Goal: Information Seeking & Learning: Learn about a topic

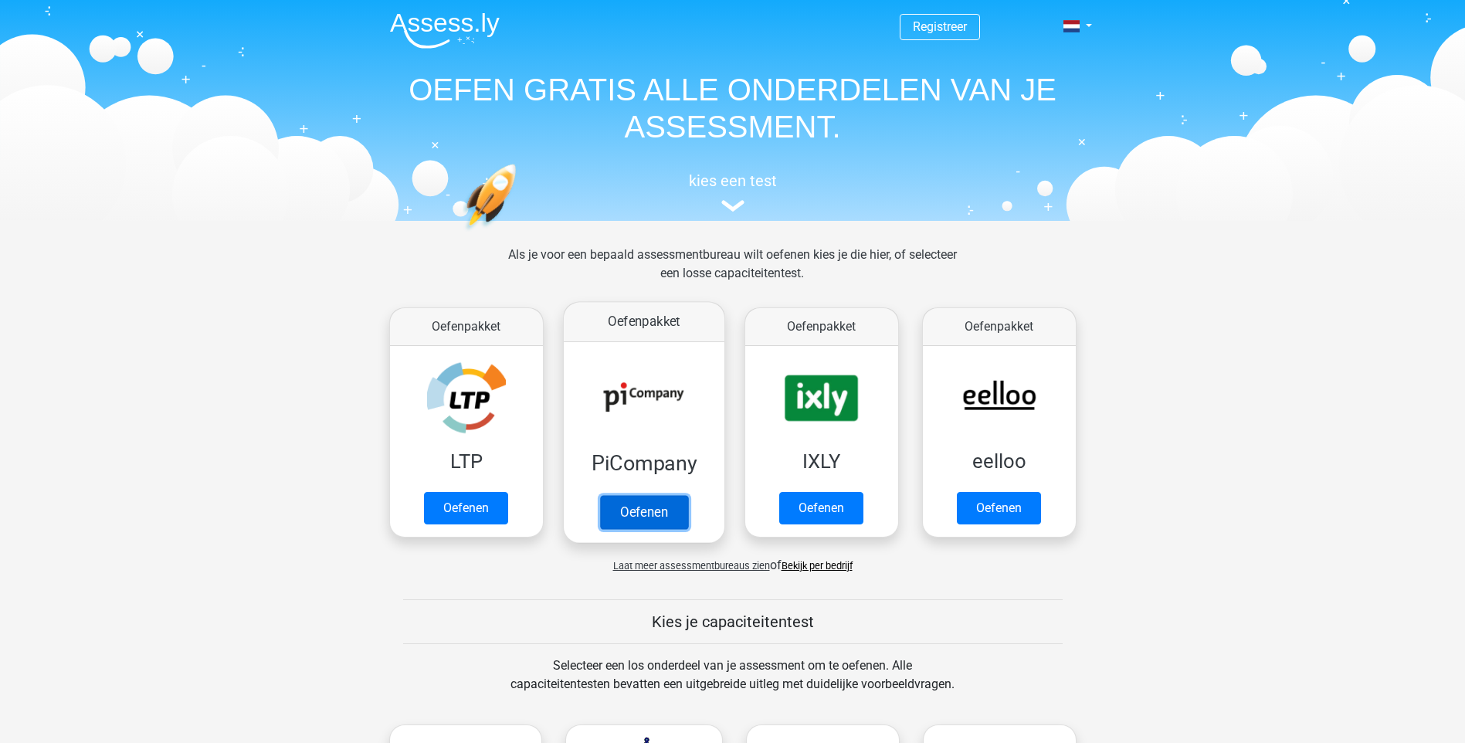
click at [616, 522] on link "Oefenen" at bounding box center [643, 512] width 88 height 34
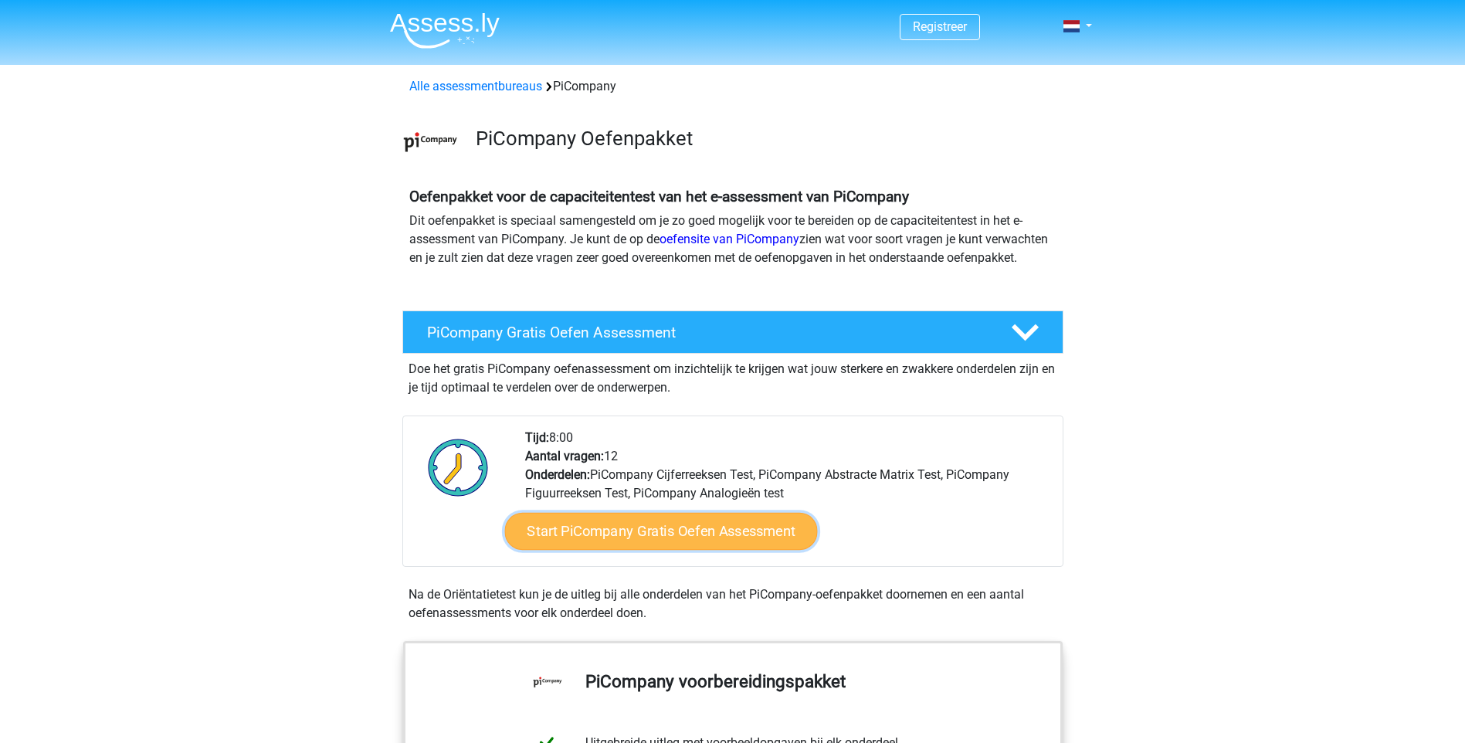
click at [695, 550] on link "Start PiCompany Gratis Oefen Assessment" at bounding box center [660, 531] width 313 height 37
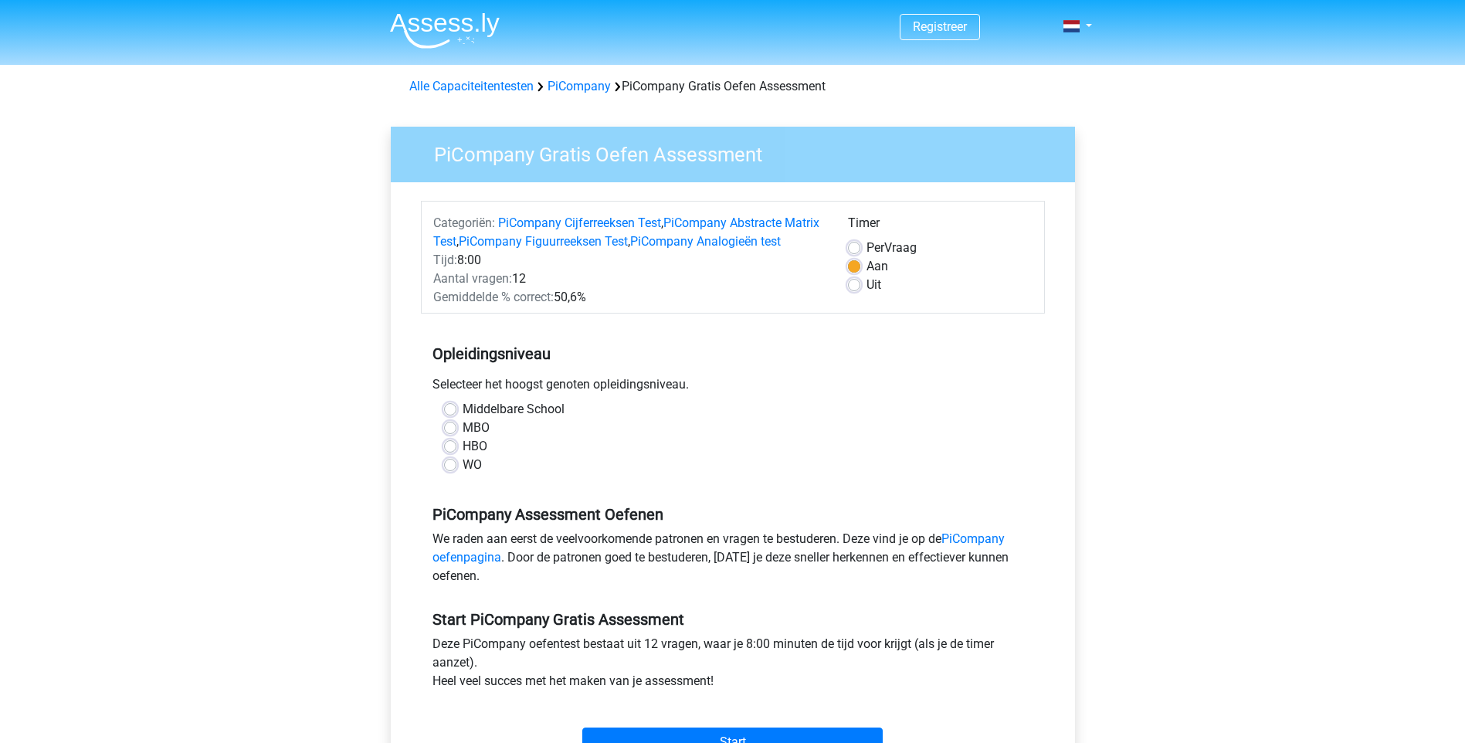
click at [463, 437] on label "MBO" at bounding box center [476, 428] width 27 height 19
click at [450, 434] on input "MBO" at bounding box center [450, 426] width 12 height 15
radio input "true"
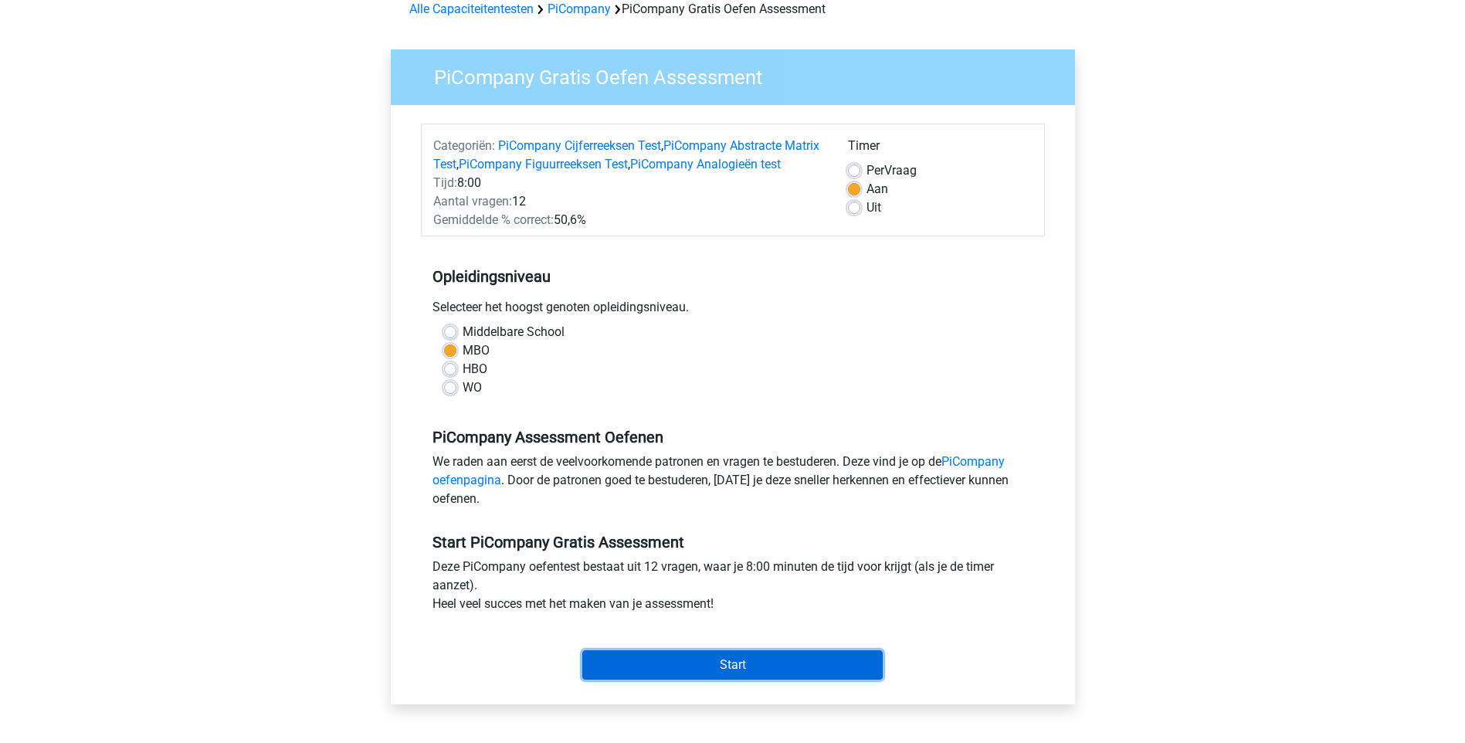
click at [749, 680] on input "Start" at bounding box center [732, 664] width 300 height 29
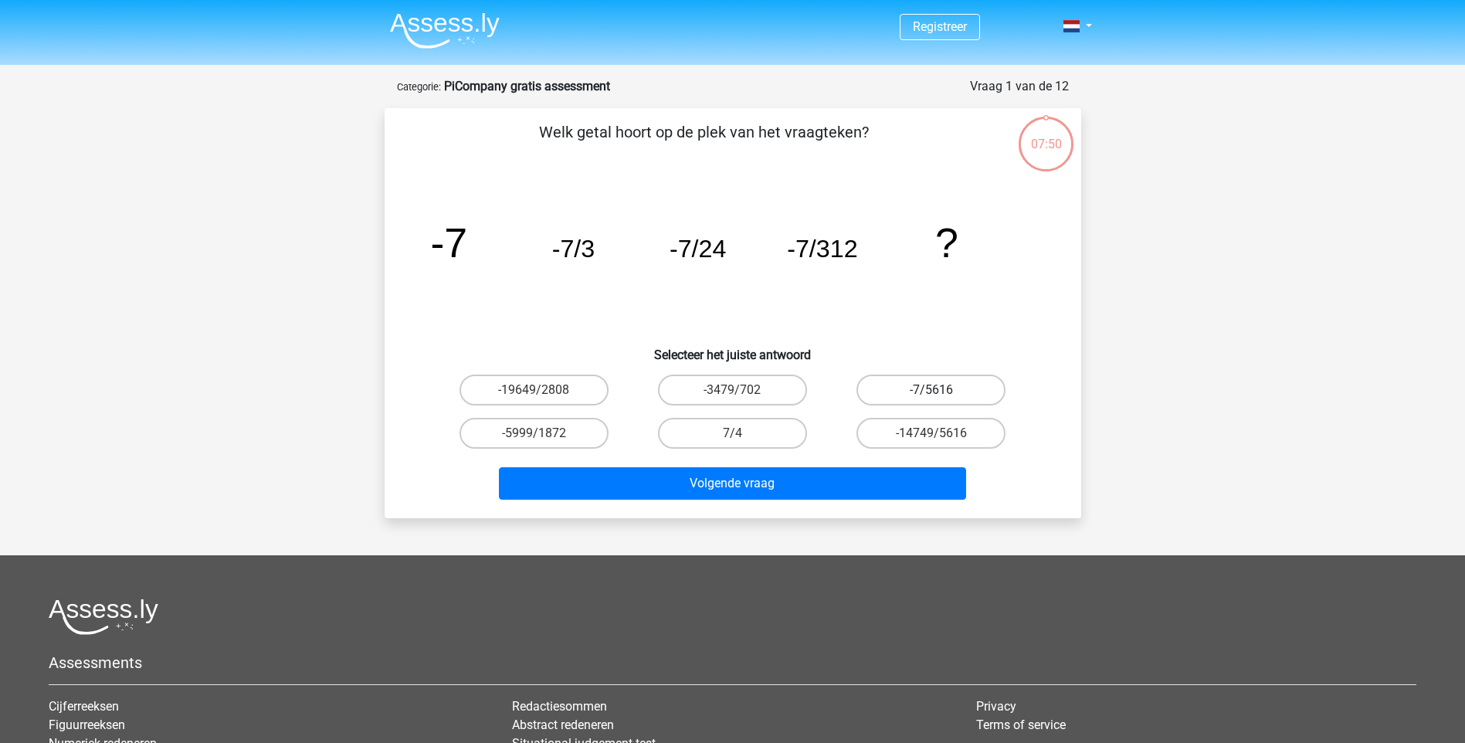
click at [957, 391] on label "-7/5616" at bounding box center [931, 390] width 149 height 31
click at [942, 391] on input "-7/5616" at bounding box center [937, 395] width 10 height 10
radio input "true"
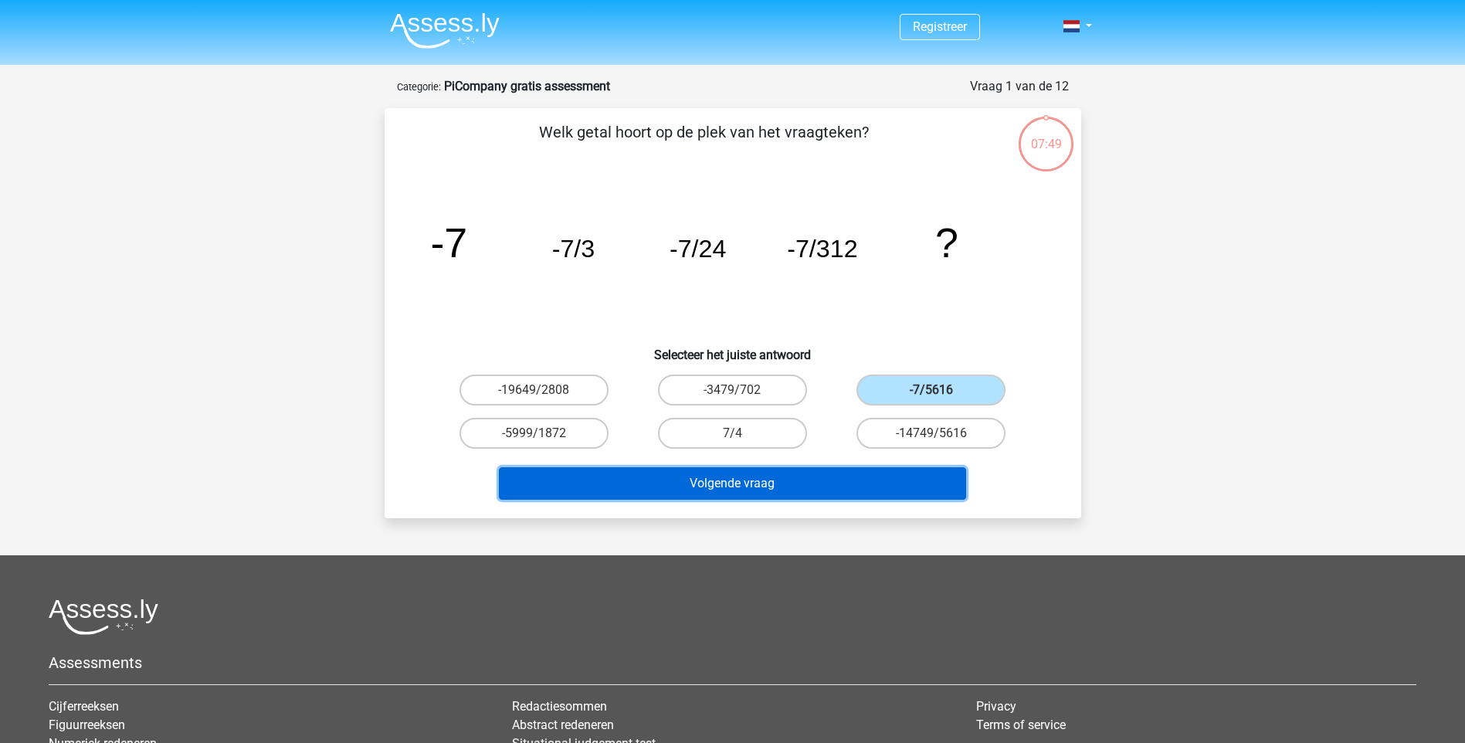
click at [908, 478] on button "Volgende vraag" at bounding box center [732, 483] width 467 height 32
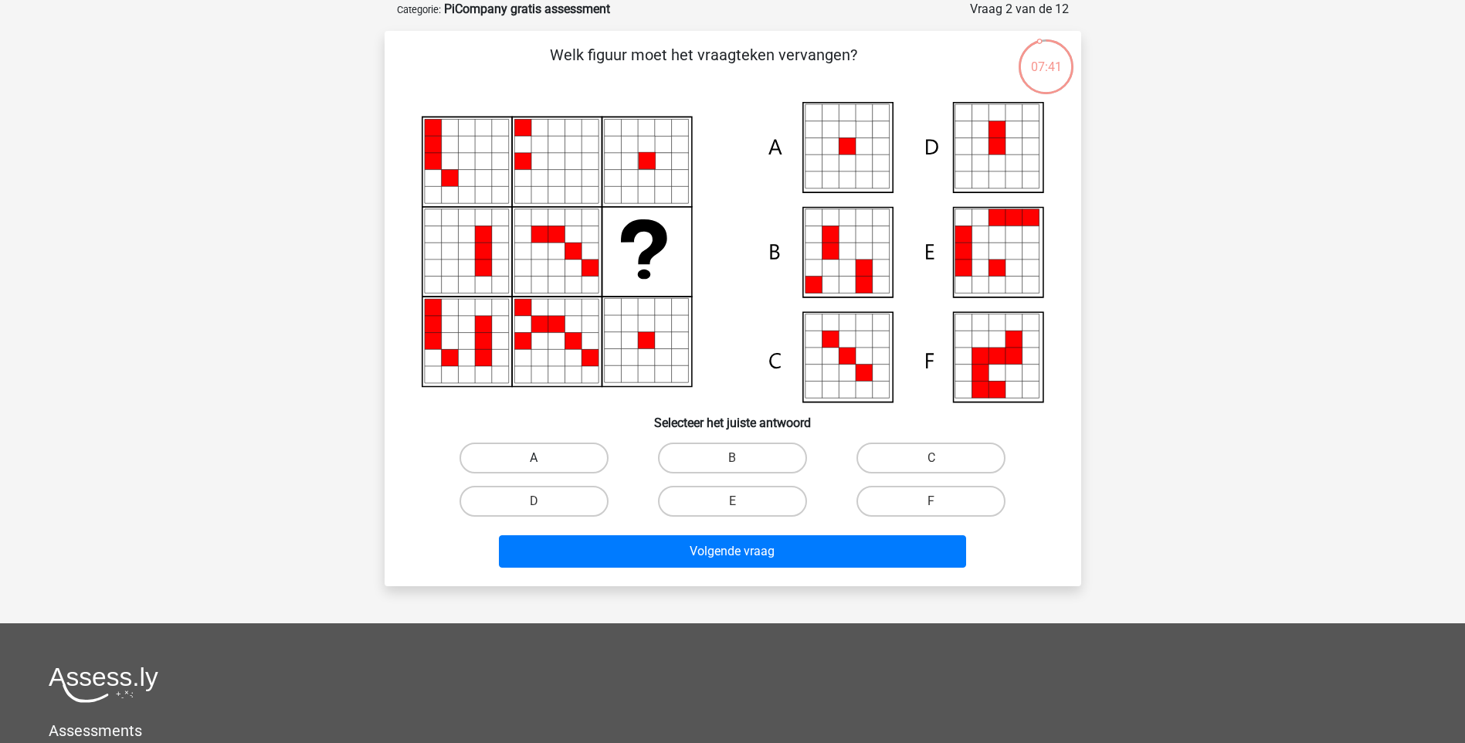
drag, startPoint x: 582, startPoint y: 459, endPoint x: 646, endPoint y: 546, distance: 108.3
click at [582, 466] on label "A" at bounding box center [534, 458] width 149 height 31
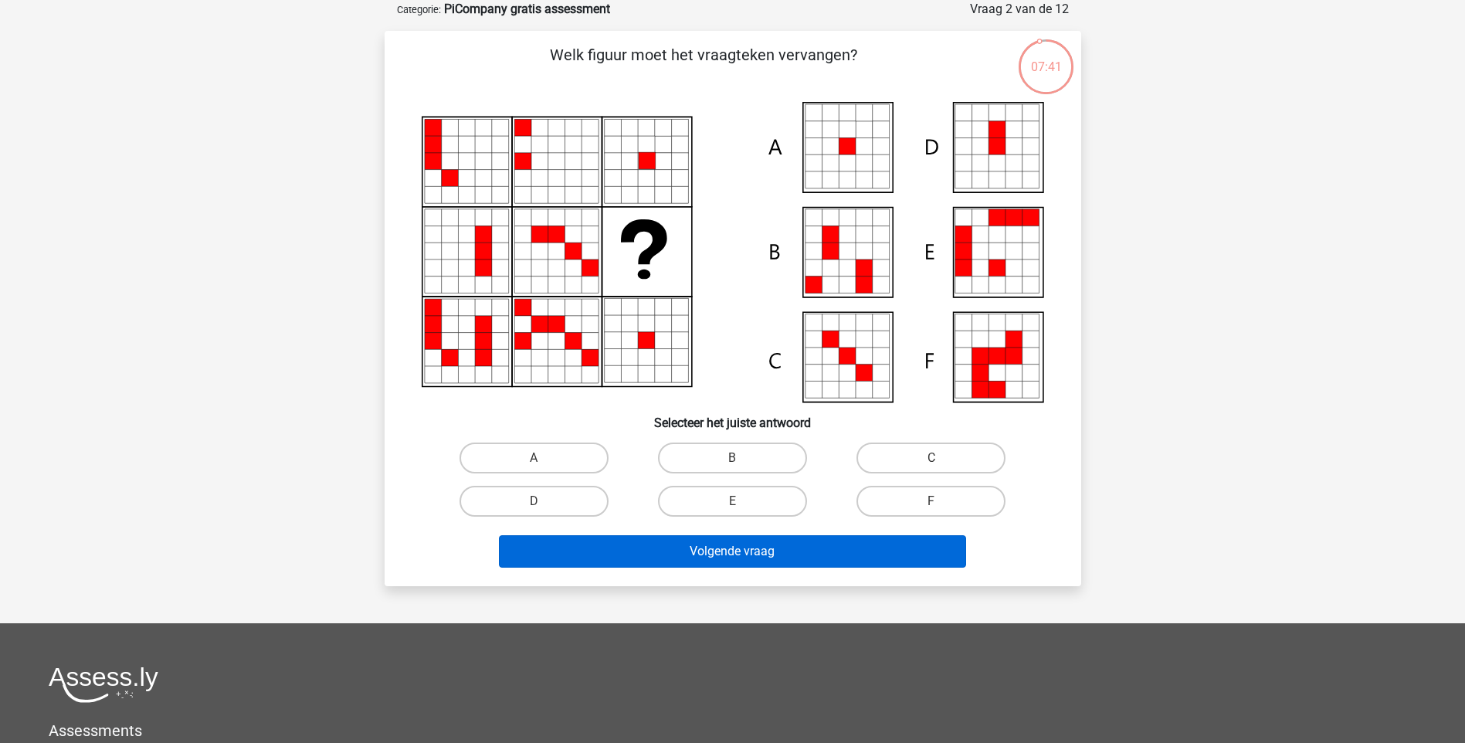
click at [544, 466] on input "A" at bounding box center [539, 463] width 10 height 10
radio input "true"
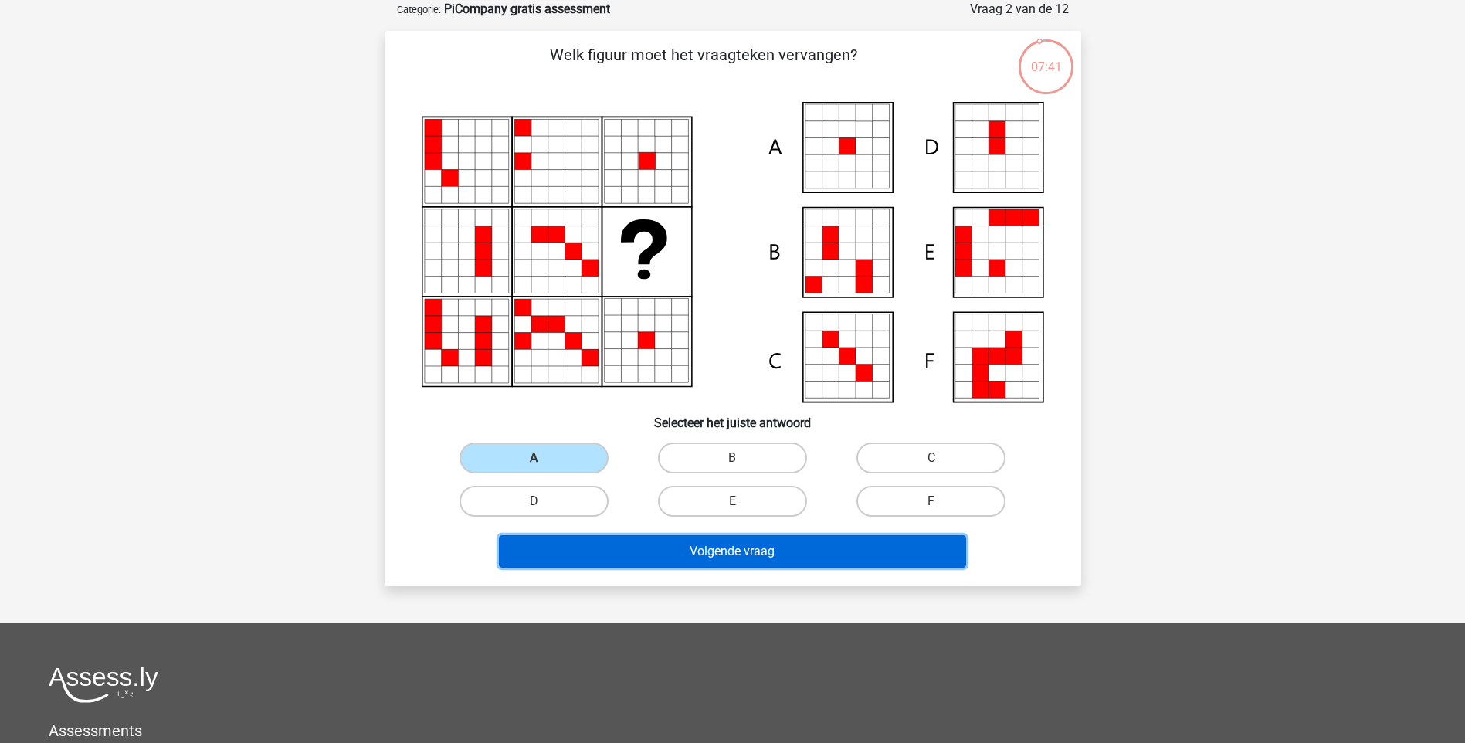
click at [647, 548] on button "Volgende vraag" at bounding box center [732, 551] width 467 height 32
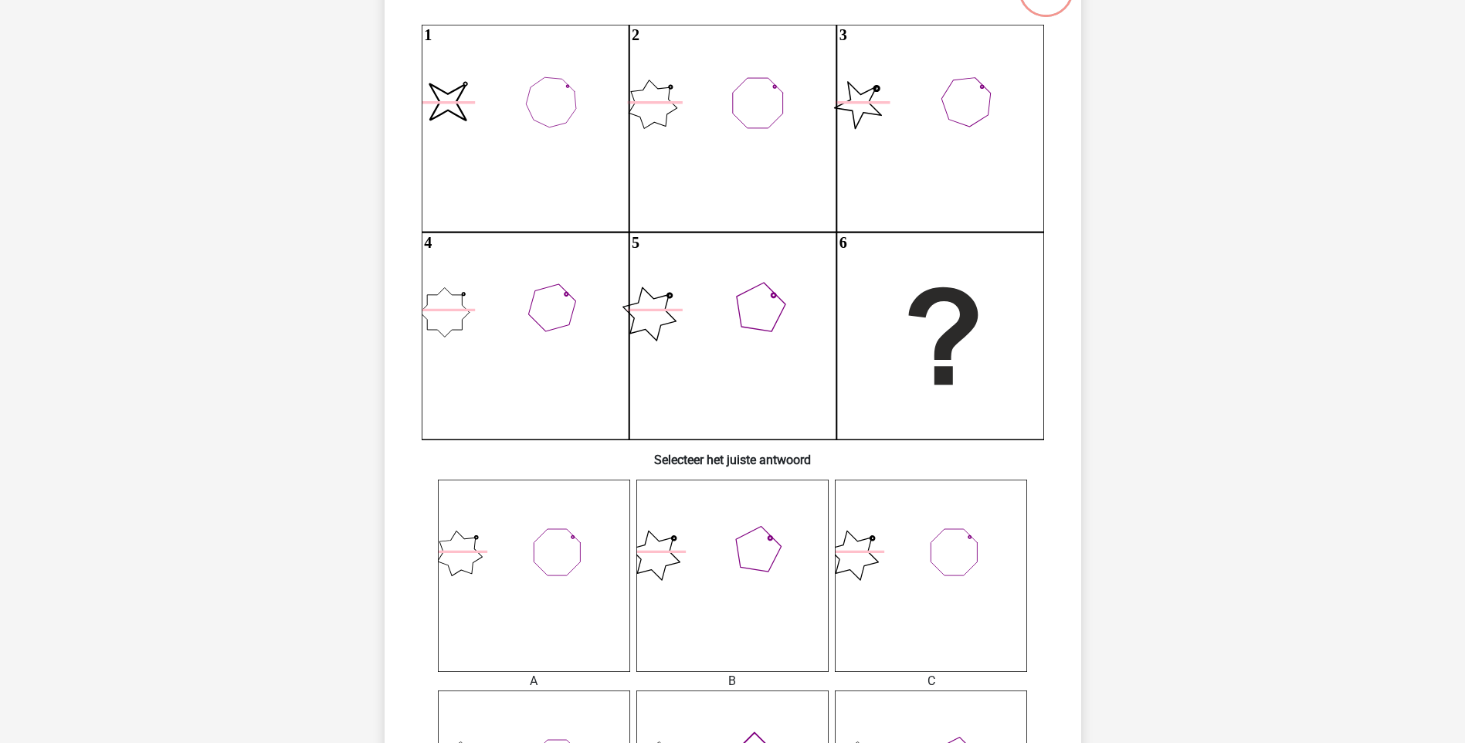
scroll to position [309, 0]
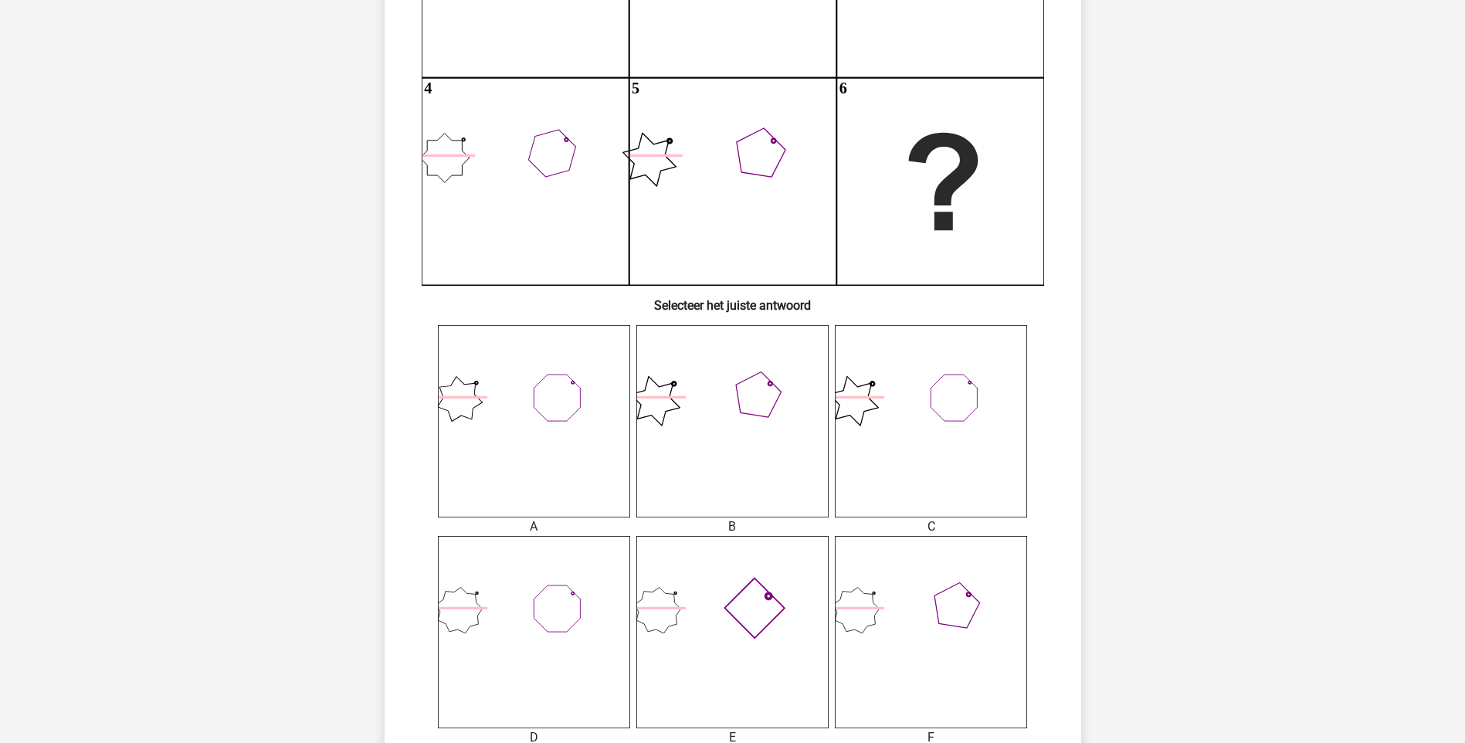
click at [509, 464] on icon at bounding box center [534, 421] width 192 height 192
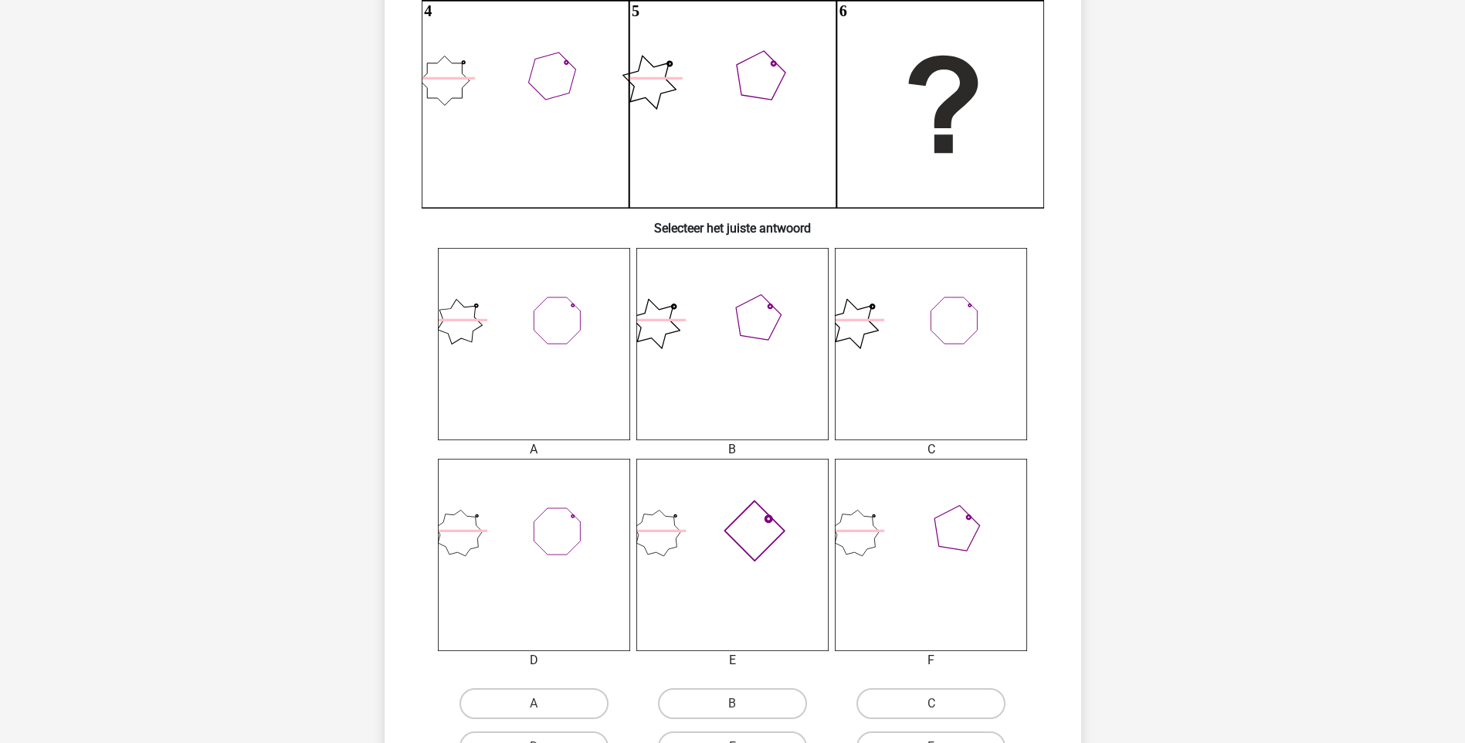
scroll to position [541, 0]
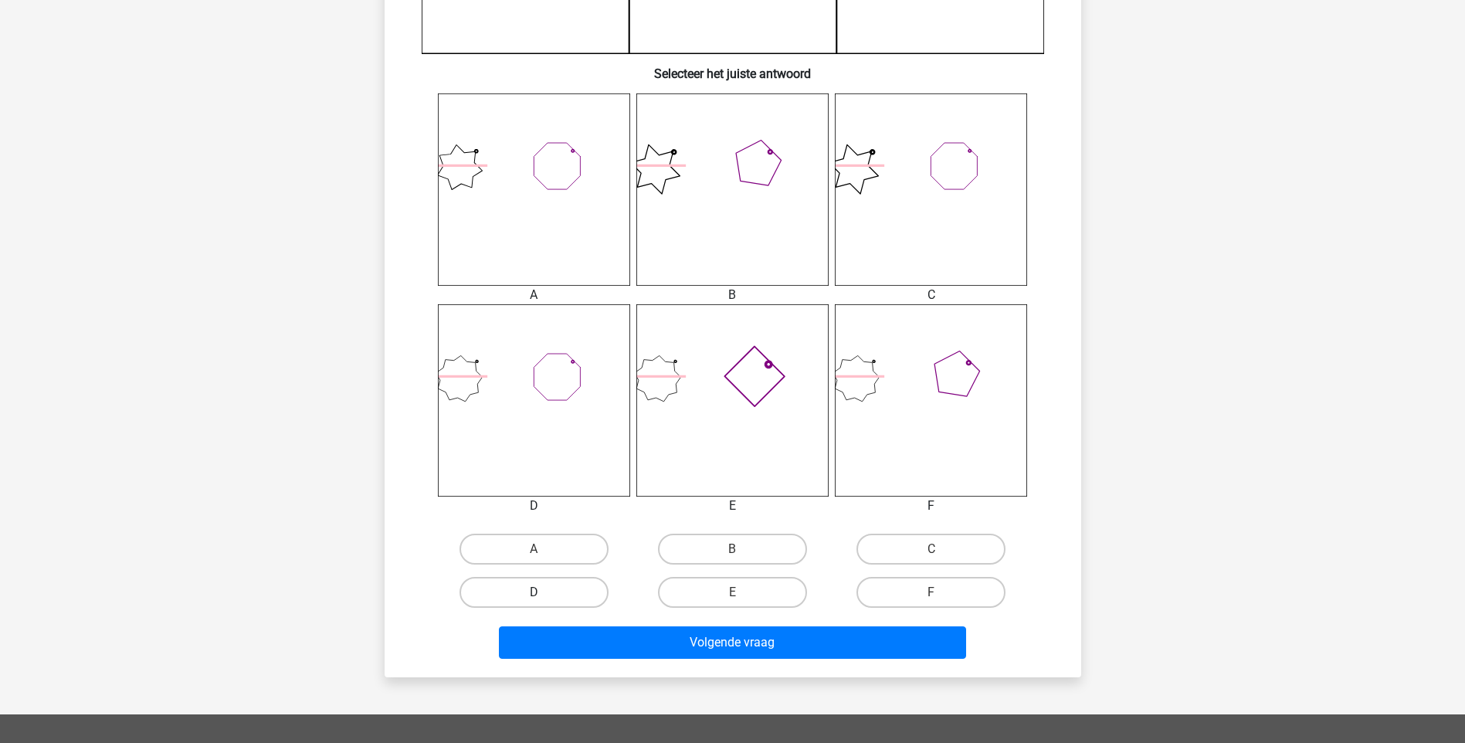
drag, startPoint x: 589, startPoint y: 559, endPoint x: 606, endPoint y: 584, distance: 30.4
click at [588, 559] on label "A" at bounding box center [534, 549] width 149 height 31
click at [544, 559] on input "A" at bounding box center [539, 554] width 10 height 10
radio input "true"
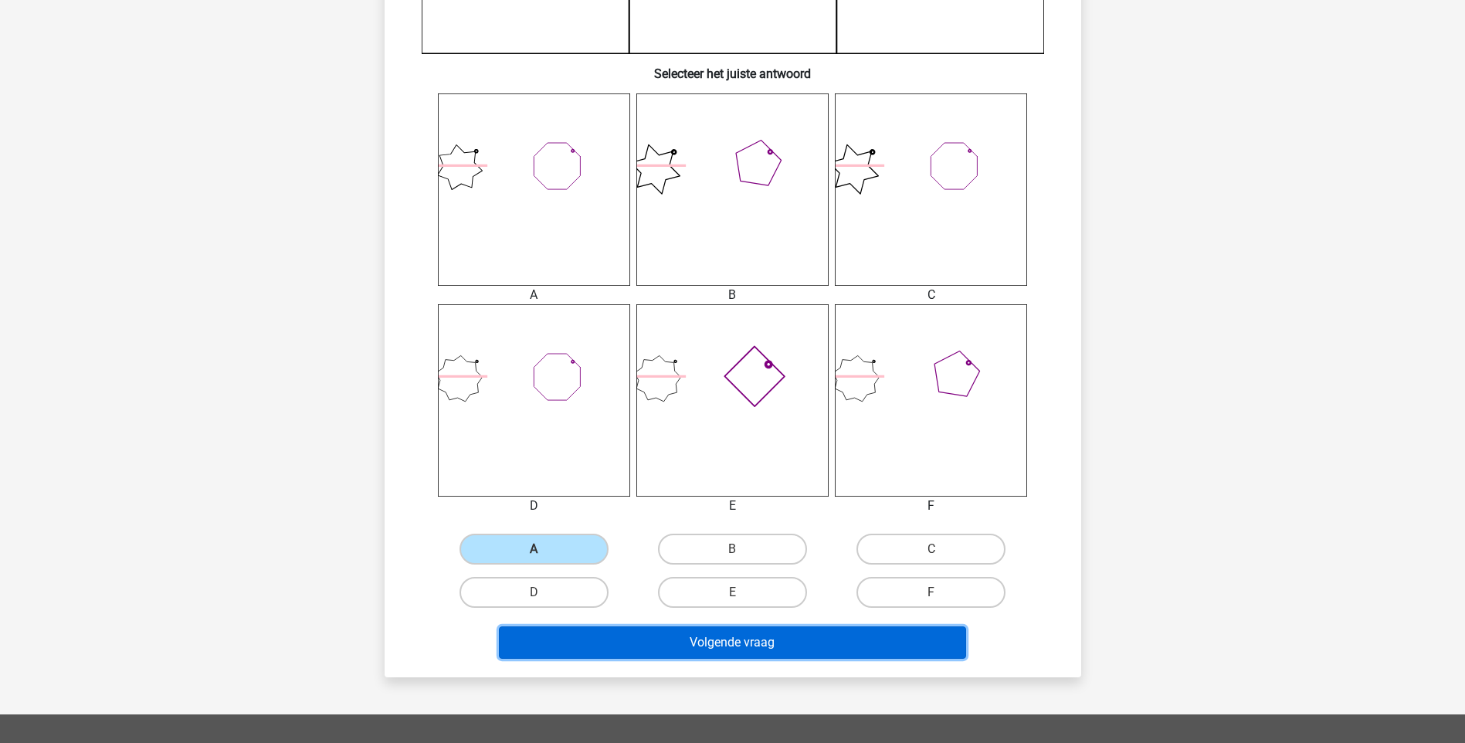
click at [666, 629] on button "Volgende vraag" at bounding box center [732, 642] width 467 height 32
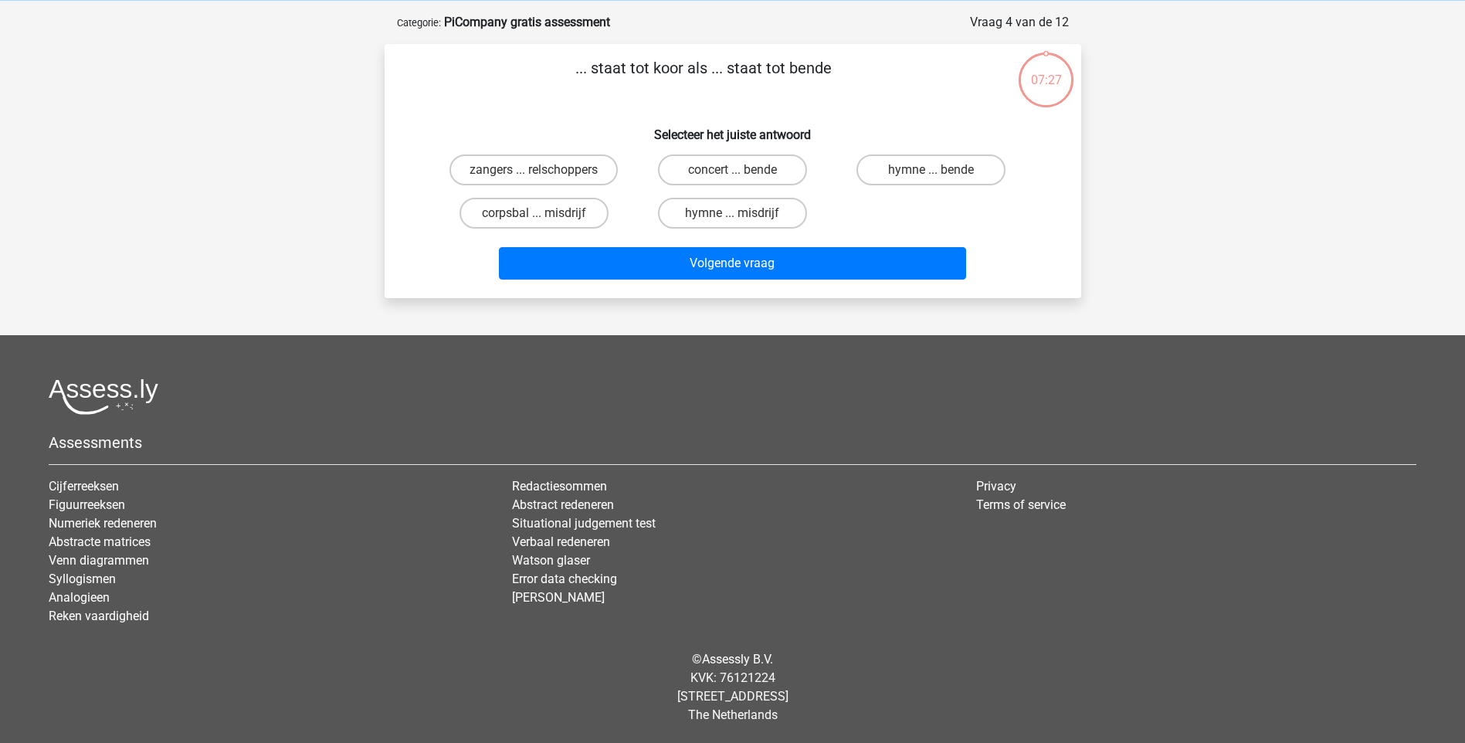
scroll to position [0, 0]
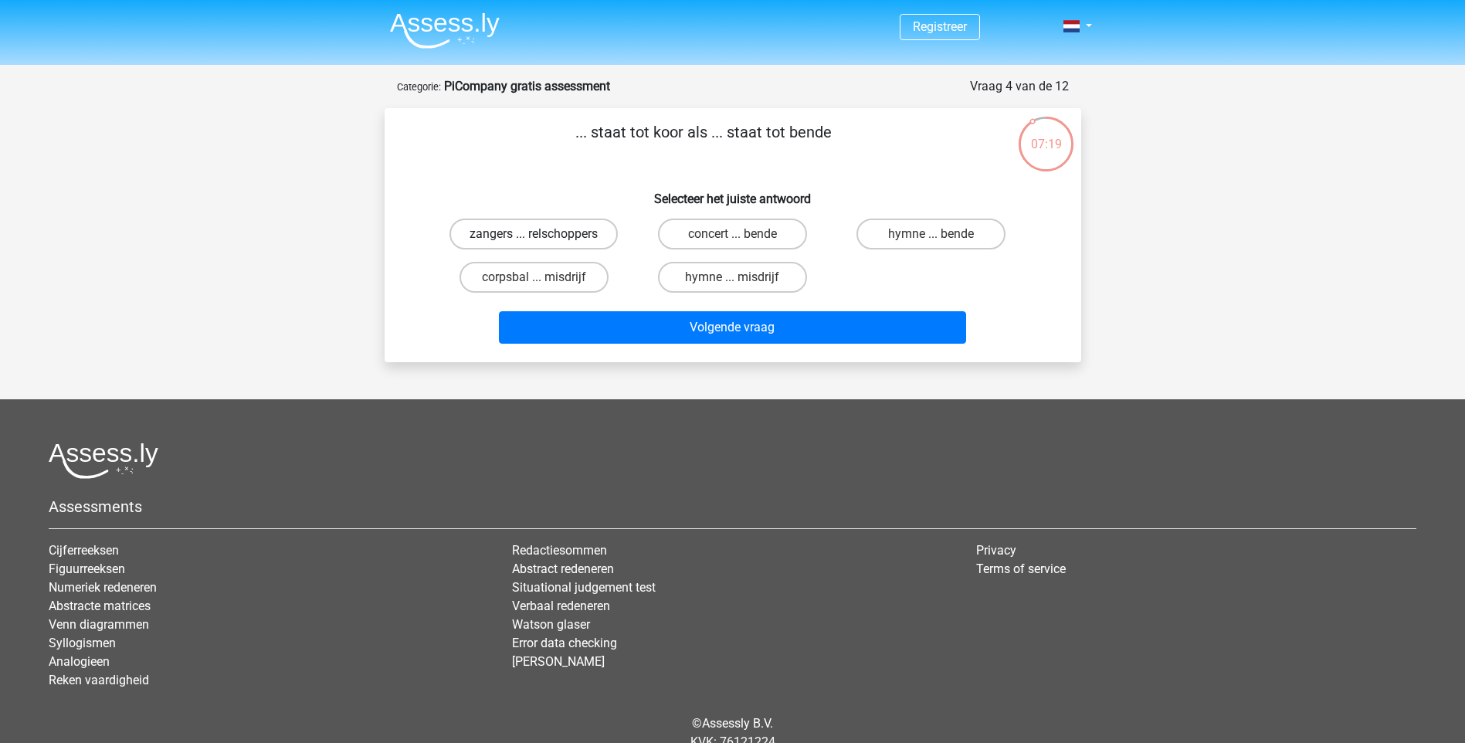
click at [487, 235] on label "zangers ... relschoppers" at bounding box center [534, 234] width 168 height 31
click at [534, 235] on input "zangers ... relschoppers" at bounding box center [539, 239] width 10 height 10
radio input "true"
click at [533, 304] on div "Volgende vraag" at bounding box center [732, 324] width 647 height 51
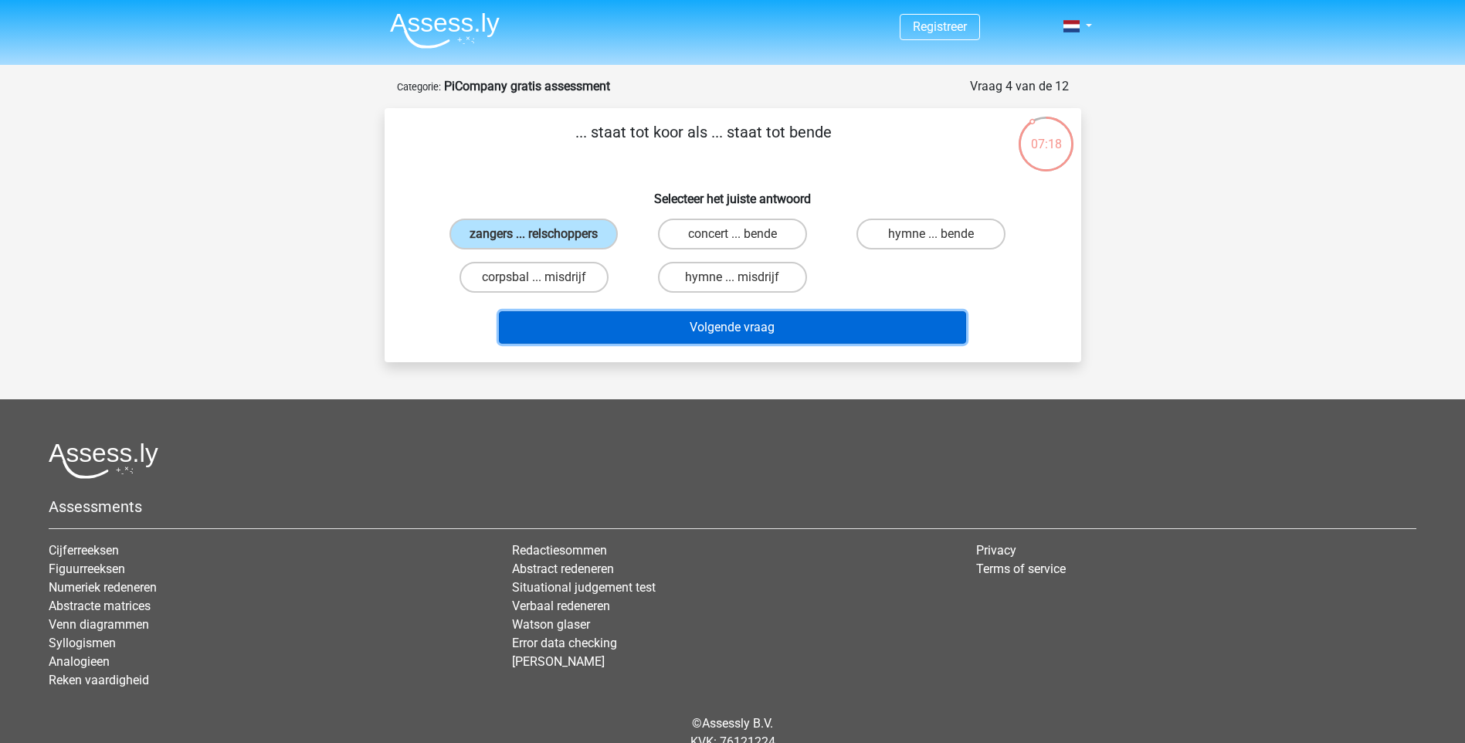
click at [540, 321] on button "Volgende vraag" at bounding box center [732, 327] width 467 height 32
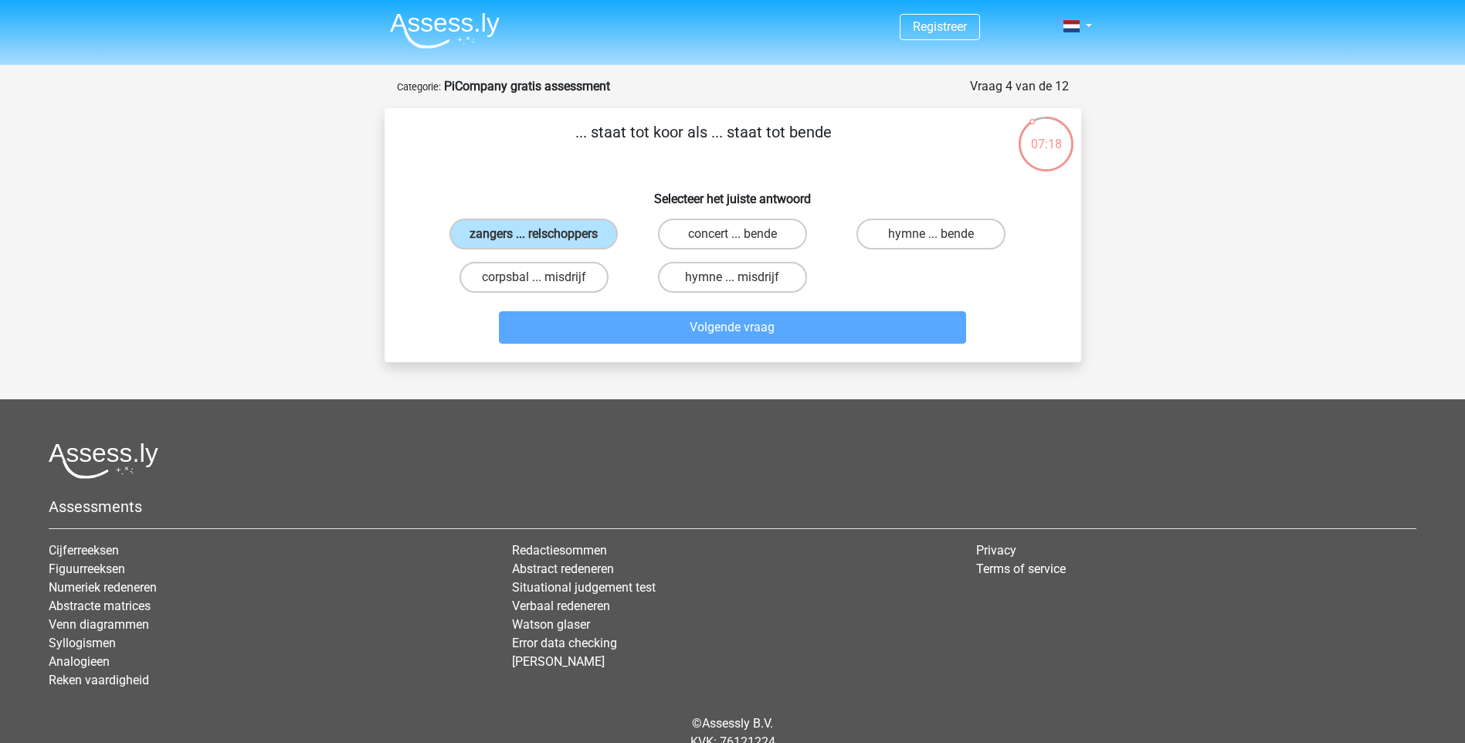
scroll to position [77, 0]
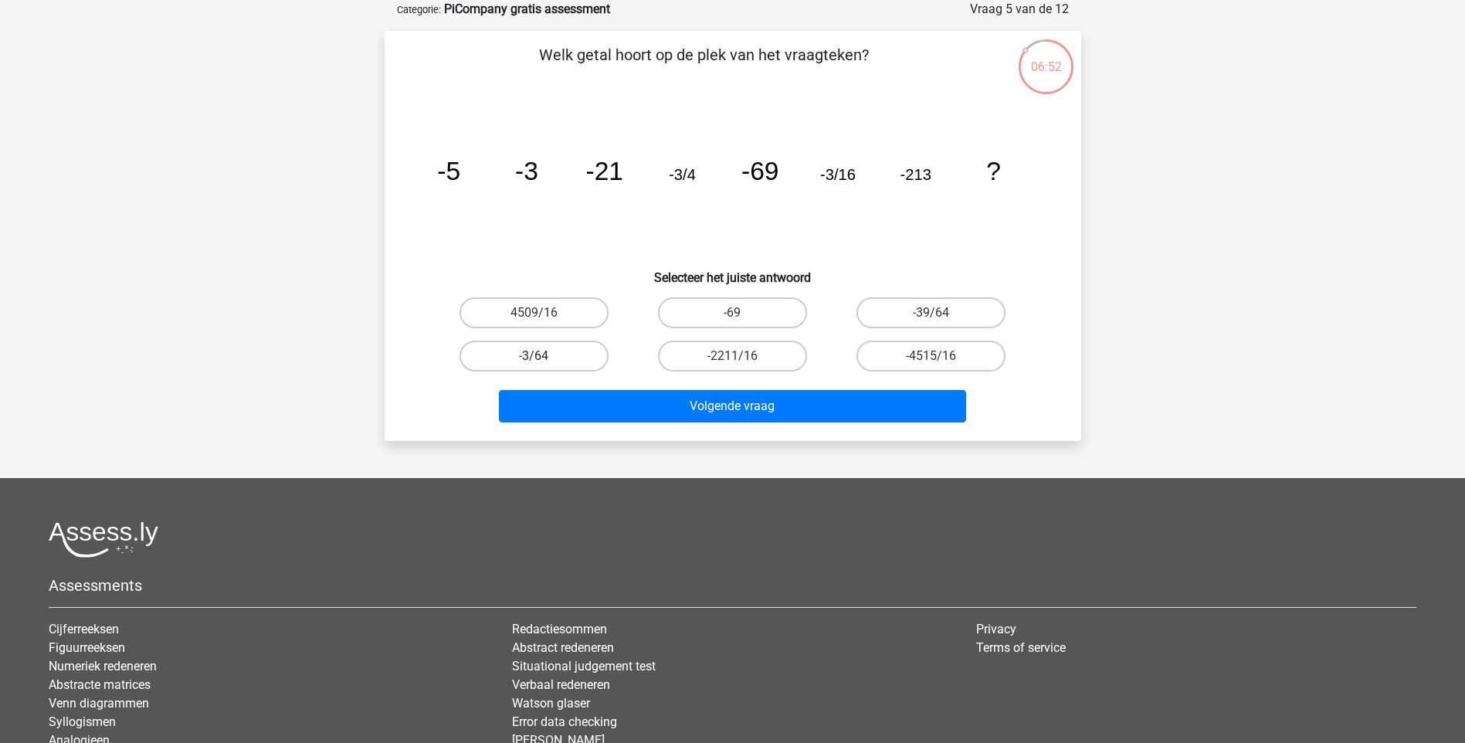
click at [572, 361] on label "-3/64" at bounding box center [534, 356] width 149 height 31
click at [544, 361] on input "-3/64" at bounding box center [539, 361] width 10 height 10
radio input "true"
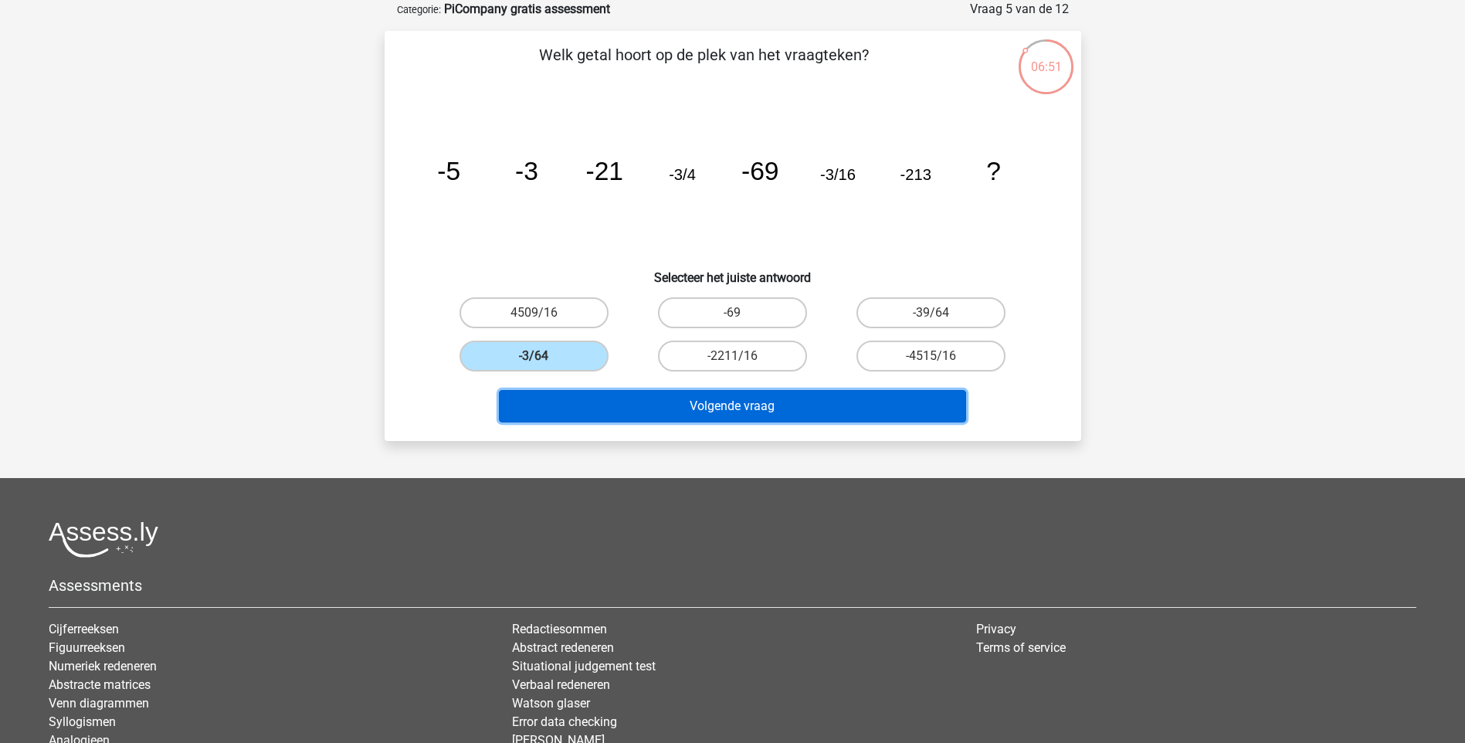
click at [695, 410] on button "Volgende vraag" at bounding box center [732, 406] width 467 height 32
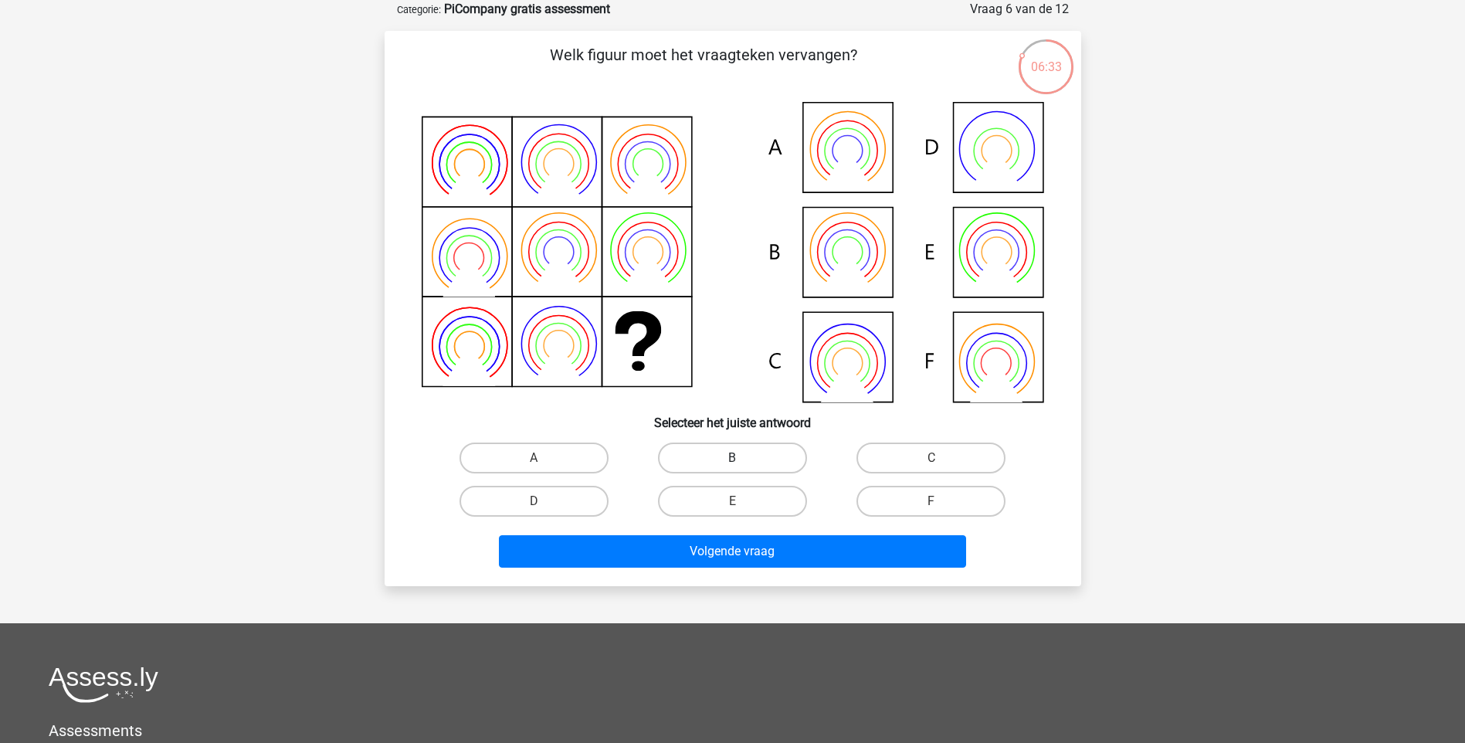
click at [748, 455] on label "B" at bounding box center [732, 458] width 149 height 31
click at [742, 458] on input "B" at bounding box center [737, 463] width 10 height 10
radio input "true"
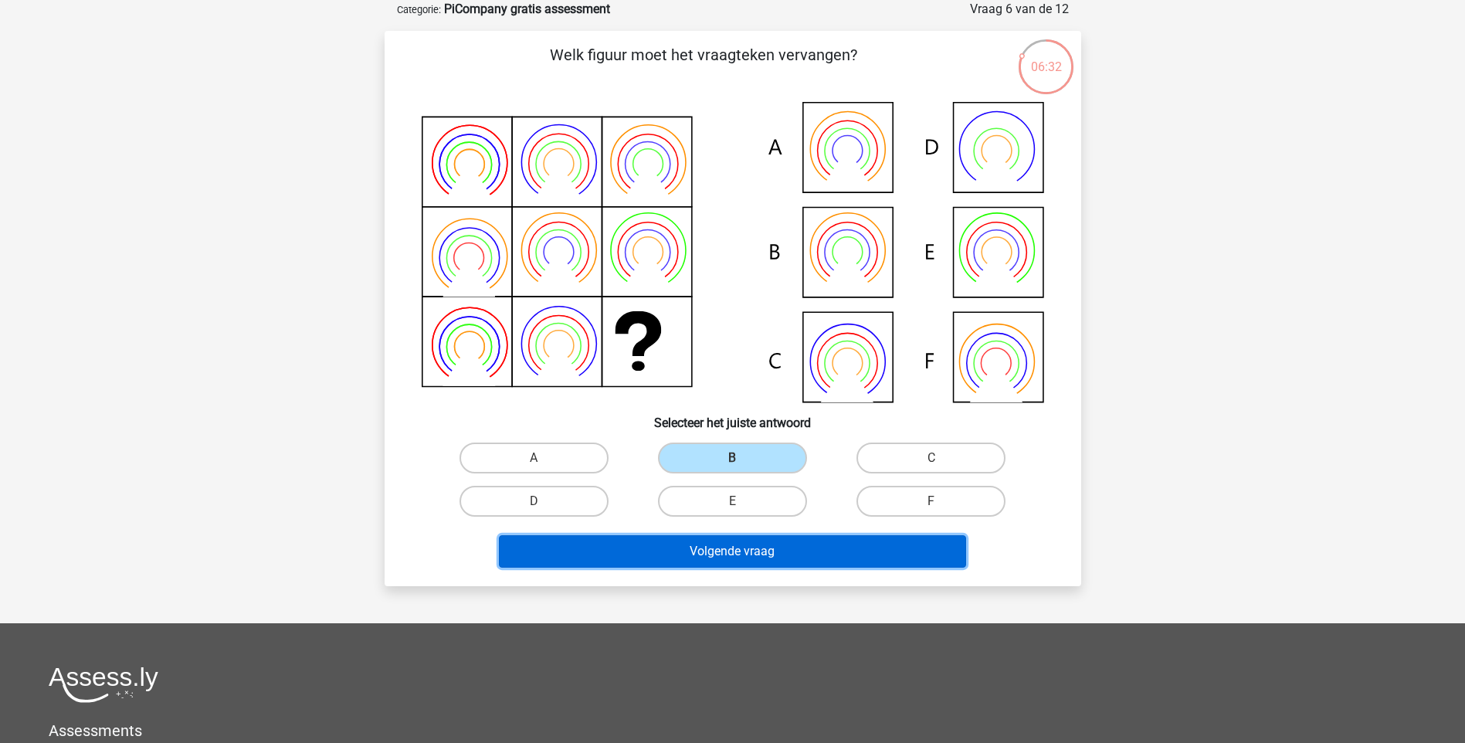
click at [752, 556] on button "Volgende vraag" at bounding box center [732, 551] width 467 height 32
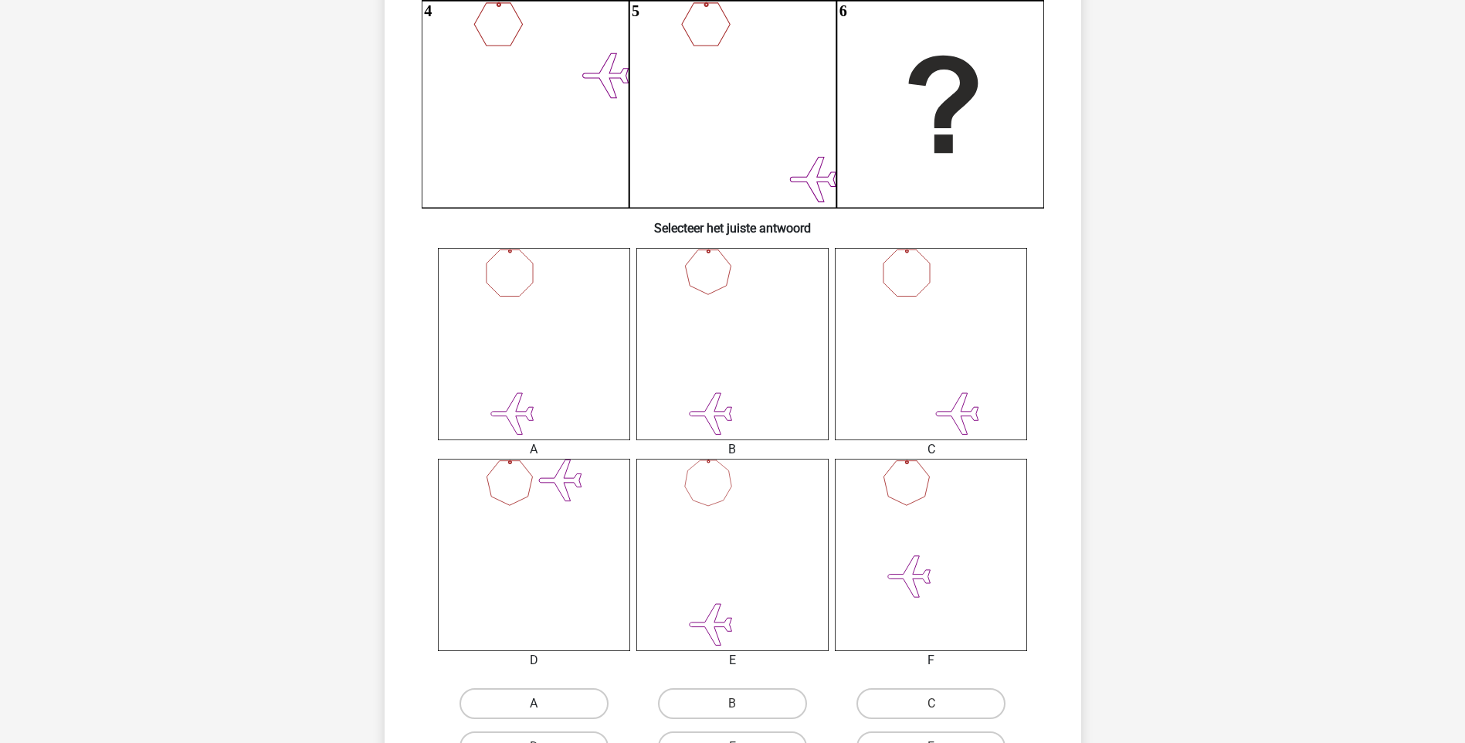
scroll to position [541, 0]
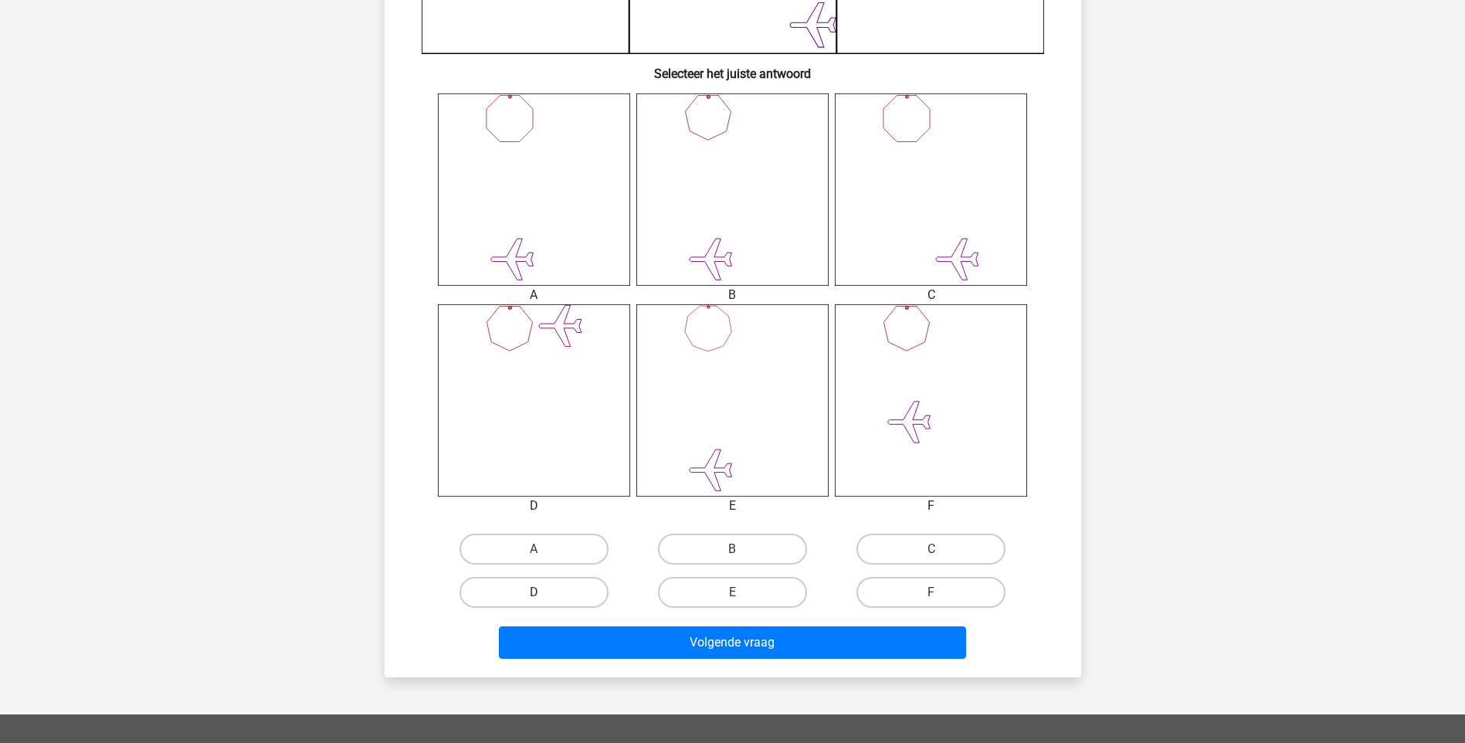
click at [529, 591] on label "D" at bounding box center [534, 592] width 149 height 31
click at [534, 592] on input "D" at bounding box center [539, 597] width 10 height 10
radio input "true"
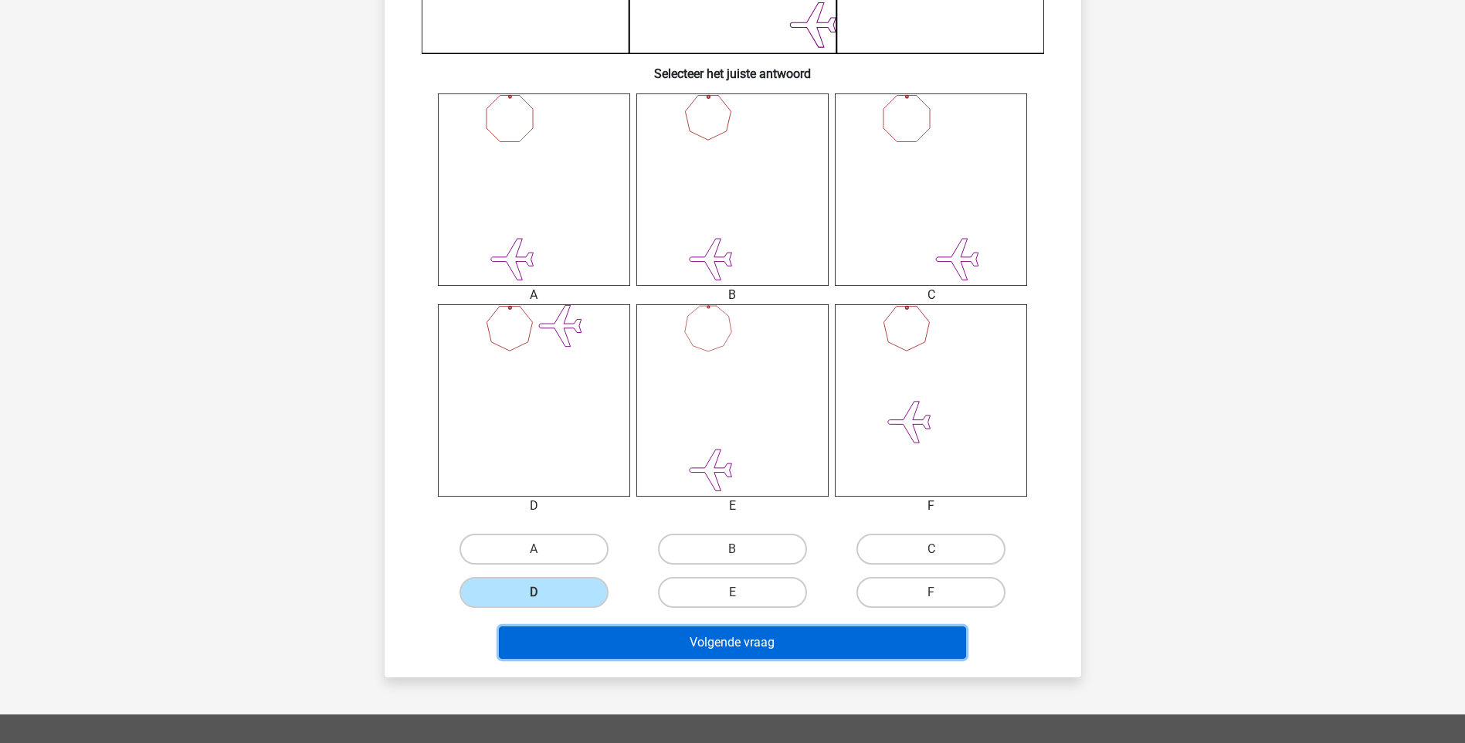
click at [628, 640] on button "Volgende vraag" at bounding box center [732, 642] width 467 height 32
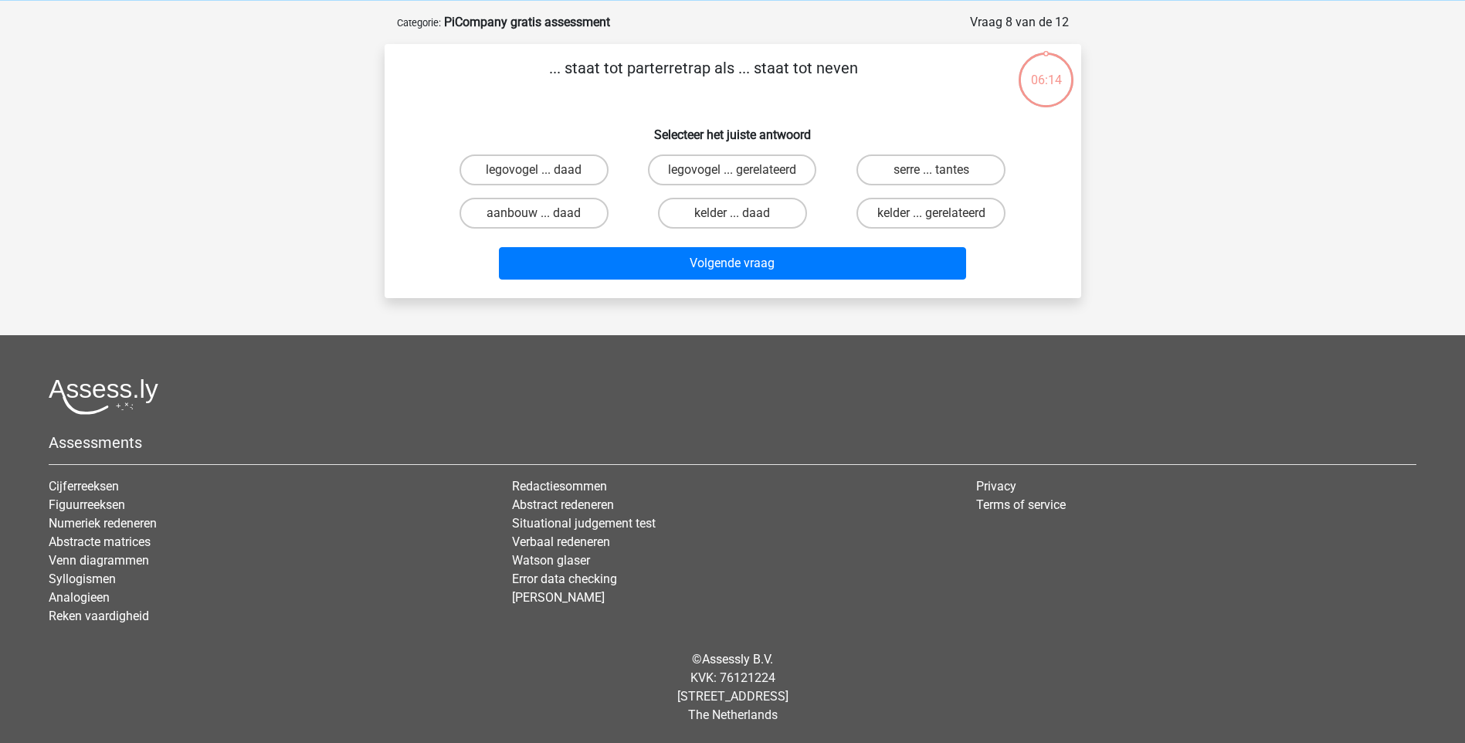
scroll to position [0, 0]
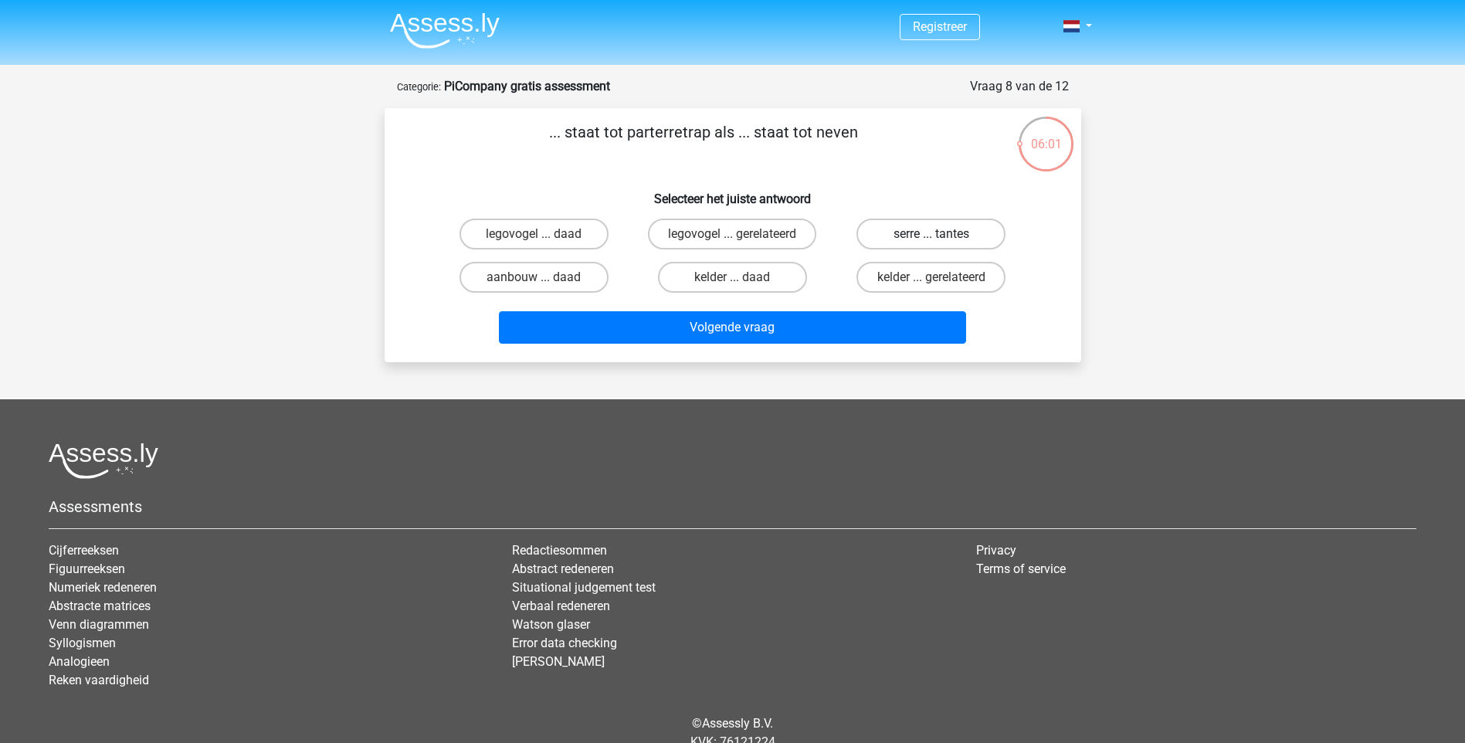
click at [979, 230] on label "serre ... tantes" at bounding box center [931, 234] width 149 height 31
click at [942, 234] on input "serre ... tantes" at bounding box center [937, 239] width 10 height 10
radio input "true"
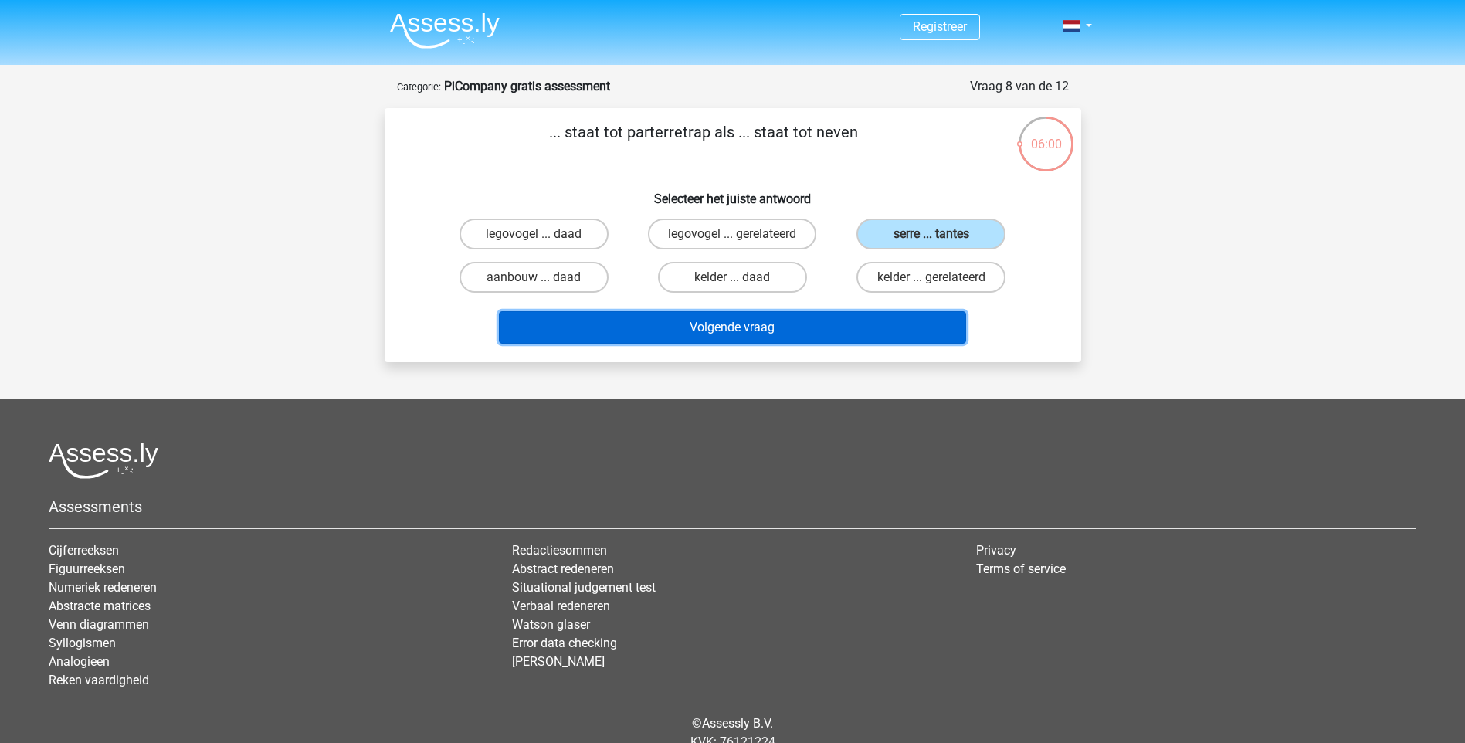
click at [942, 324] on button "Volgende vraag" at bounding box center [732, 327] width 467 height 32
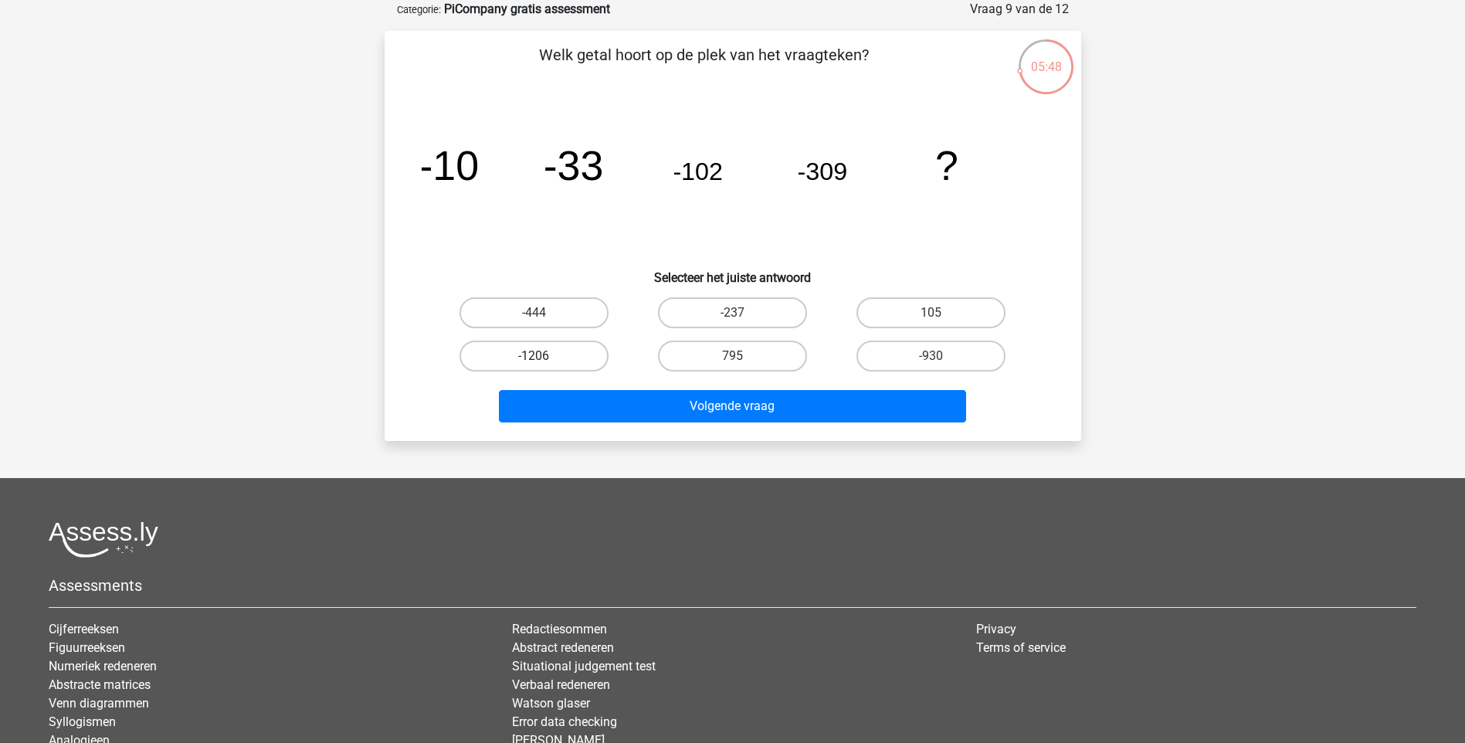
drag, startPoint x: 474, startPoint y: 365, endPoint x: 481, endPoint y: 379, distance: 16.2
click at [474, 366] on label "-1206" at bounding box center [534, 356] width 149 height 31
click at [534, 366] on input "-1206" at bounding box center [539, 361] width 10 height 10
radio input "true"
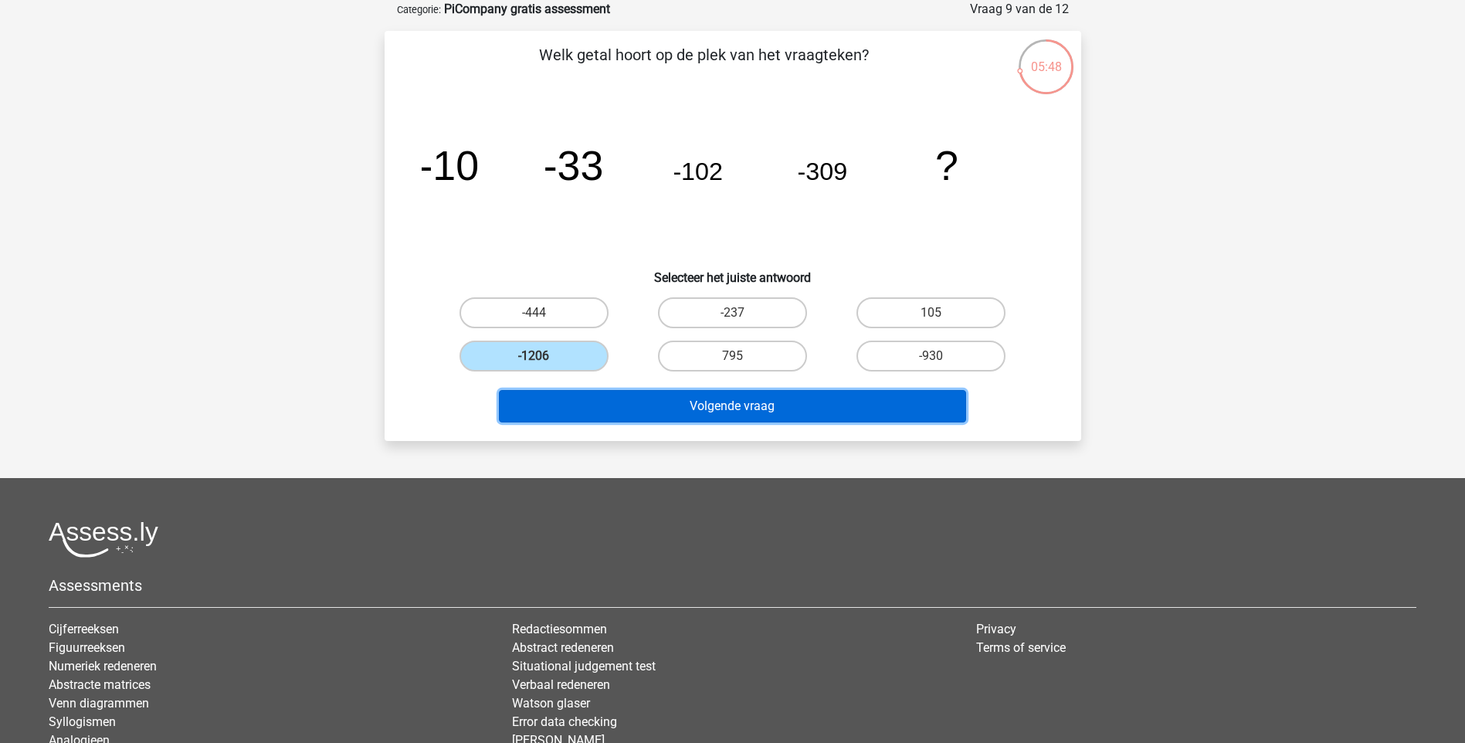
click at [569, 390] on button "Volgende vraag" at bounding box center [732, 406] width 467 height 32
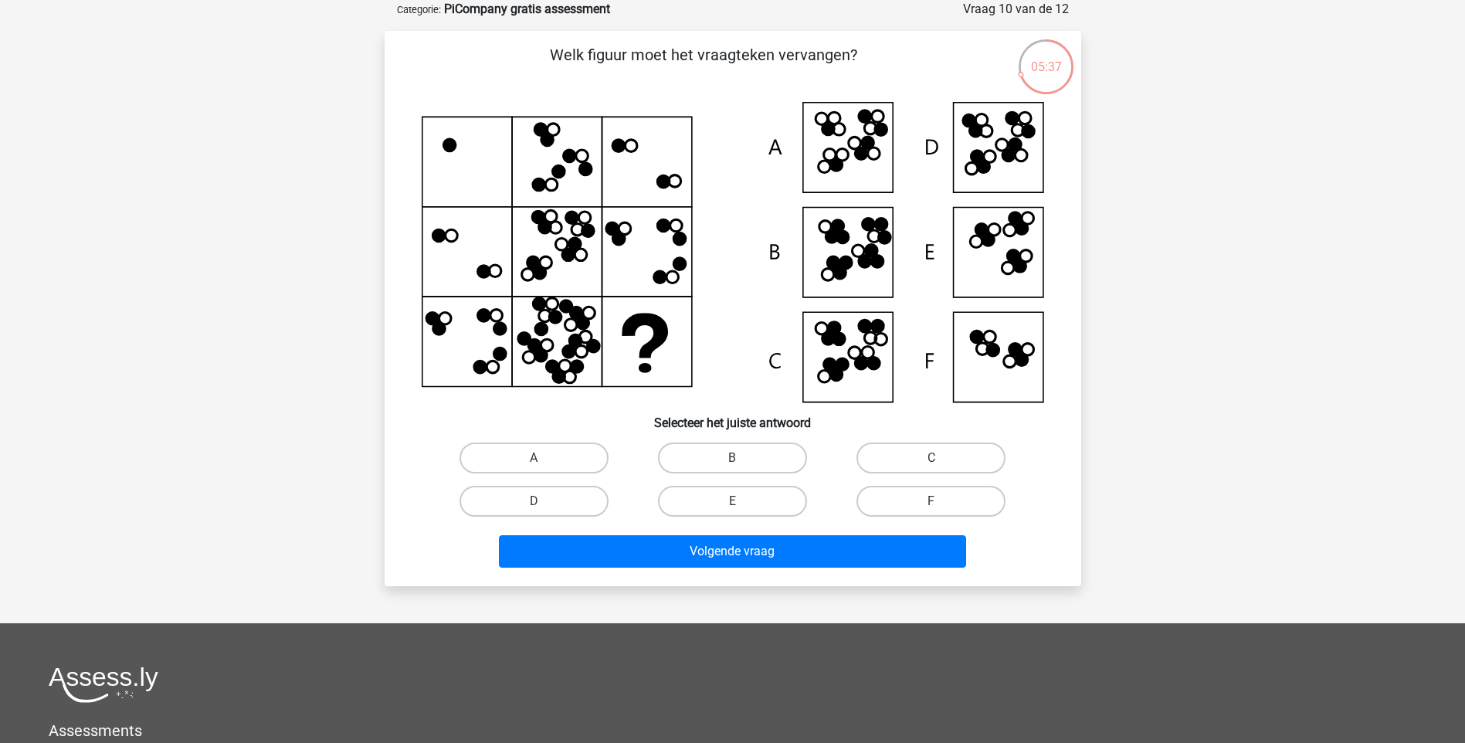
drag, startPoint x: 941, startPoint y: 453, endPoint x: 933, endPoint y: 504, distance: 50.8
click at [944, 455] on label "C" at bounding box center [931, 458] width 149 height 31
click at [942, 458] on input "C" at bounding box center [937, 463] width 10 height 10
radio input "true"
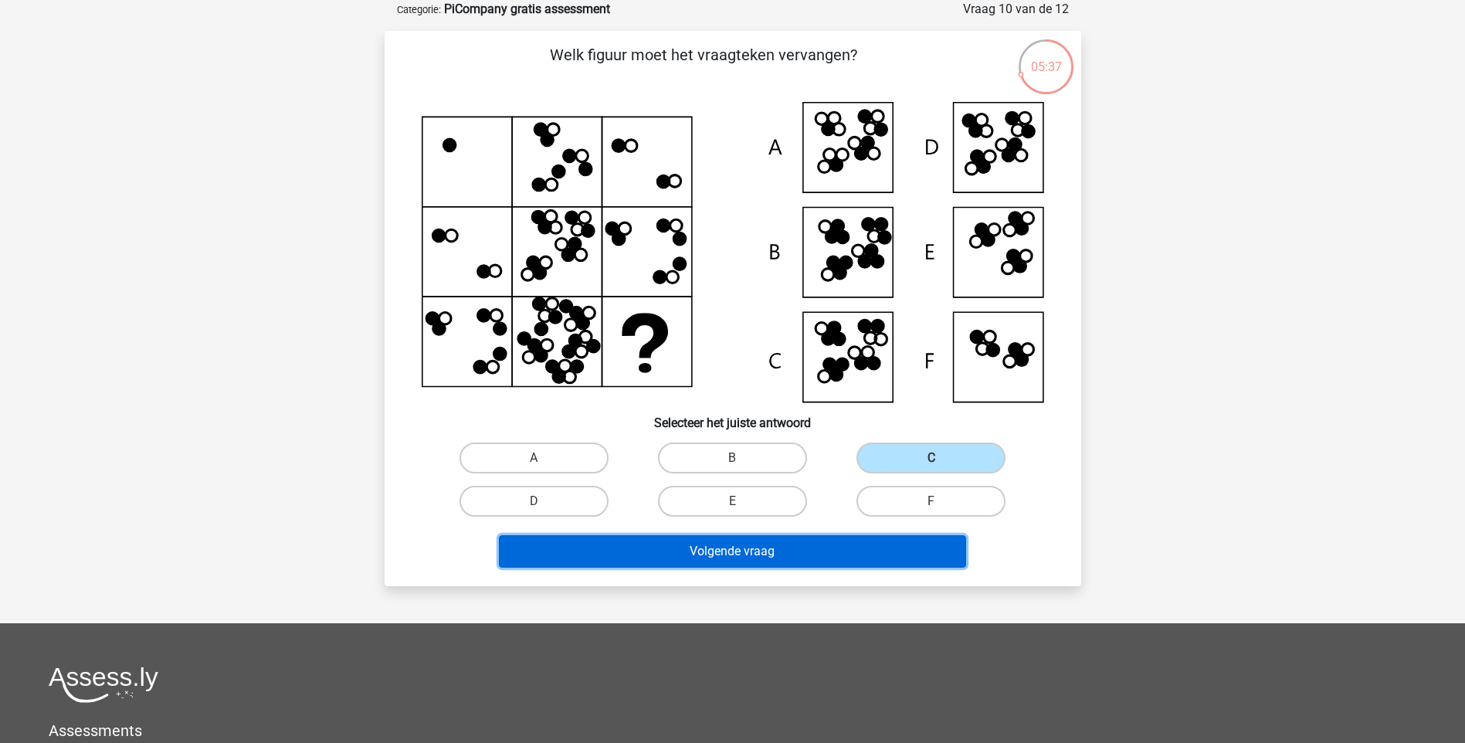
click at [938, 555] on button "Volgende vraag" at bounding box center [732, 551] width 467 height 32
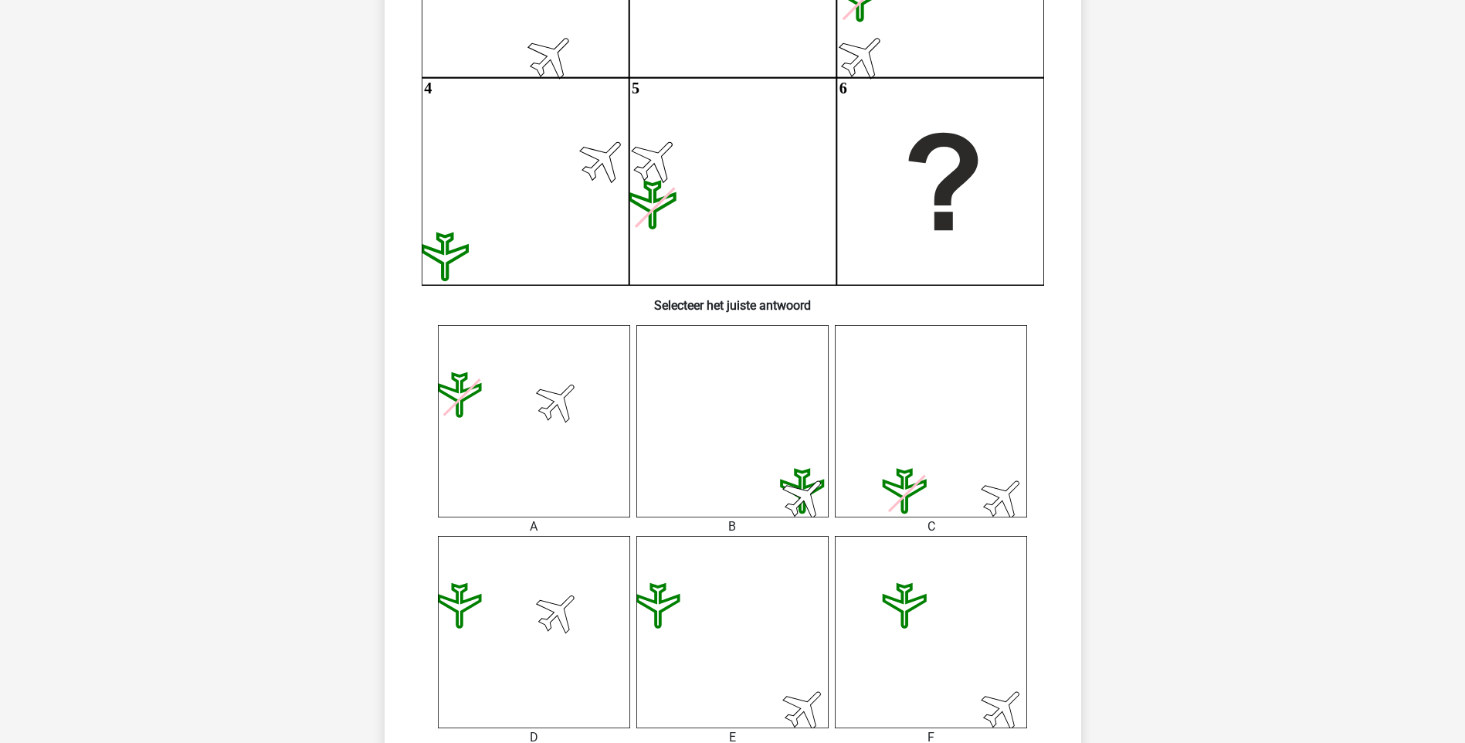
scroll to position [463, 0]
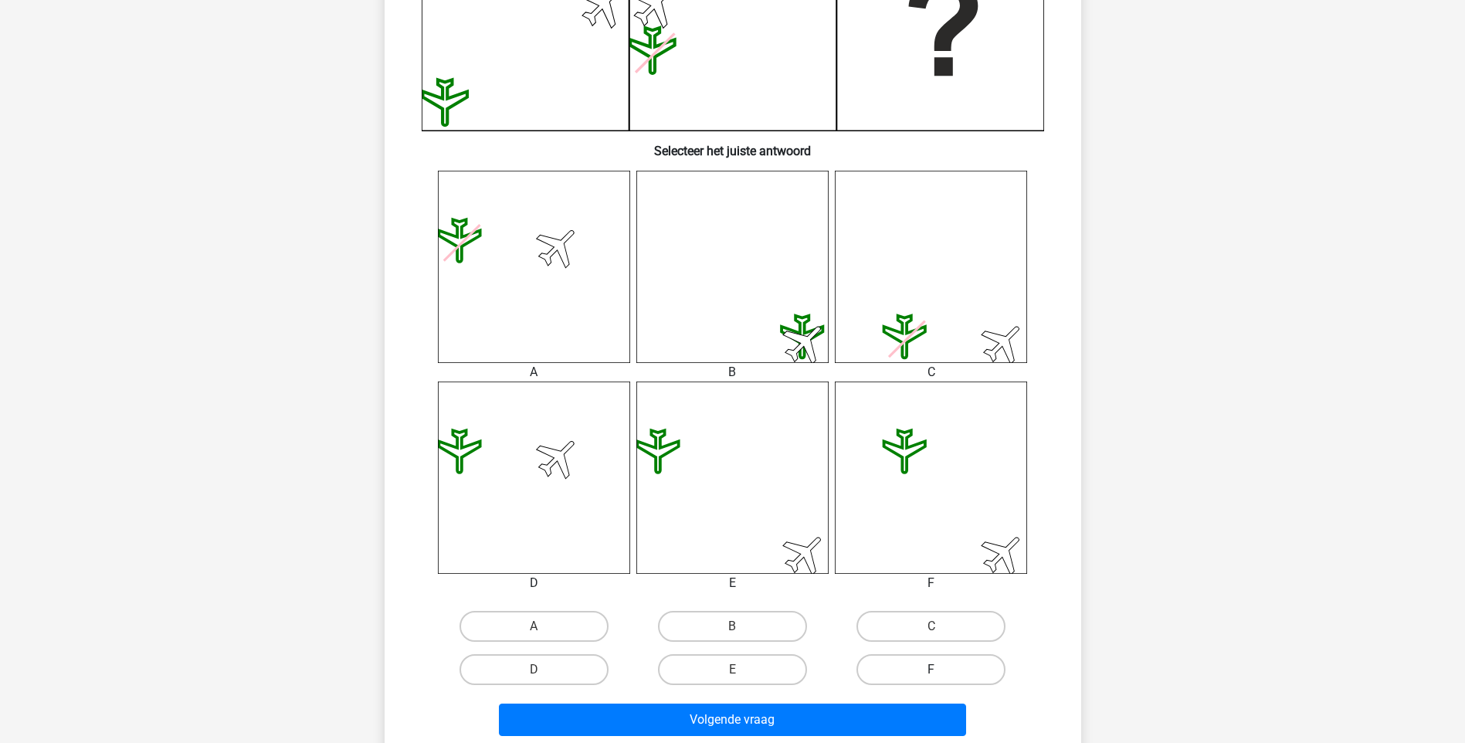
click at [960, 667] on label "F" at bounding box center [931, 669] width 149 height 31
click at [942, 670] on input "F" at bounding box center [937, 675] width 10 height 10
radio input "true"
click at [952, 703] on div "Volgende vraag" at bounding box center [732, 716] width 647 height 51
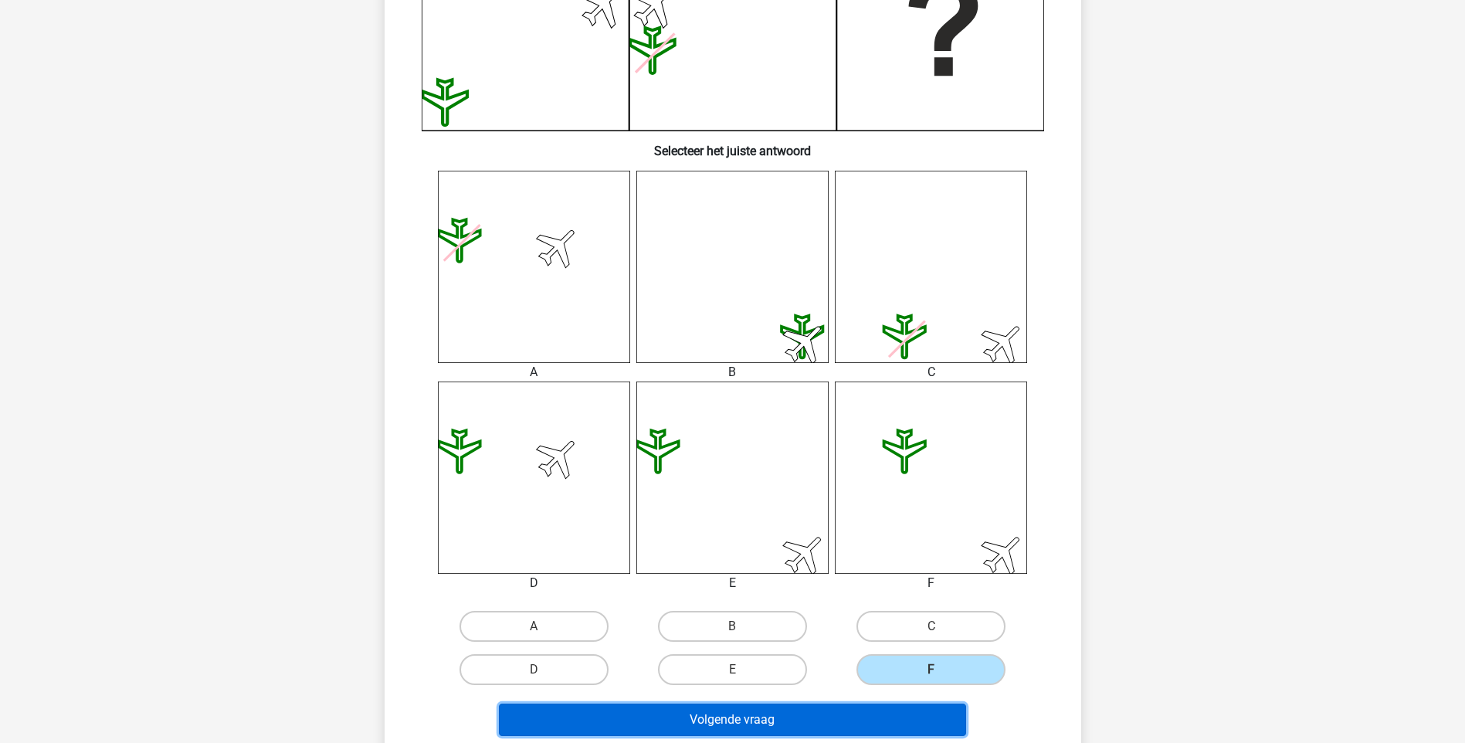
click at [952, 709] on button "Volgende vraag" at bounding box center [732, 720] width 467 height 32
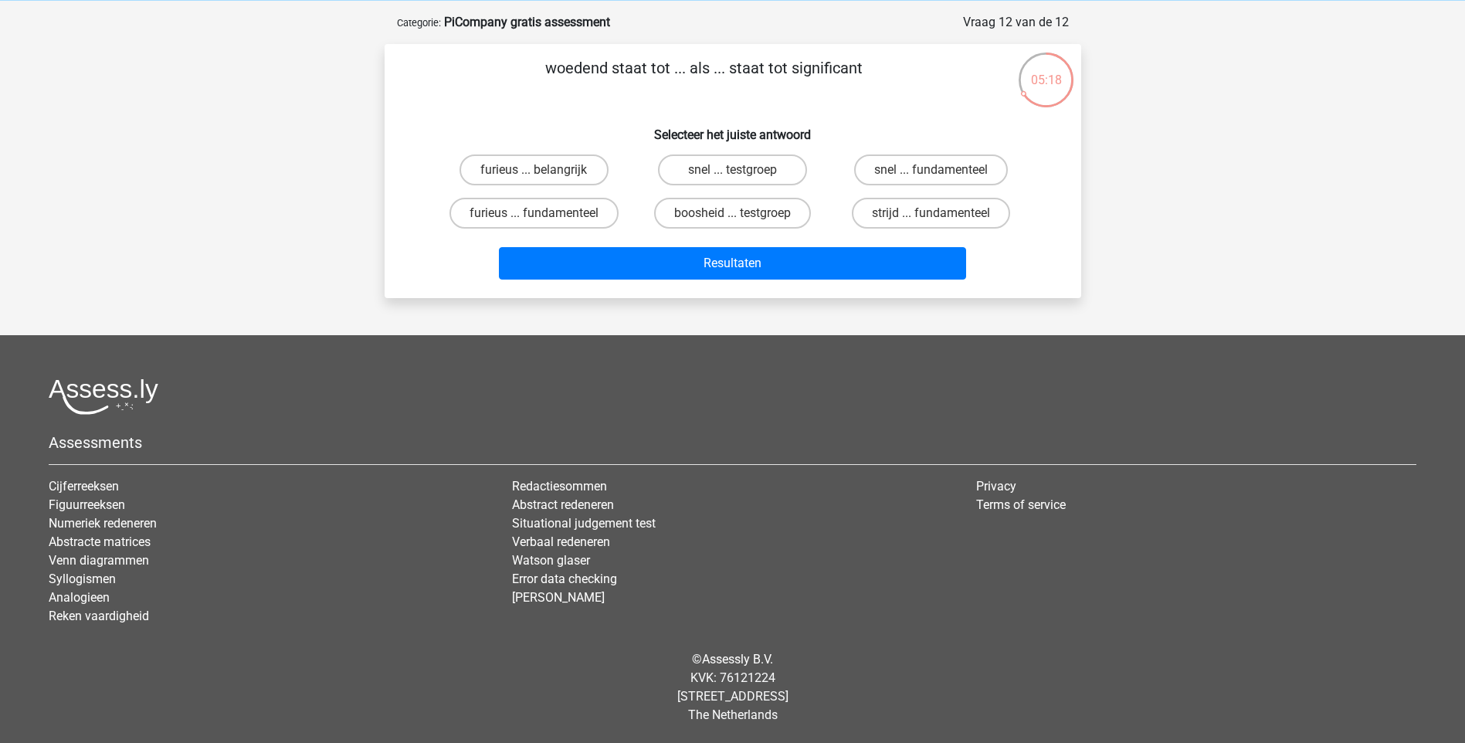
scroll to position [0, 0]
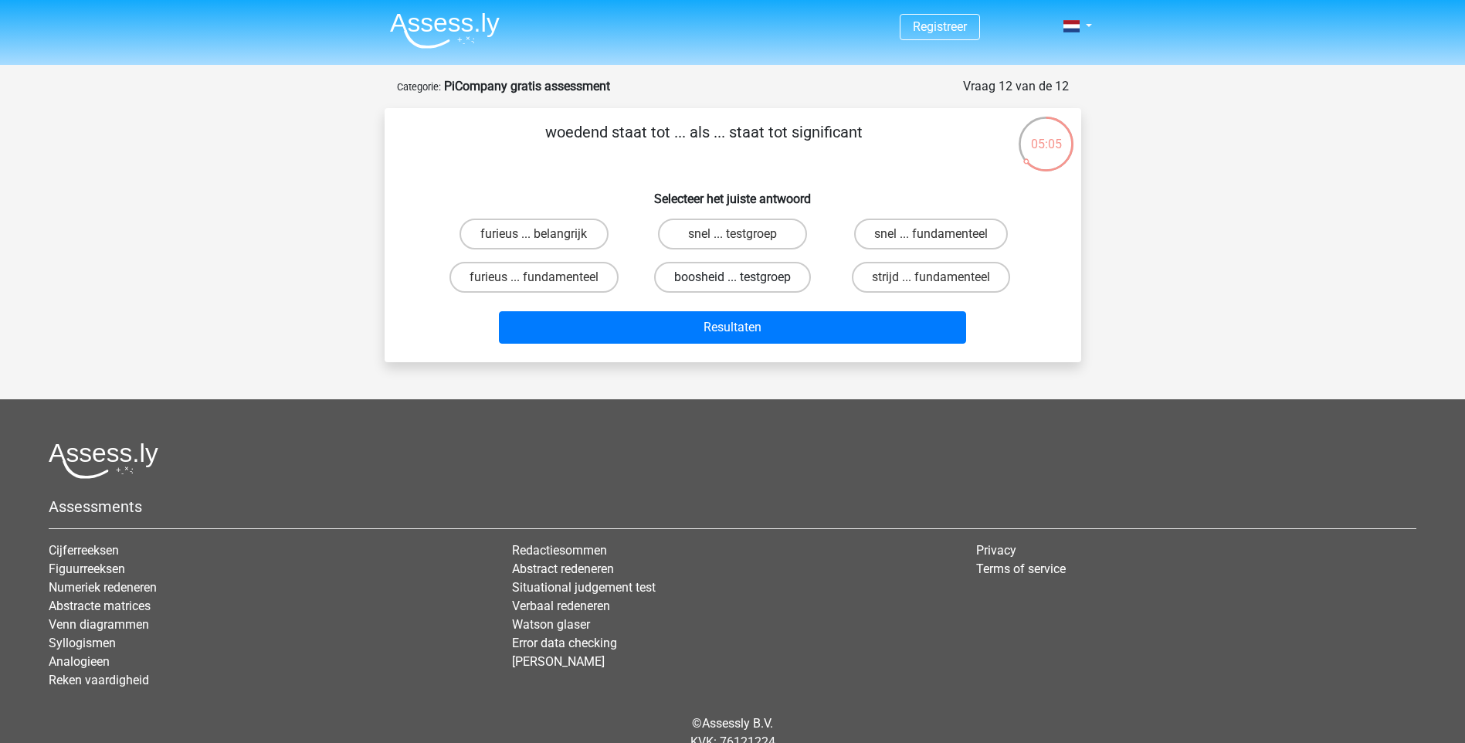
drag, startPoint x: 753, startPoint y: 280, endPoint x: 755, endPoint y: 298, distance: 17.9
click at [755, 280] on label "boosheid ... testgroep" at bounding box center [732, 277] width 157 height 31
click at [742, 280] on input "boosheid ... testgroep" at bounding box center [737, 282] width 10 height 10
radio input "true"
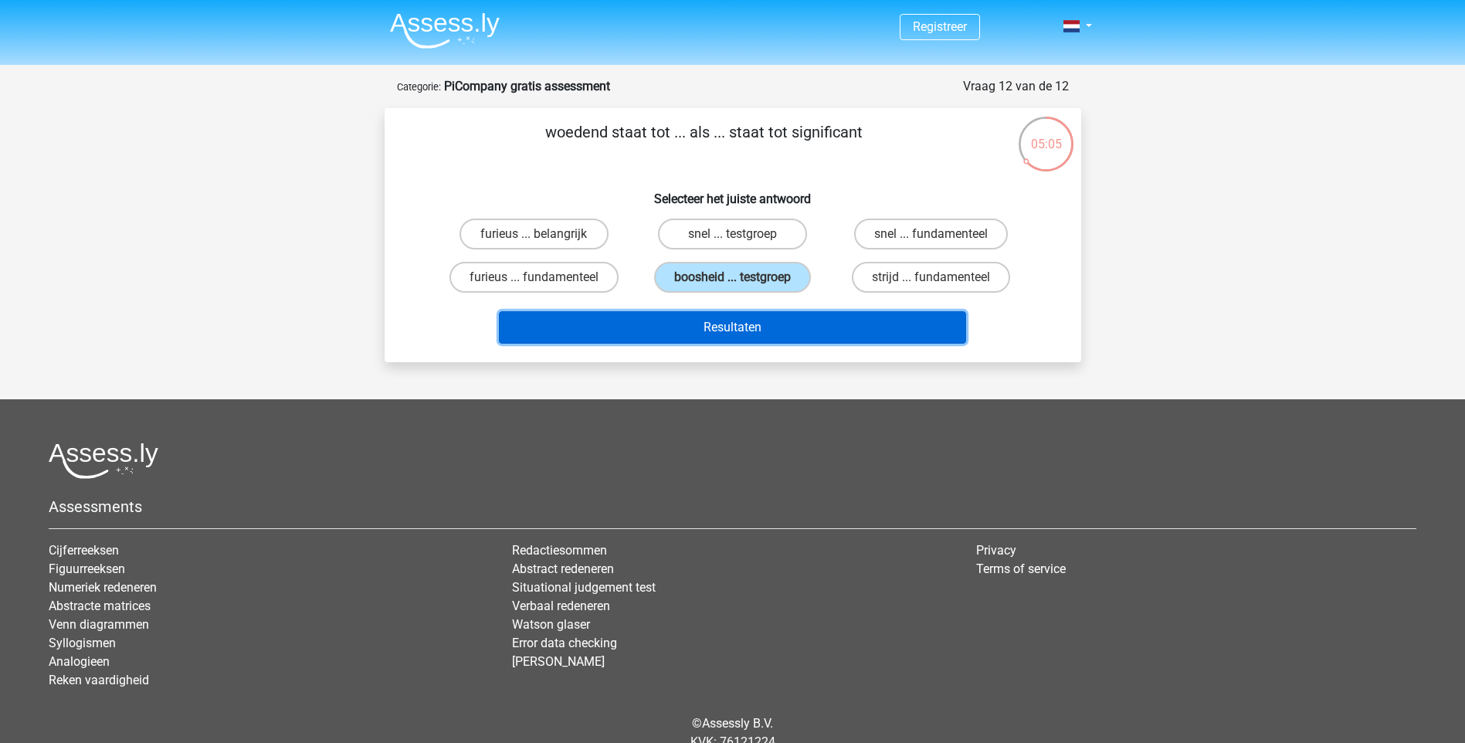
click at [765, 317] on button "Resultaten" at bounding box center [732, 327] width 467 height 32
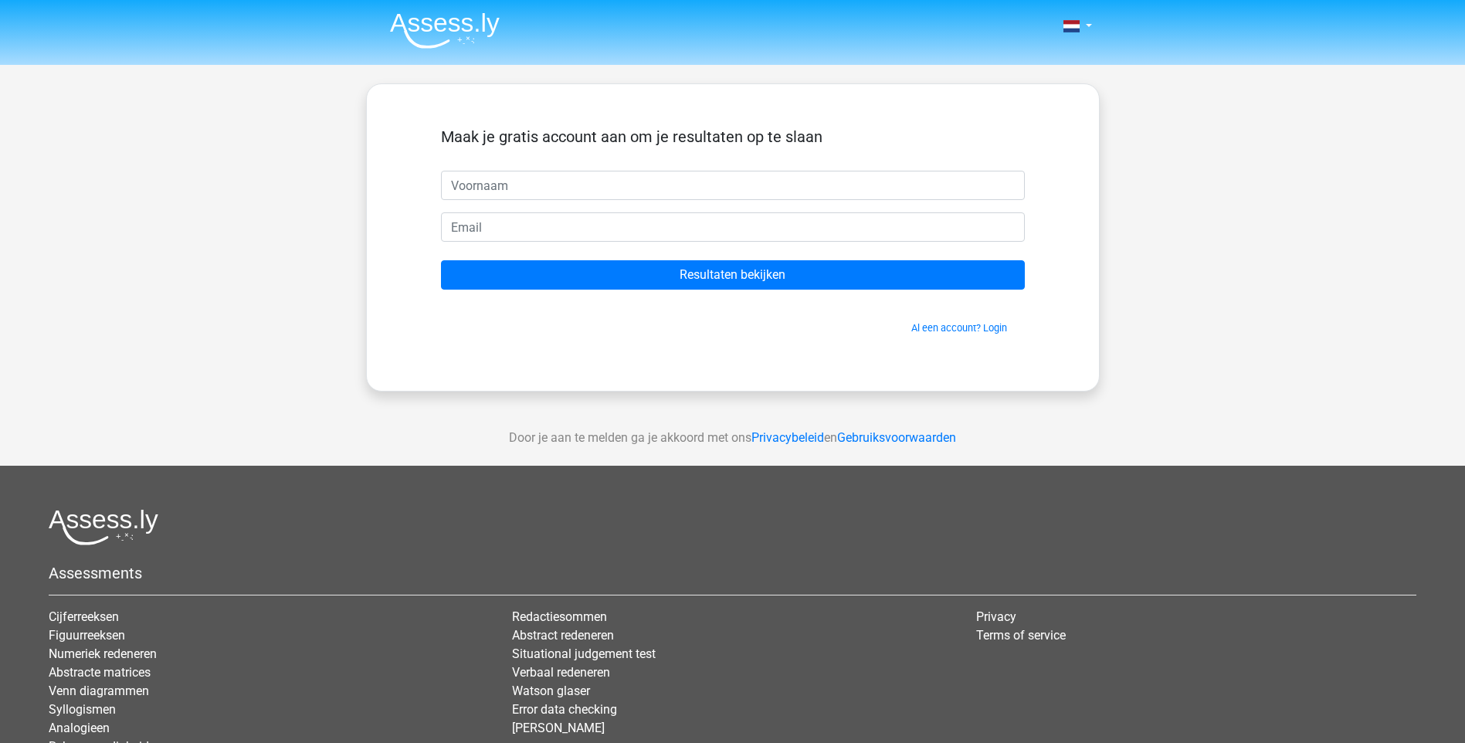
click at [539, 185] on input "text" at bounding box center [733, 185] width 584 height 29
type input "[PERSON_NAME]"
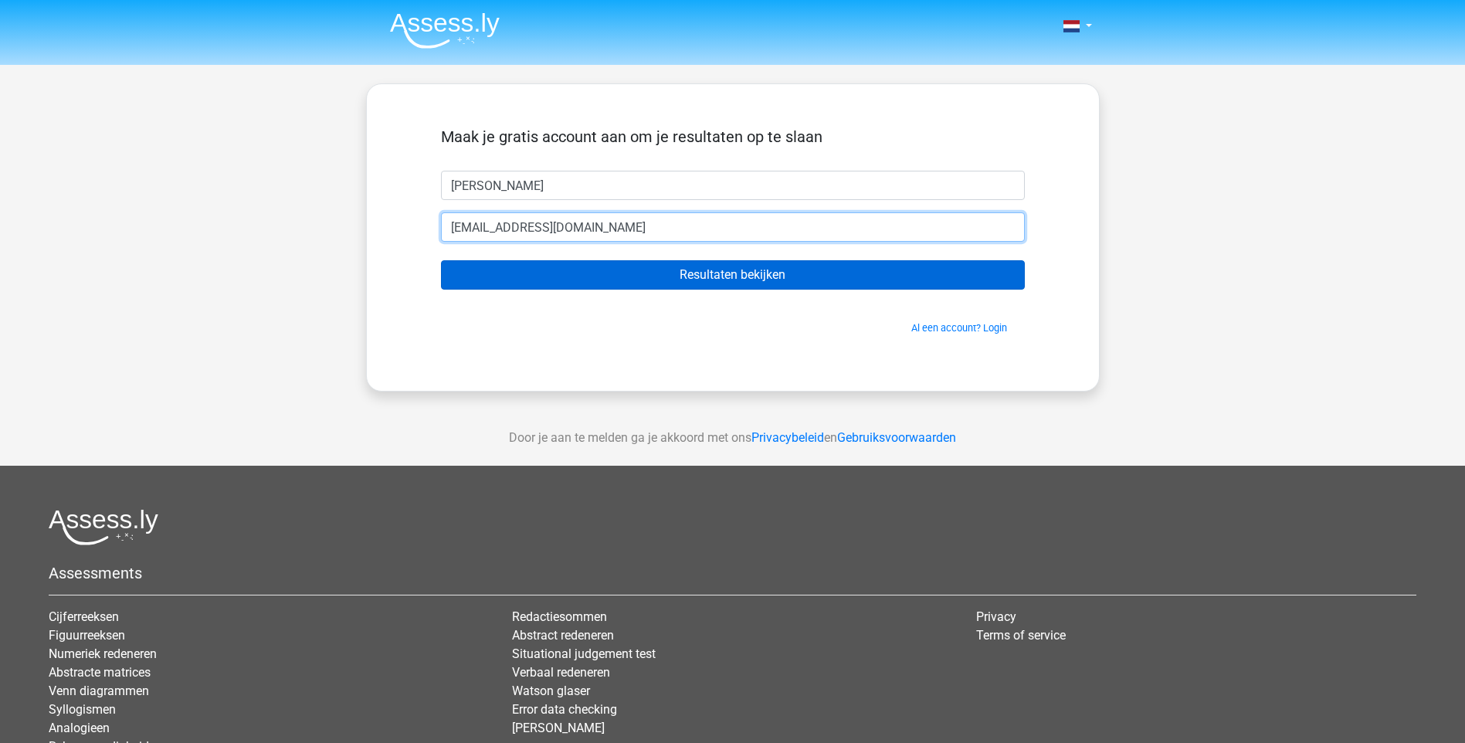
type input "[EMAIL_ADDRESS][DOMAIN_NAME]"
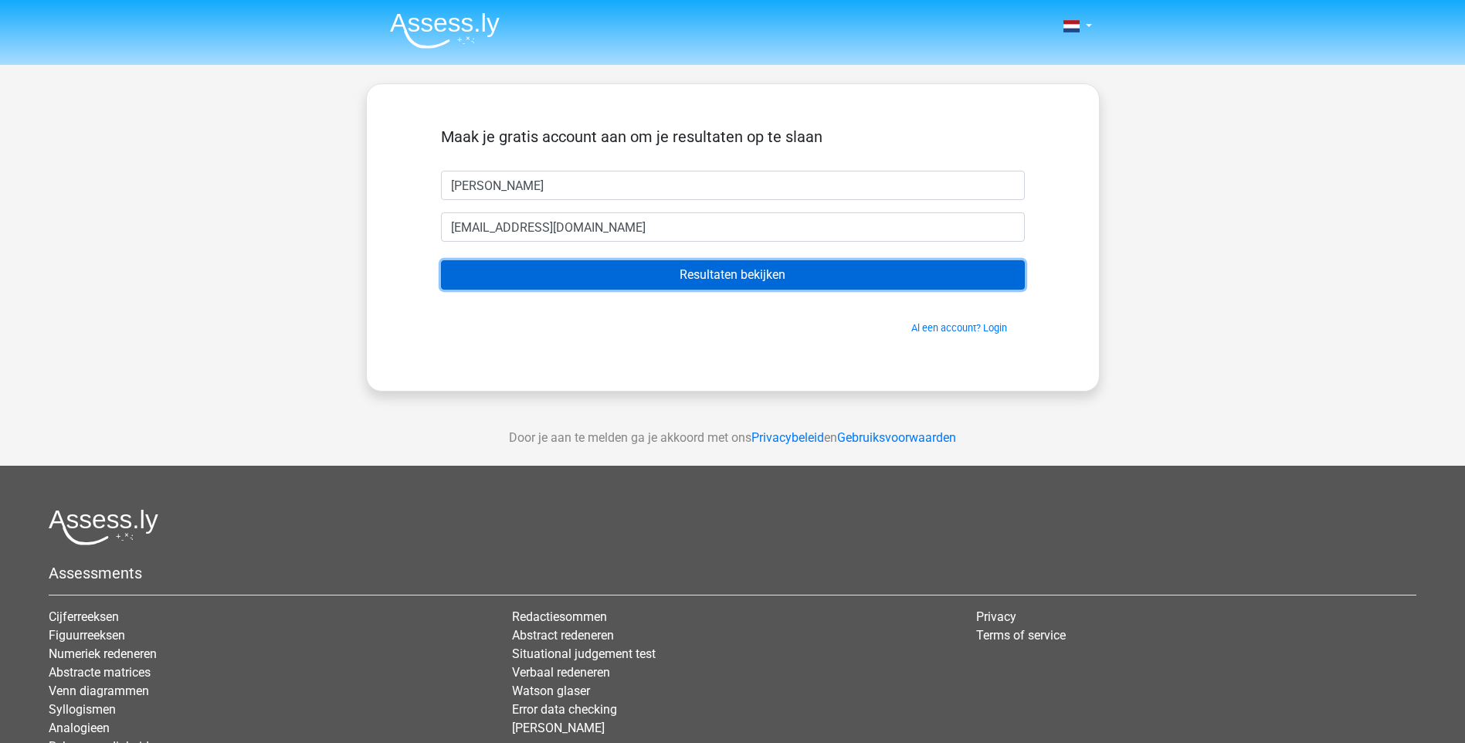
click at [731, 273] on input "Resultaten bekijken" at bounding box center [733, 274] width 584 height 29
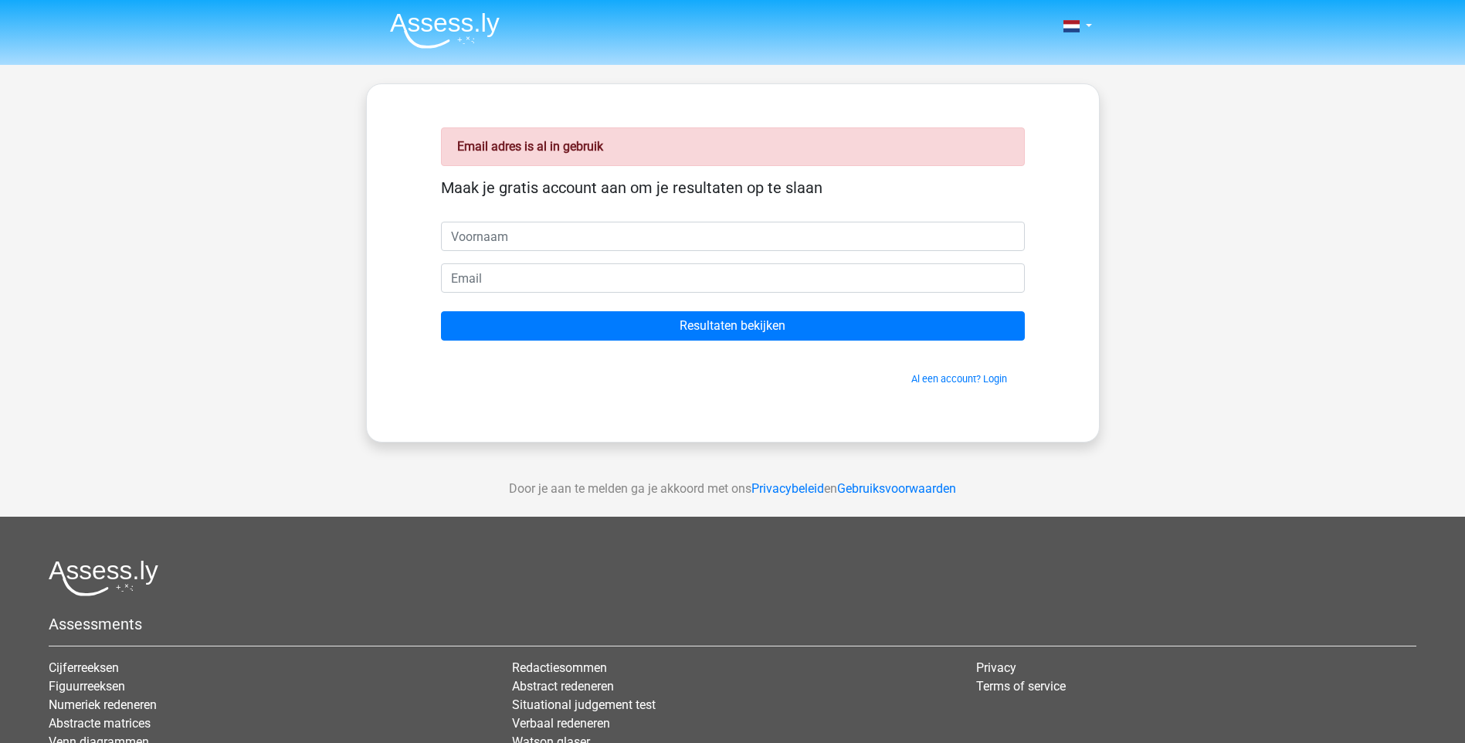
click at [472, 222] on input "text" at bounding box center [733, 236] width 584 height 29
type input "[PERSON_NAME][EMAIL_ADDRESS][DOMAIN_NAME]"
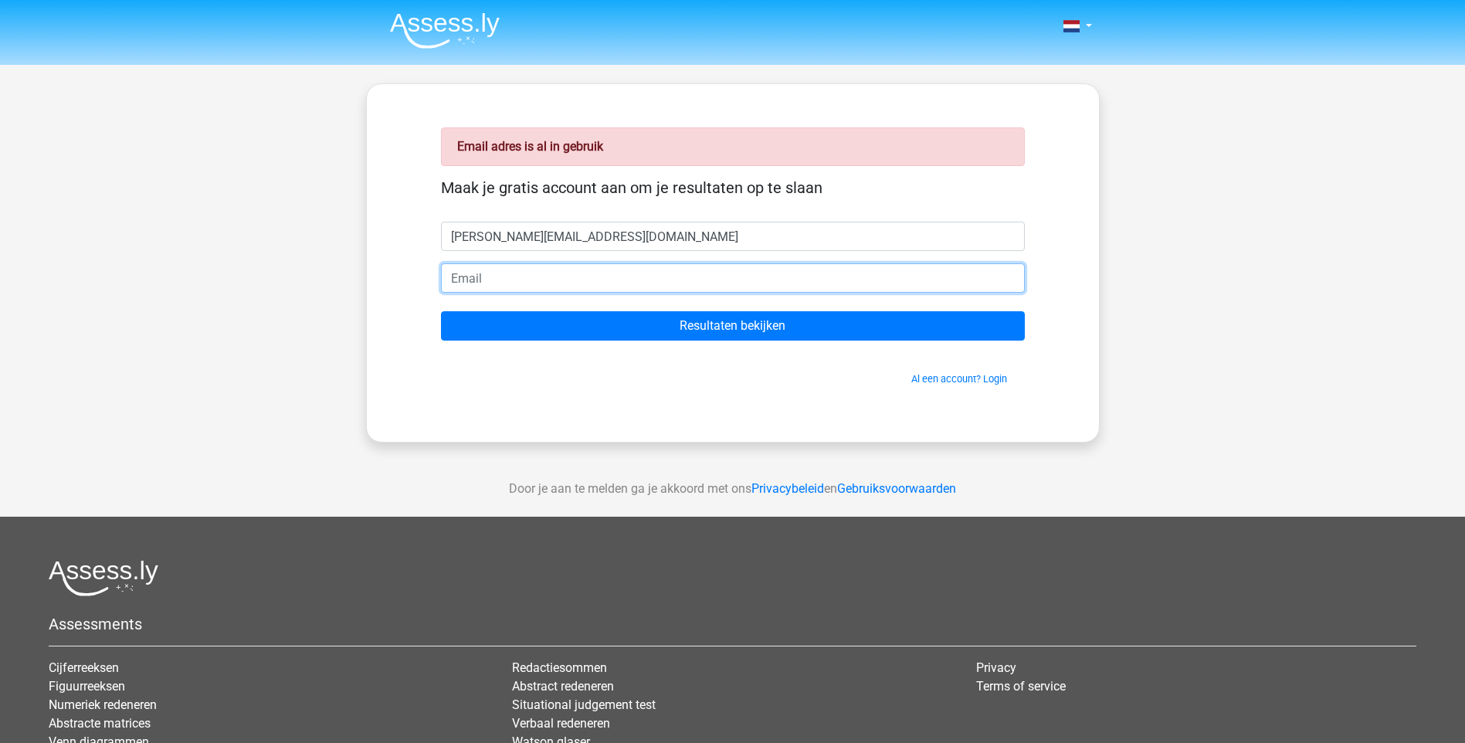
click at [512, 287] on input "email" at bounding box center [733, 277] width 584 height 29
click at [533, 279] on input "[PERSON_NAME][EMAIL_ADDRESS][DOMAIN_NAME]" at bounding box center [733, 277] width 584 height 29
type input "[PERSON_NAME][EMAIL_ADDRESS][DOMAIN_NAME]"
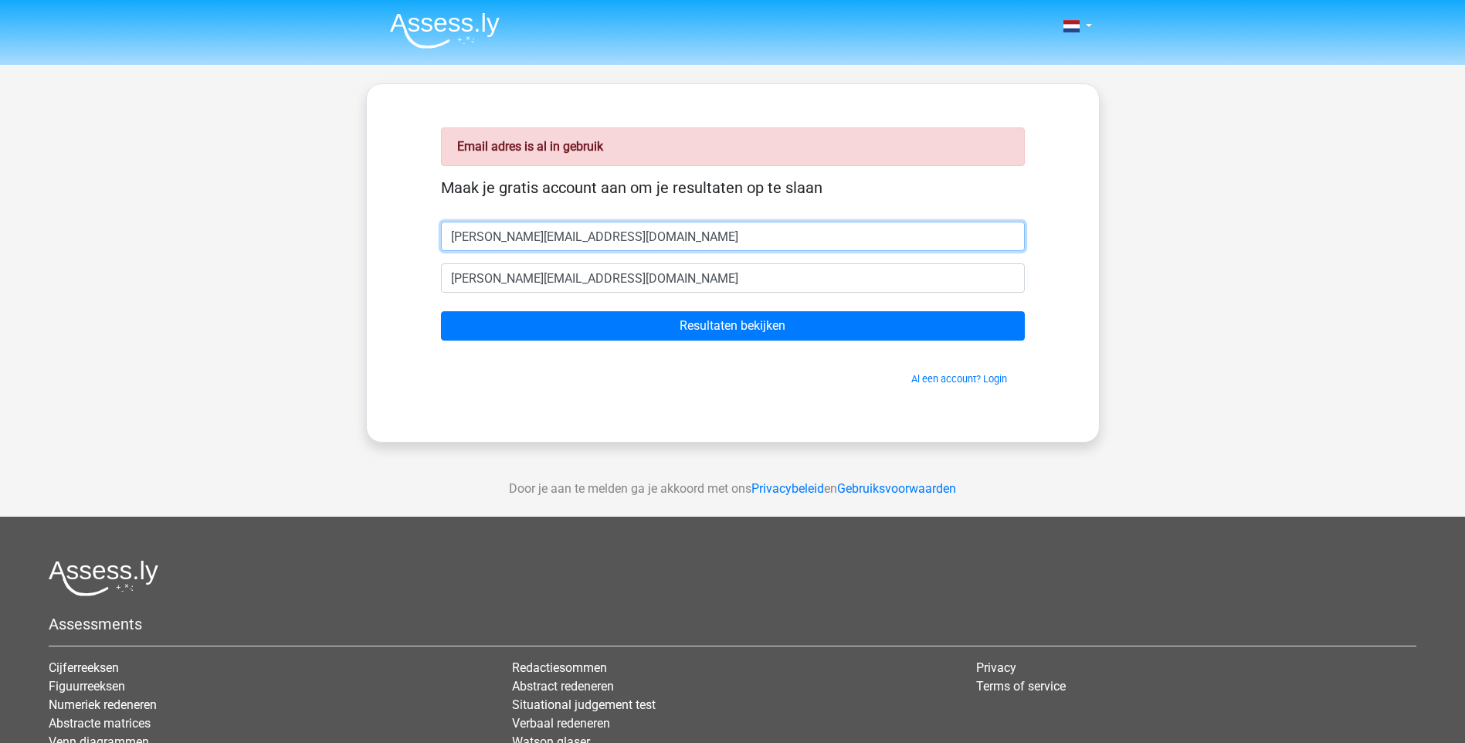
click at [599, 236] on input "[PERSON_NAME][EMAIL_ADDRESS][DOMAIN_NAME]" at bounding box center [733, 236] width 584 height 29
type input "c"
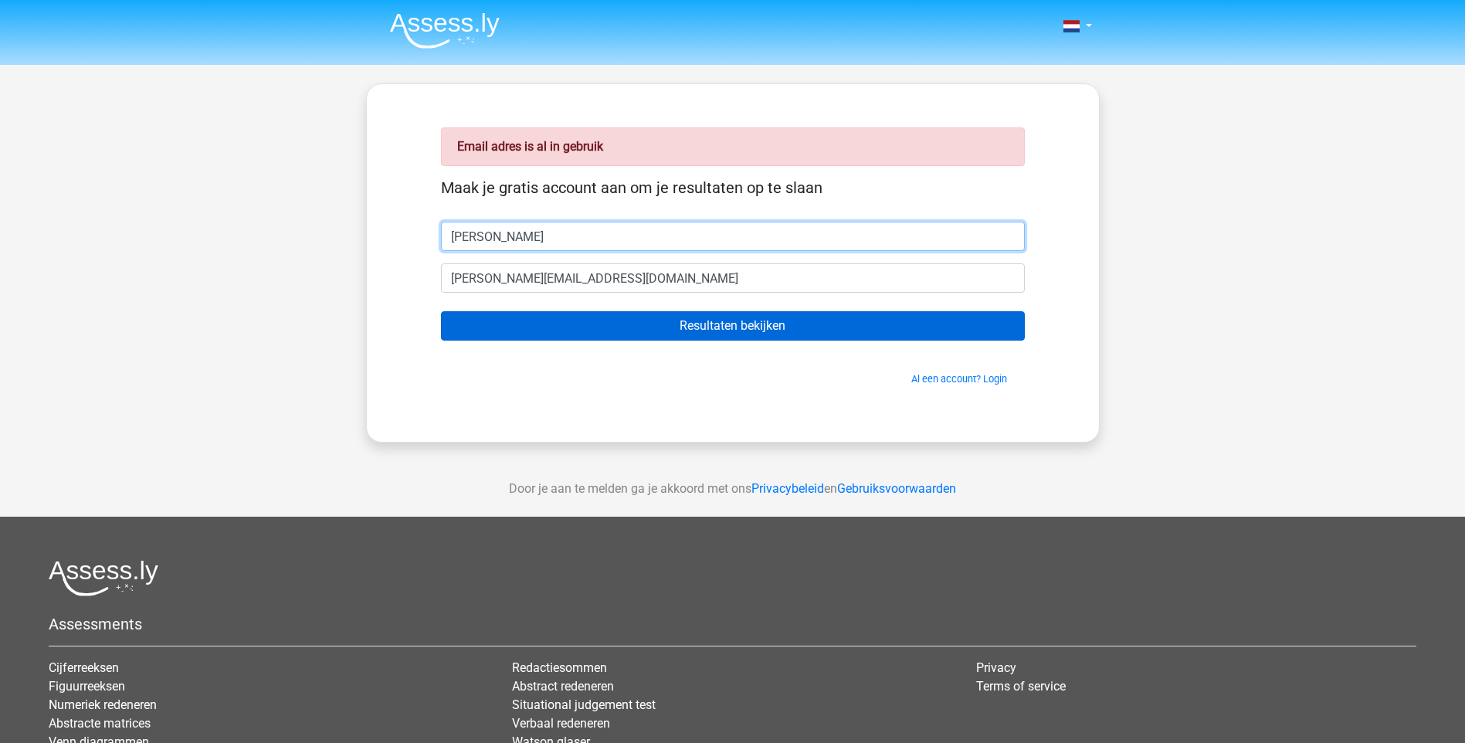
type input "[PERSON_NAME]"
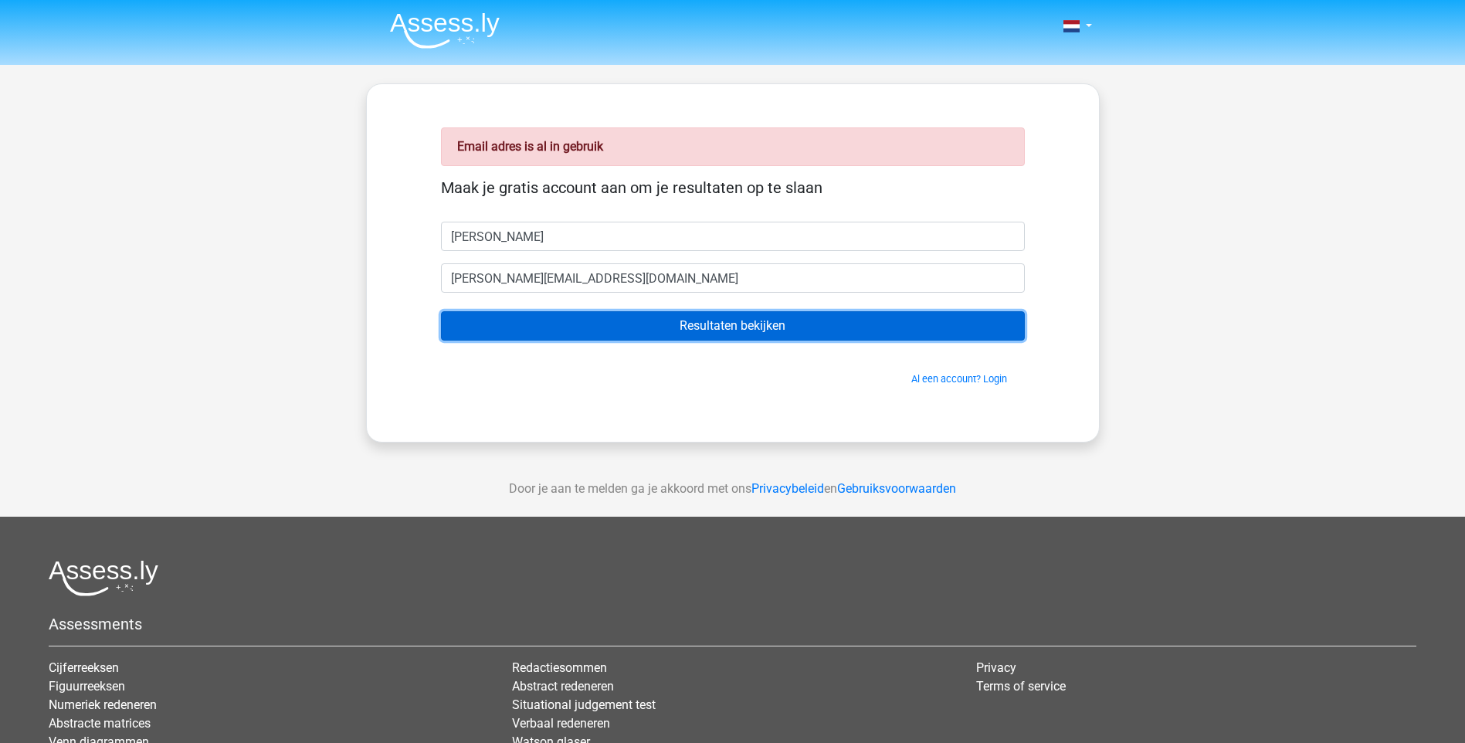
click at [637, 314] on input "Resultaten bekijken" at bounding box center [733, 325] width 584 height 29
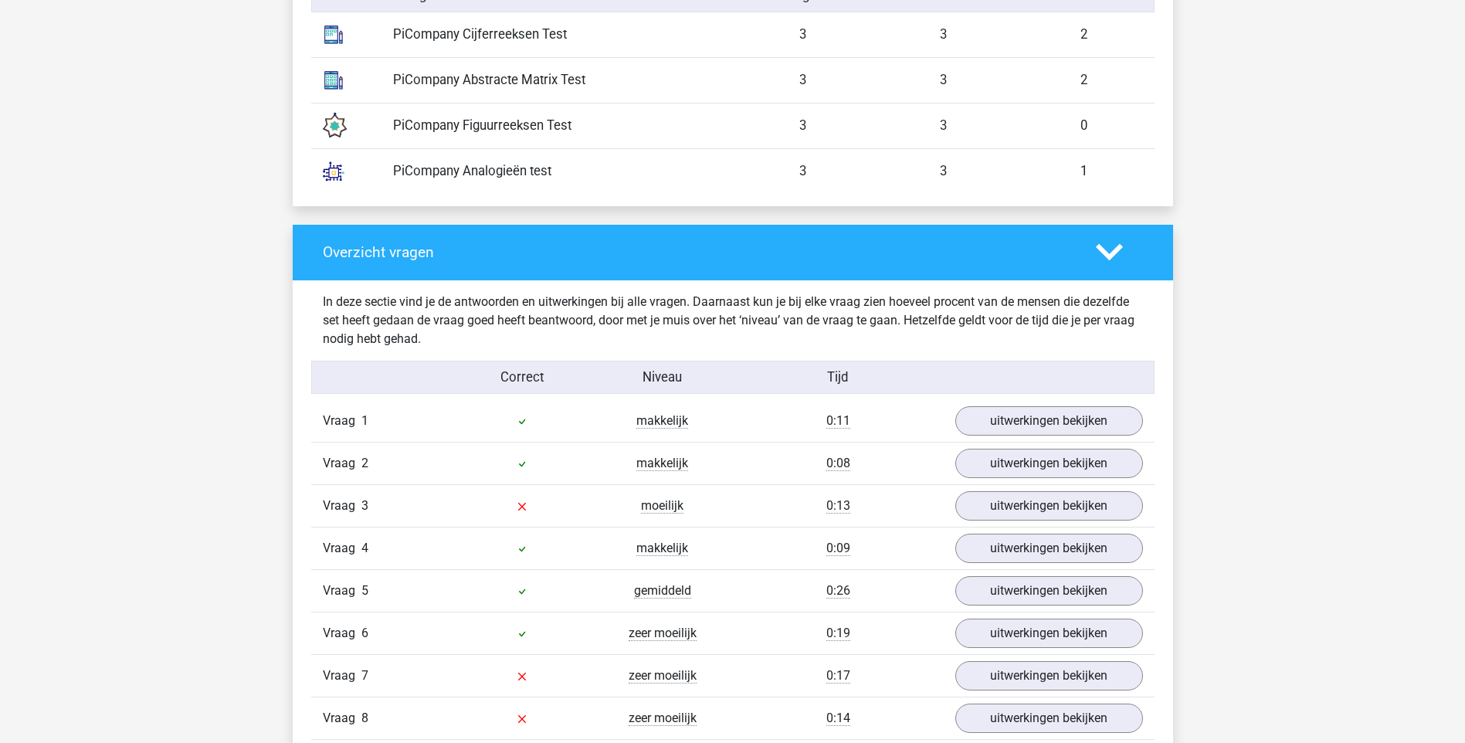
scroll to position [1468, 0]
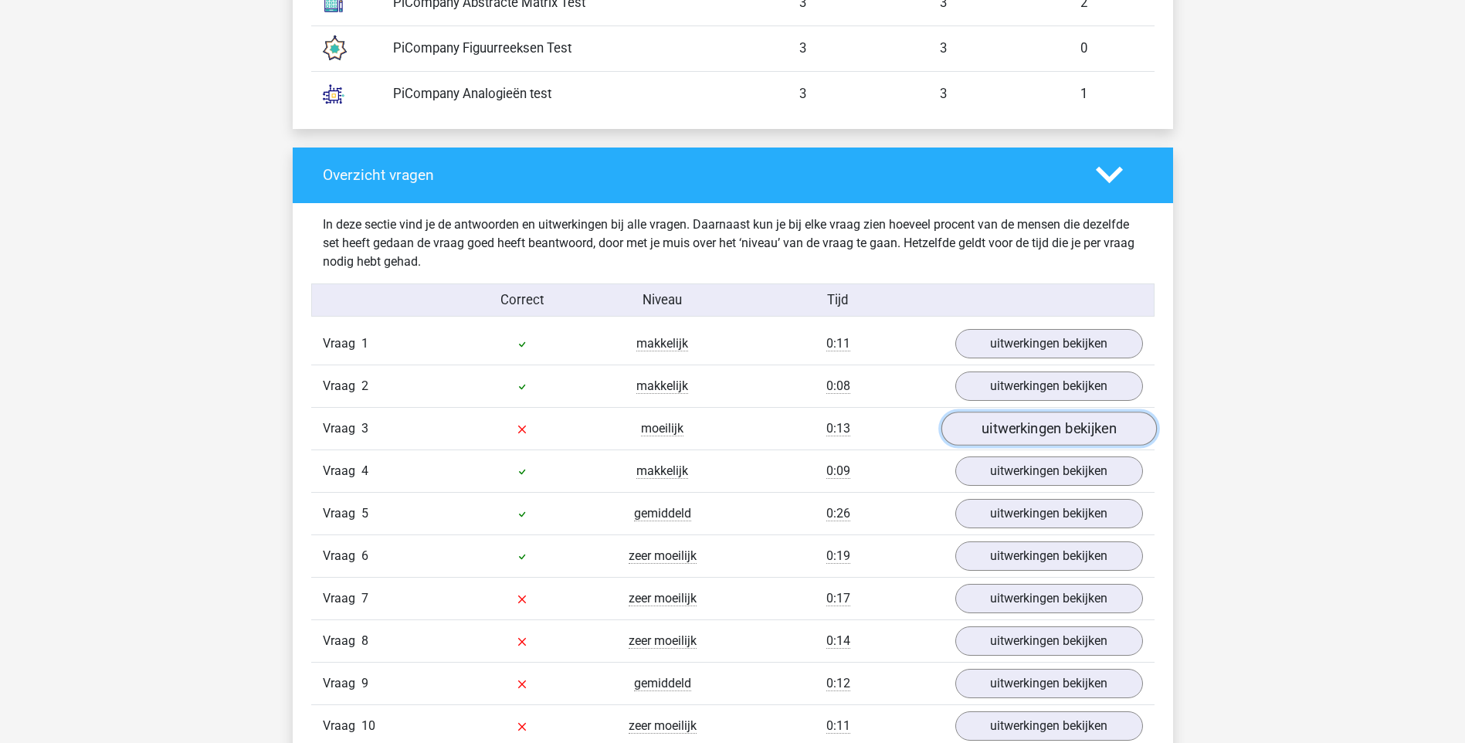
click at [1024, 415] on link "uitwerkingen bekijken" at bounding box center [1049, 429] width 216 height 34
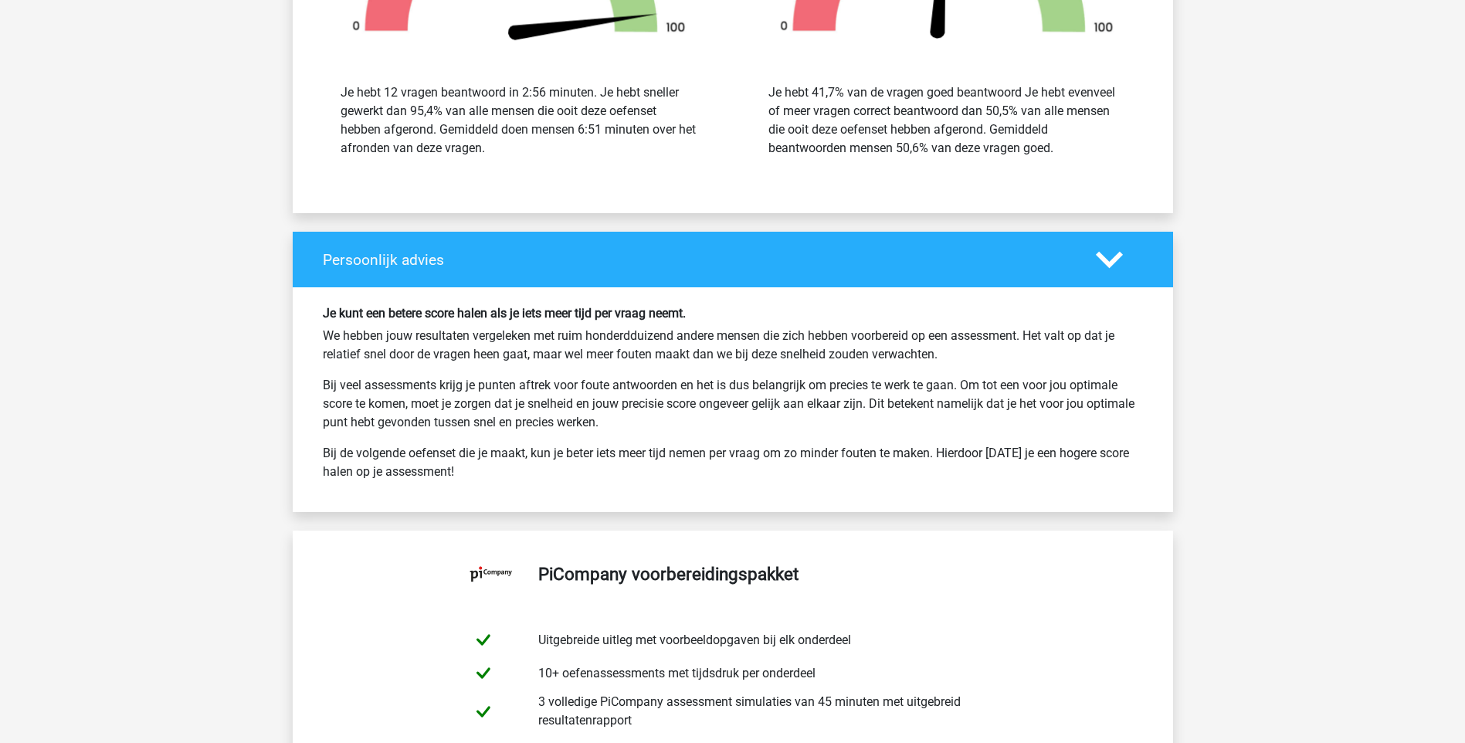
scroll to position [4403, 0]
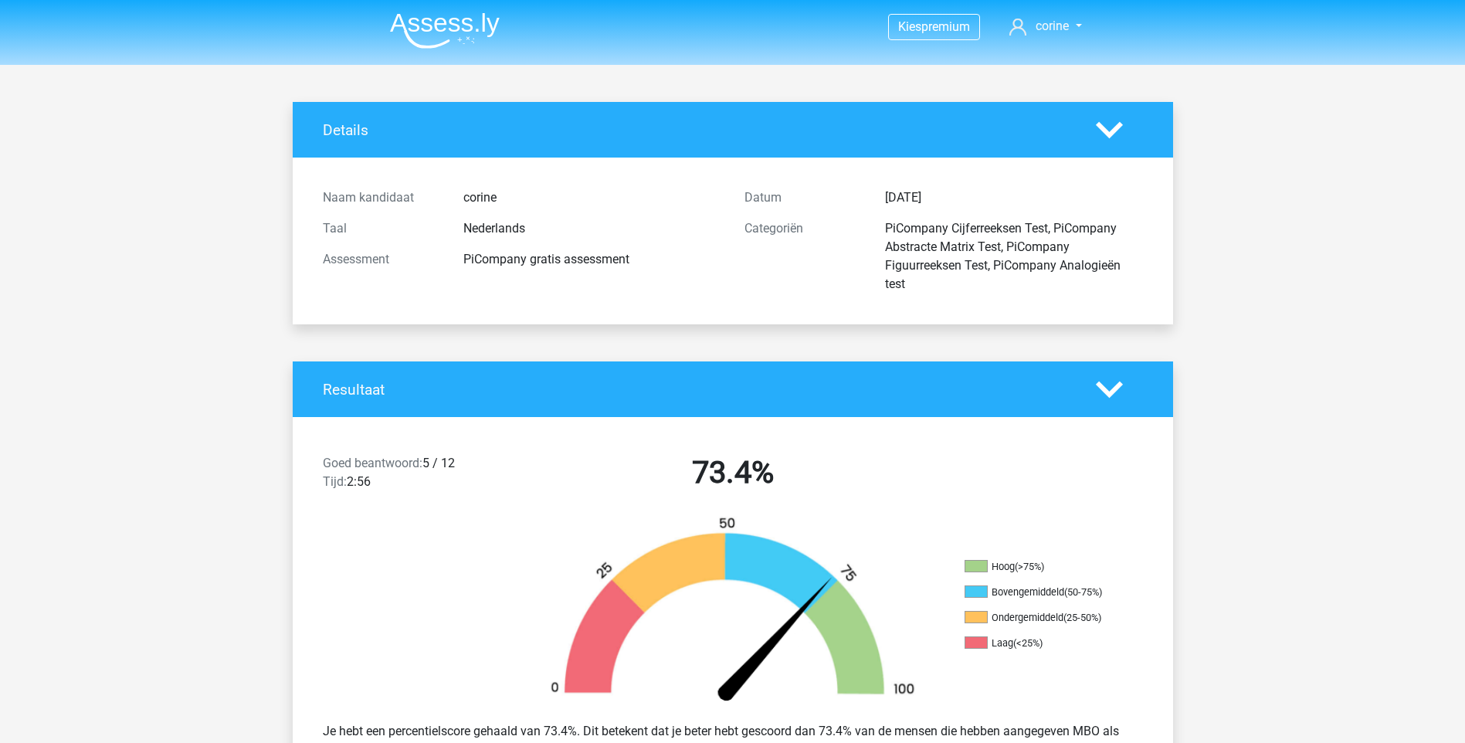
click at [423, 14] on img at bounding box center [445, 30] width 110 height 36
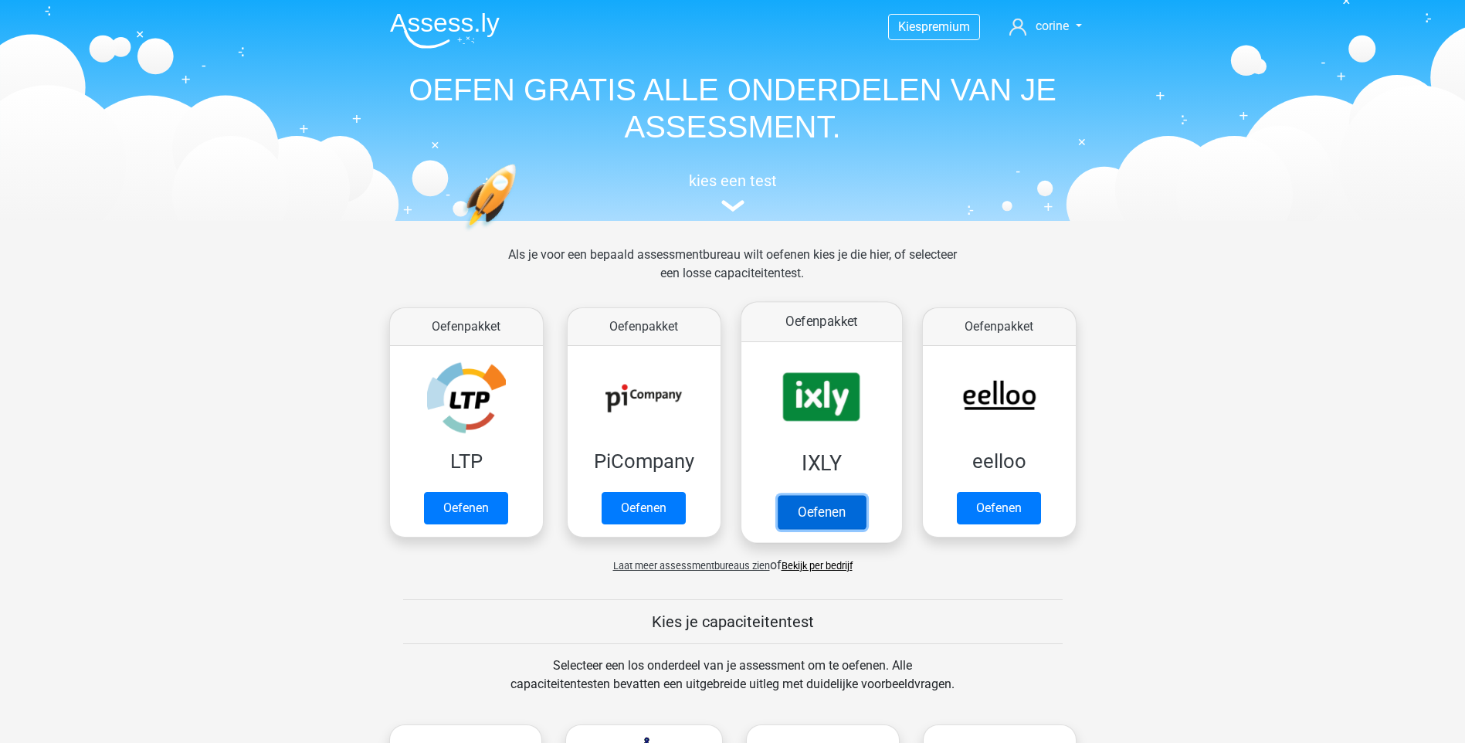
click at [800, 511] on link "Oefenen" at bounding box center [821, 512] width 88 height 34
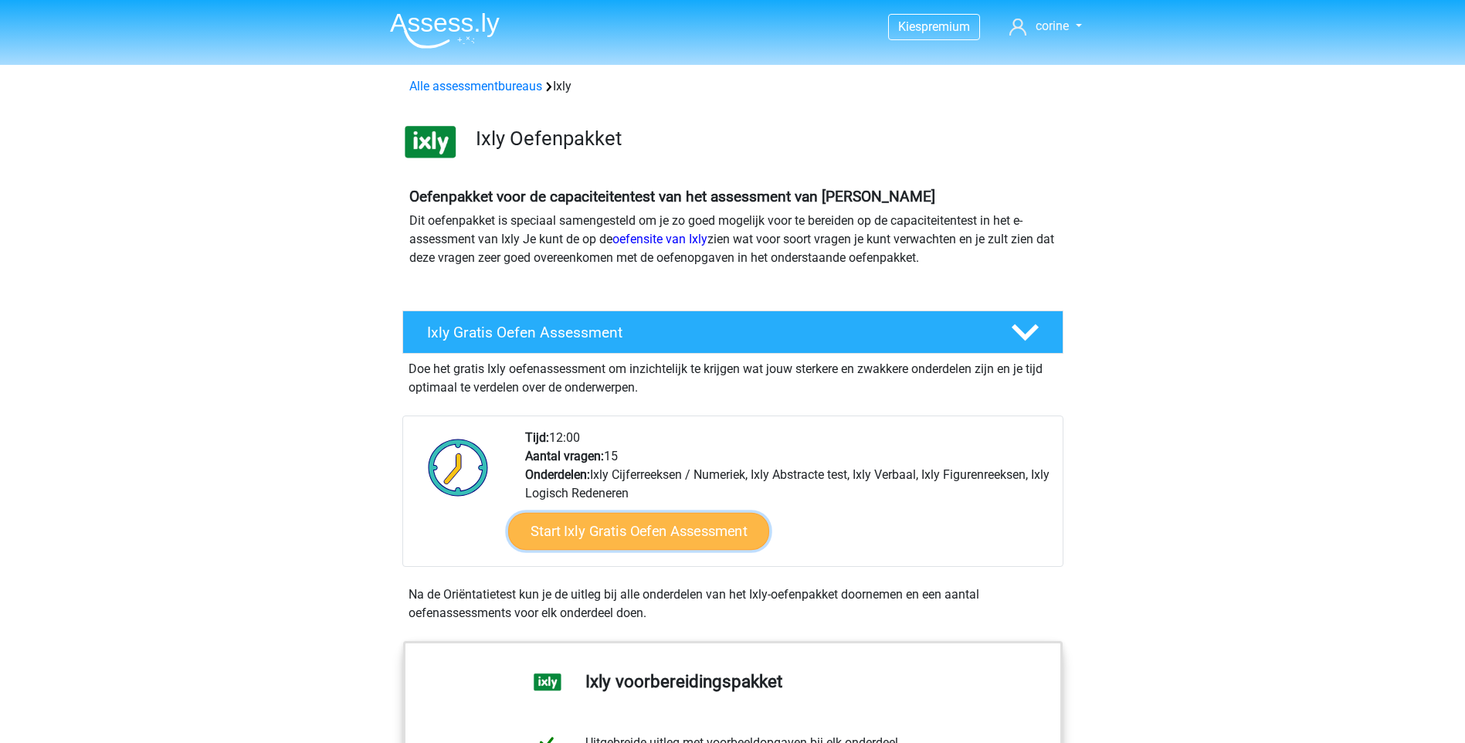
click at [691, 529] on link "Start Ixly Gratis Oefen Assessment" at bounding box center [637, 531] width 261 height 37
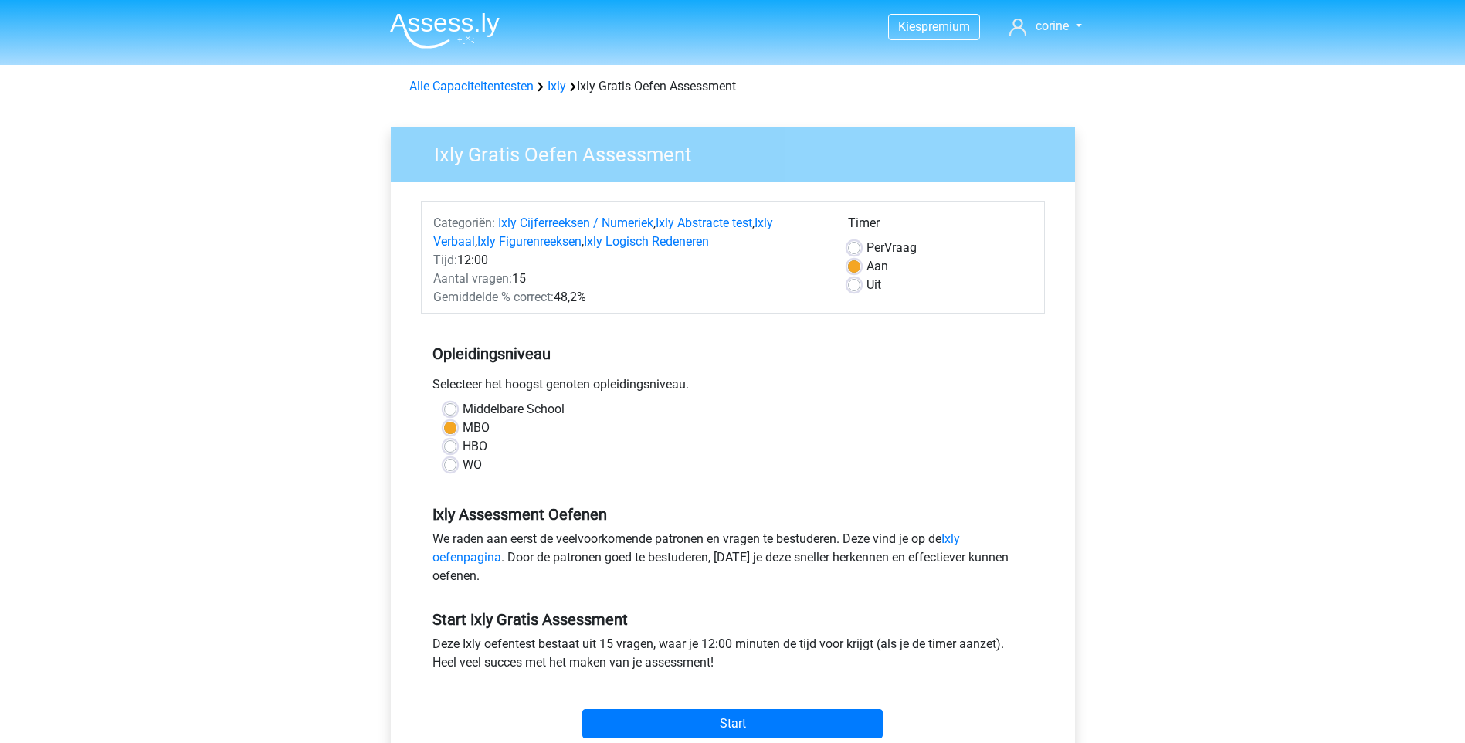
scroll to position [77, 0]
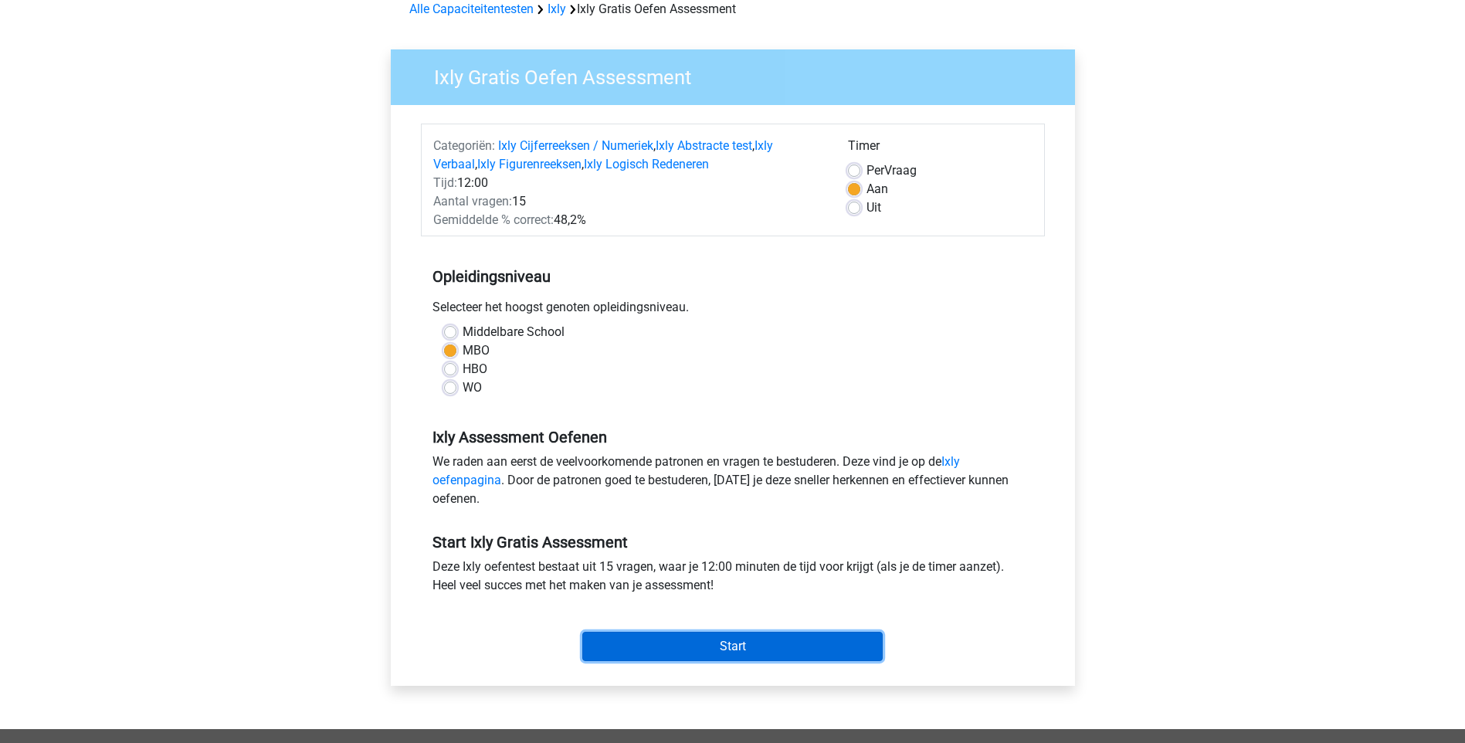
click at [743, 636] on input "Start" at bounding box center [732, 646] width 300 height 29
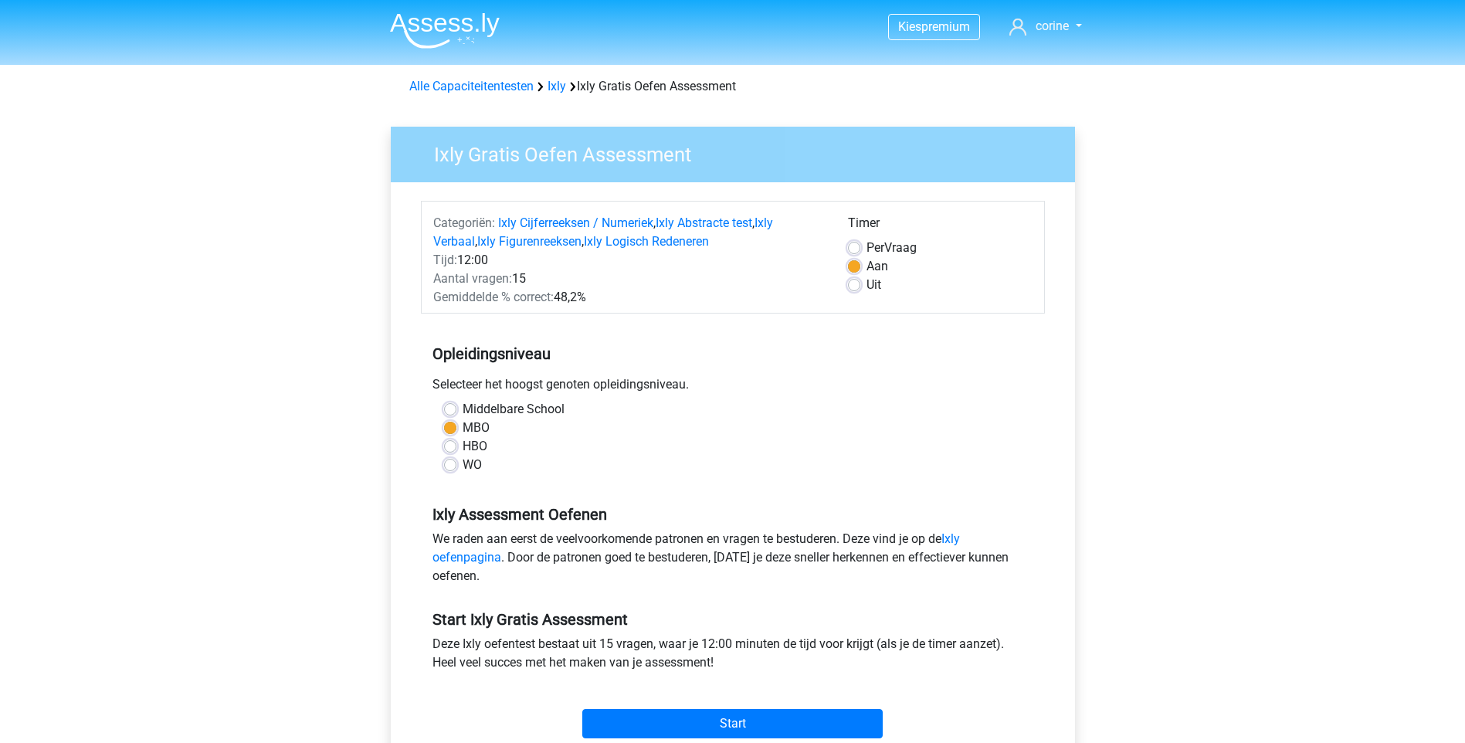
click at [433, 26] on img at bounding box center [445, 30] width 110 height 36
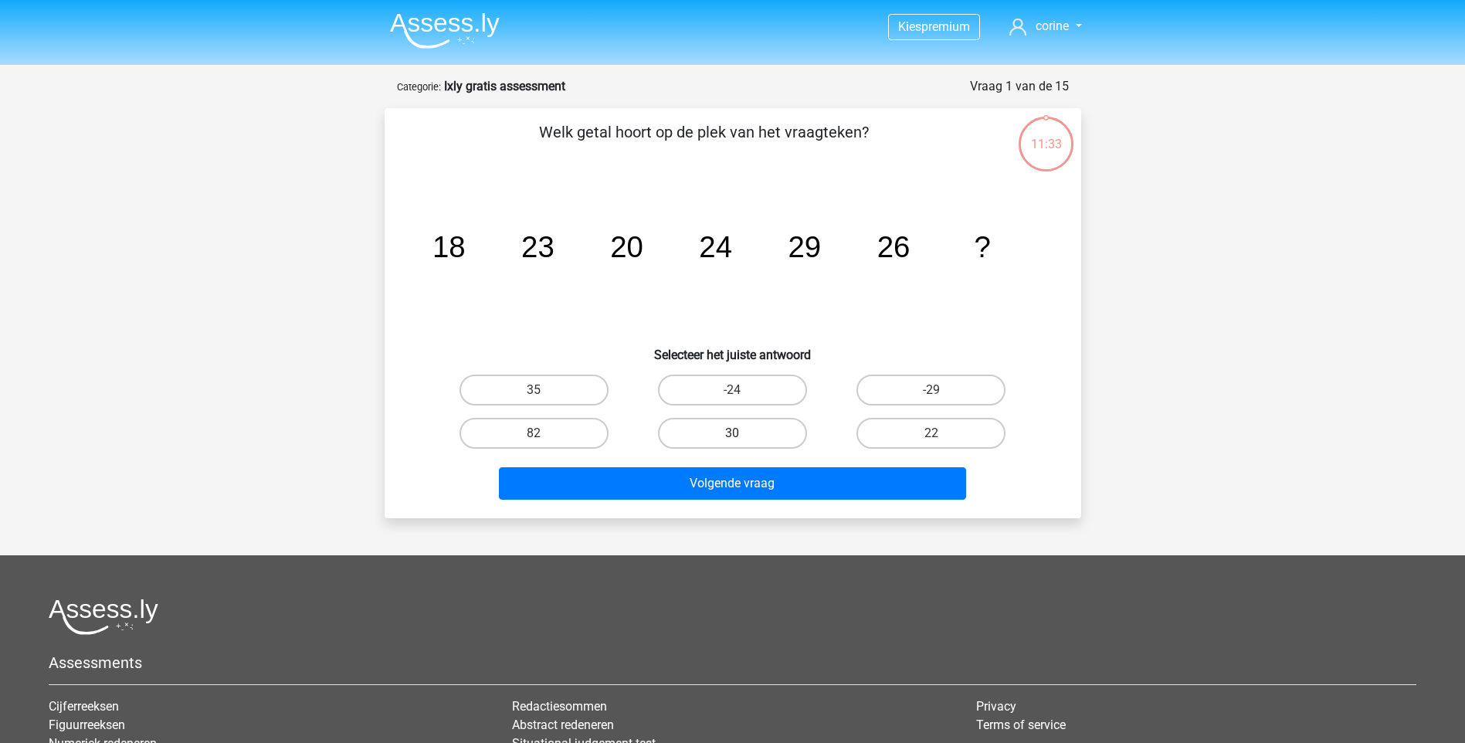
click at [752, 432] on label "30" at bounding box center [732, 433] width 149 height 31
click at [742, 433] on input "30" at bounding box center [737, 438] width 10 height 10
radio input "true"
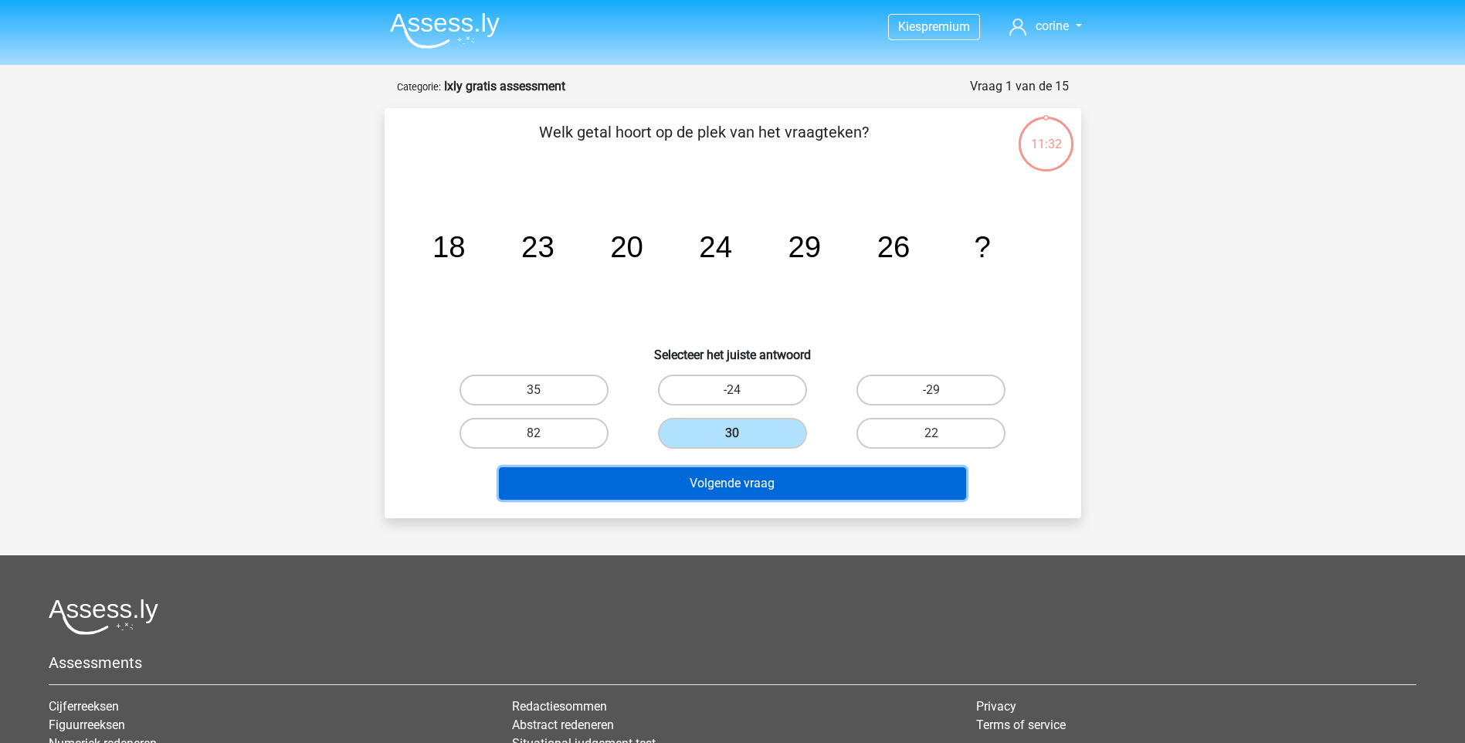
click at [761, 485] on button "Volgende vraag" at bounding box center [732, 483] width 467 height 32
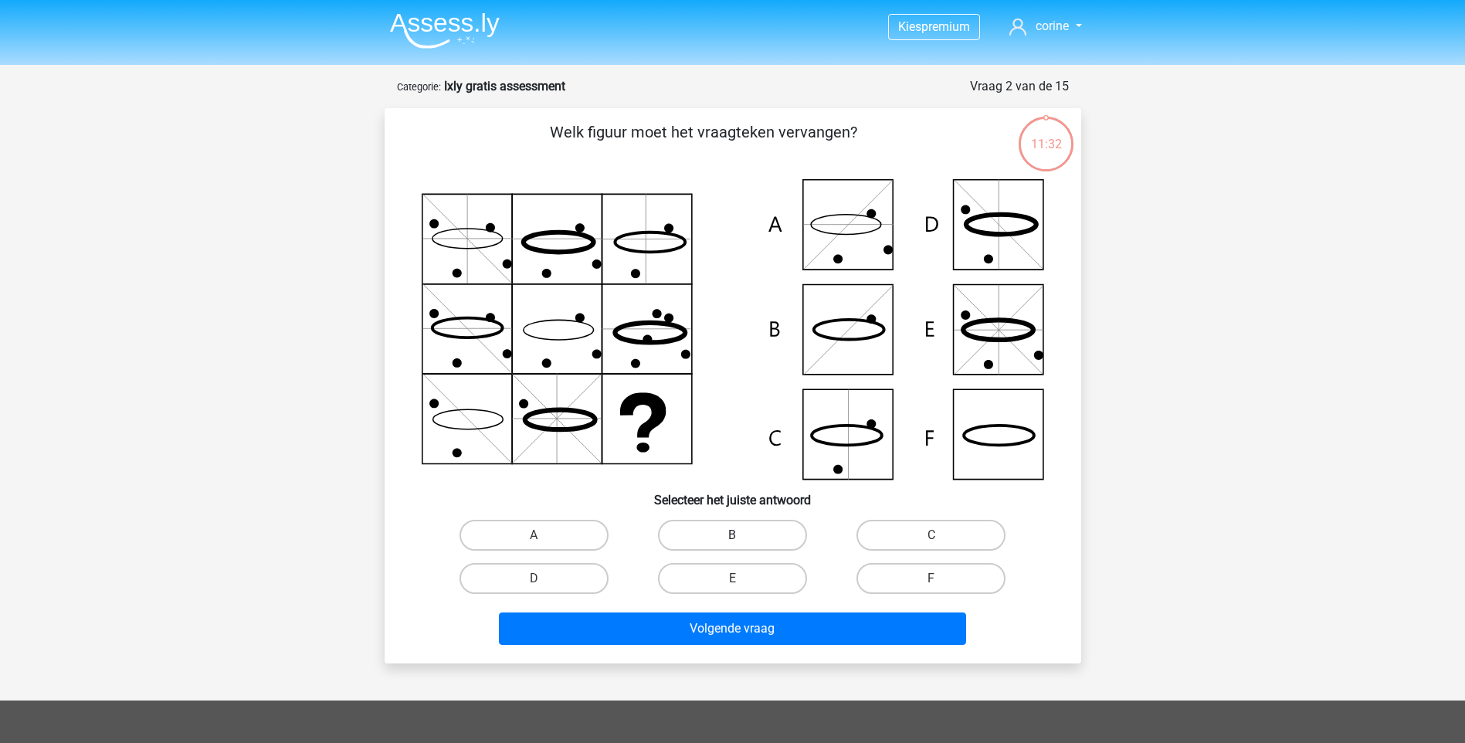
scroll to position [77, 0]
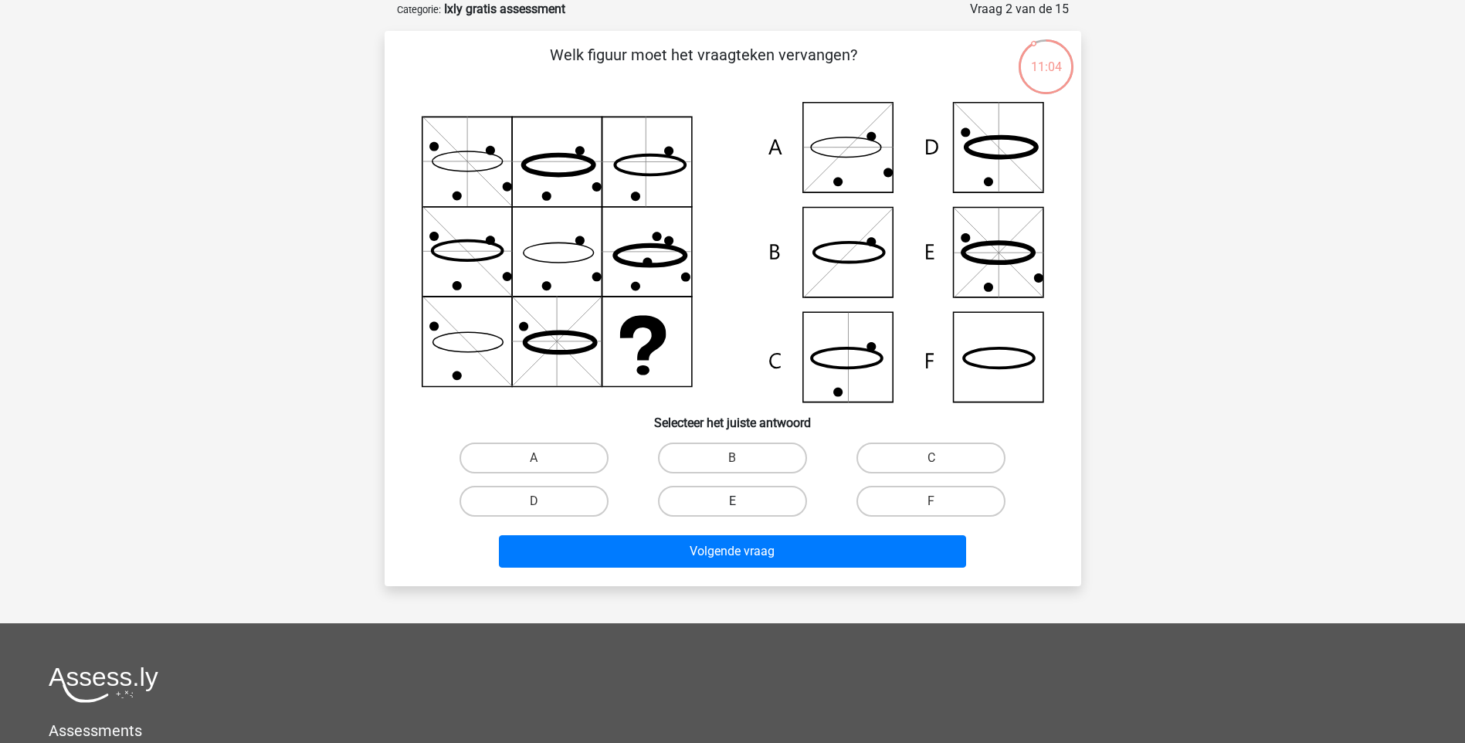
click at [708, 499] on label "E" at bounding box center [732, 501] width 149 height 31
click at [732, 501] on input "E" at bounding box center [737, 506] width 10 height 10
radio input "true"
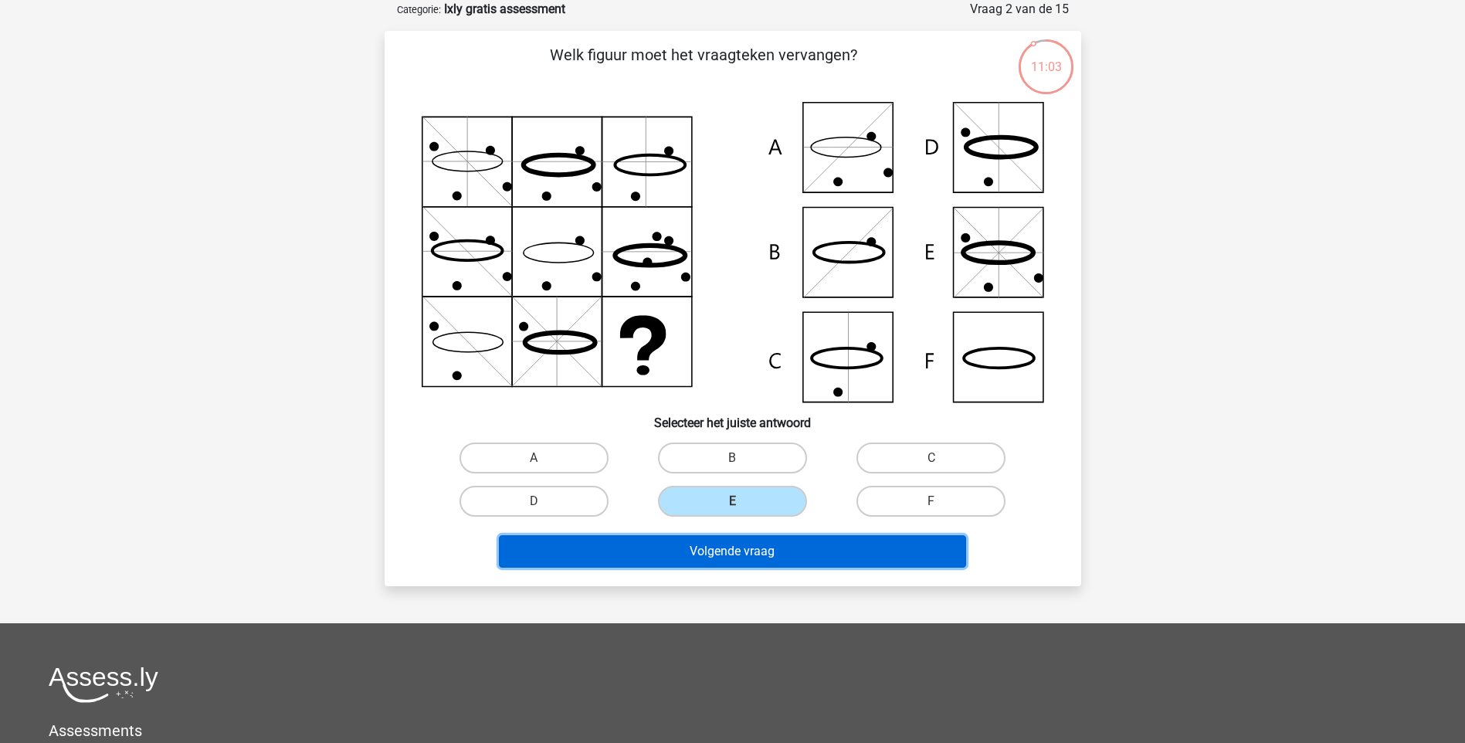
click at [733, 543] on button "Volgende vraag" at bounding box center [732, 551] width 467 height 32
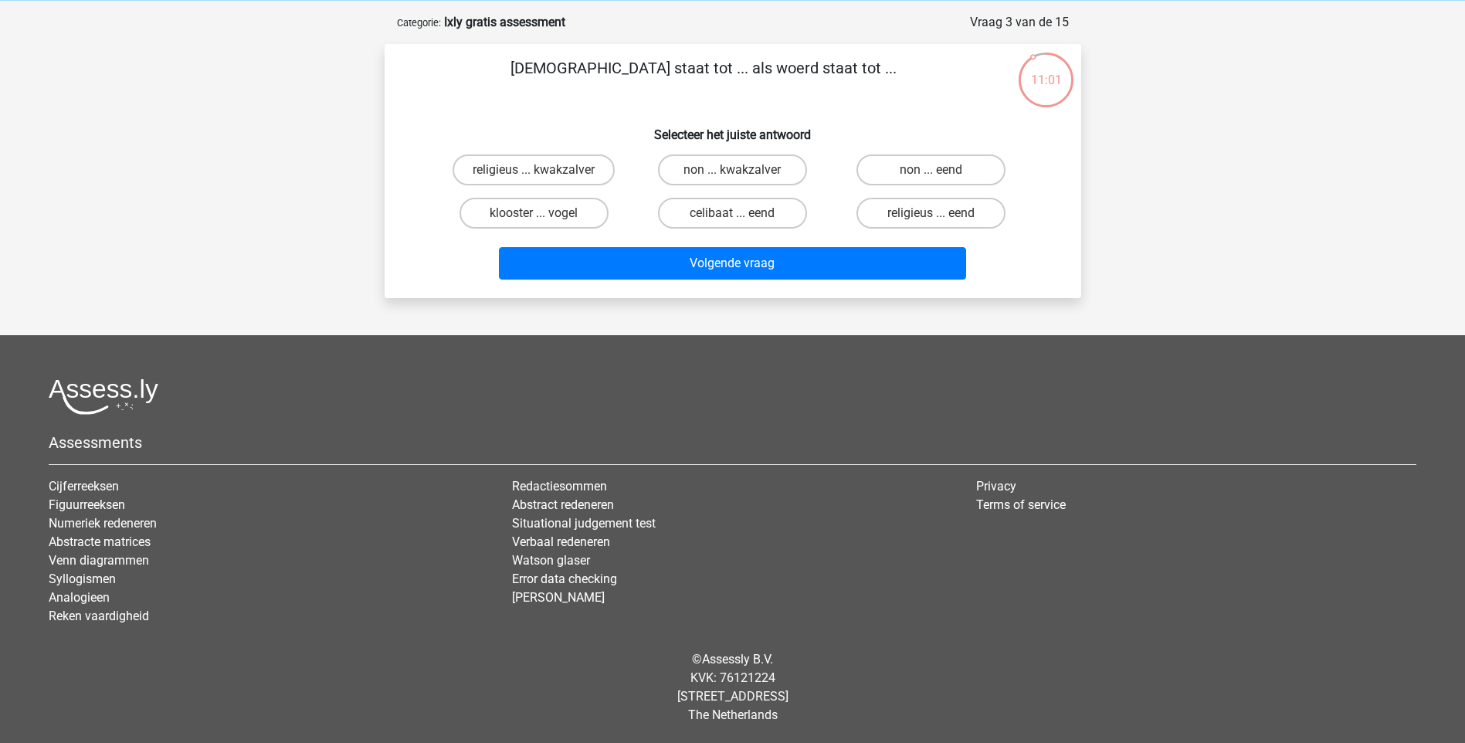
scroll to position [0, 0]
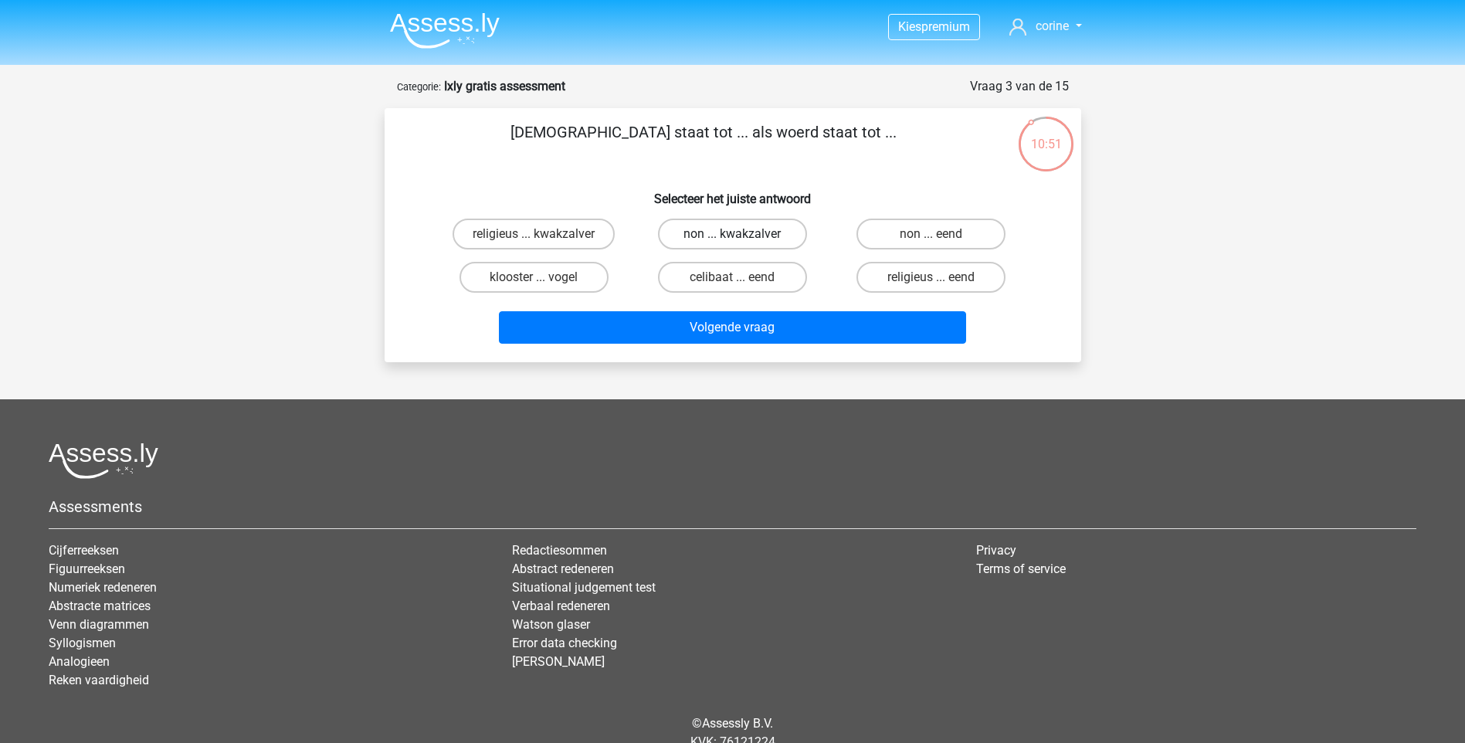
click at [748, 235] on label "non ... kwakzalver" at bounding box center [732, 234] width 149 height 31
click at [742, 235] on input "non ... kwakzalver" at bounding box center [737, 239] width 10 height 10
radio input "true"
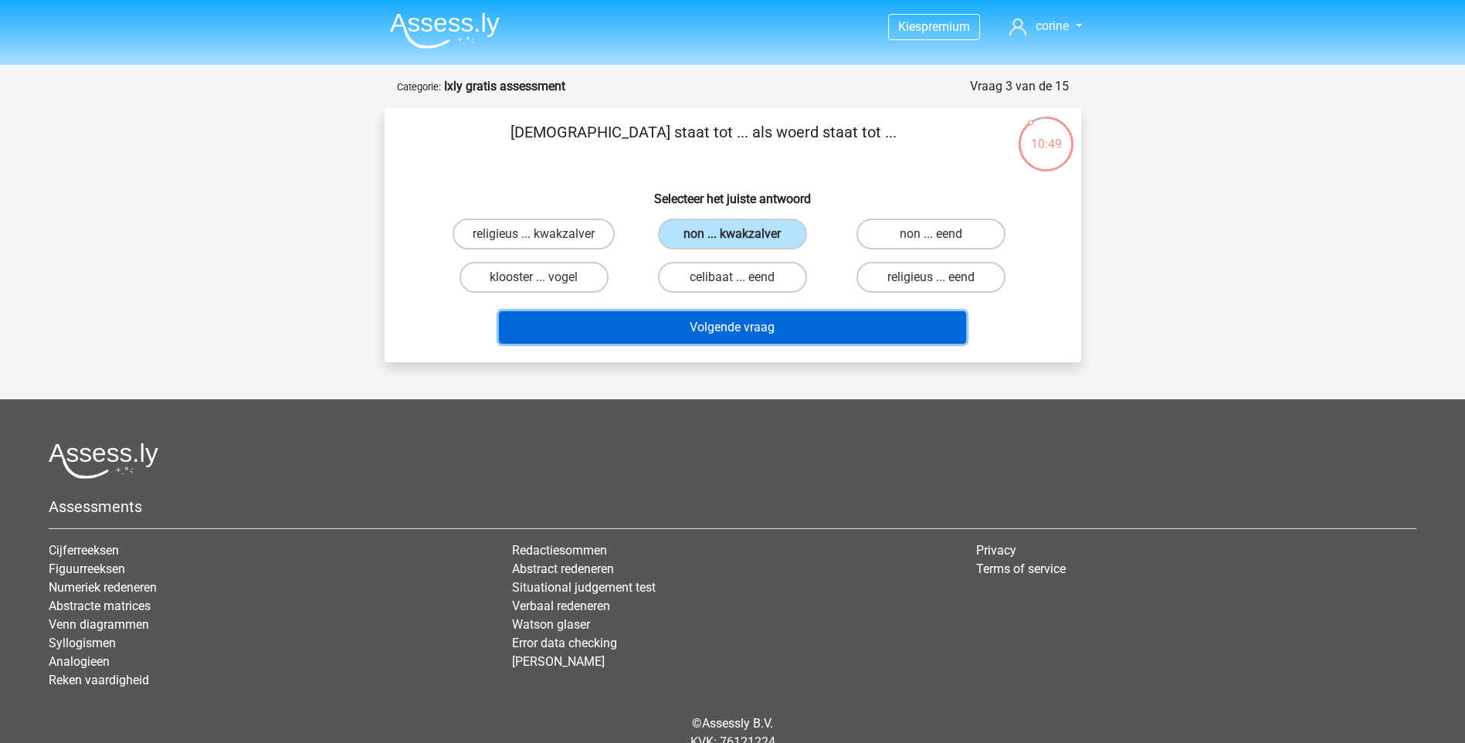
click at [756, 324] on button "Volgende vraag" at bounding box center [732, 327] width 467 height 32
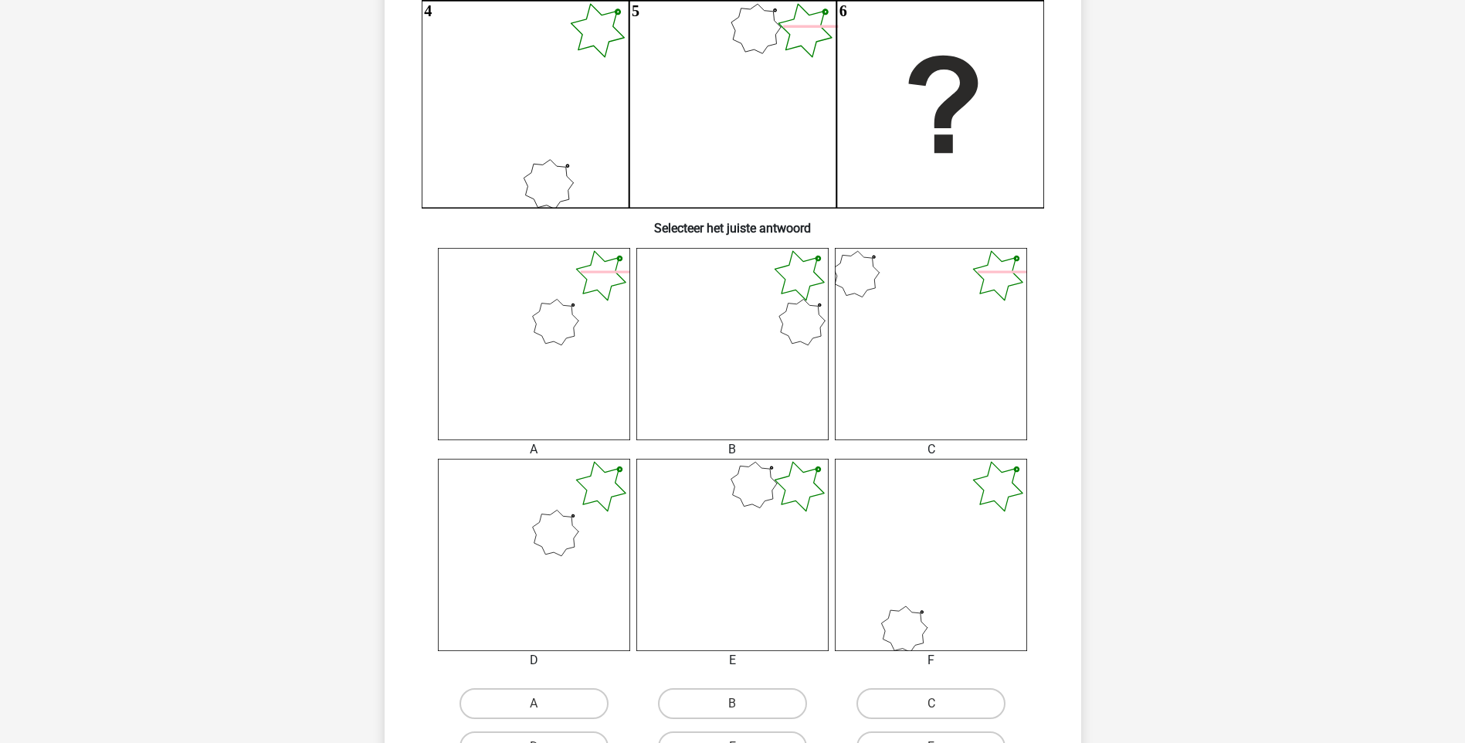
scroll to position [463, 0]
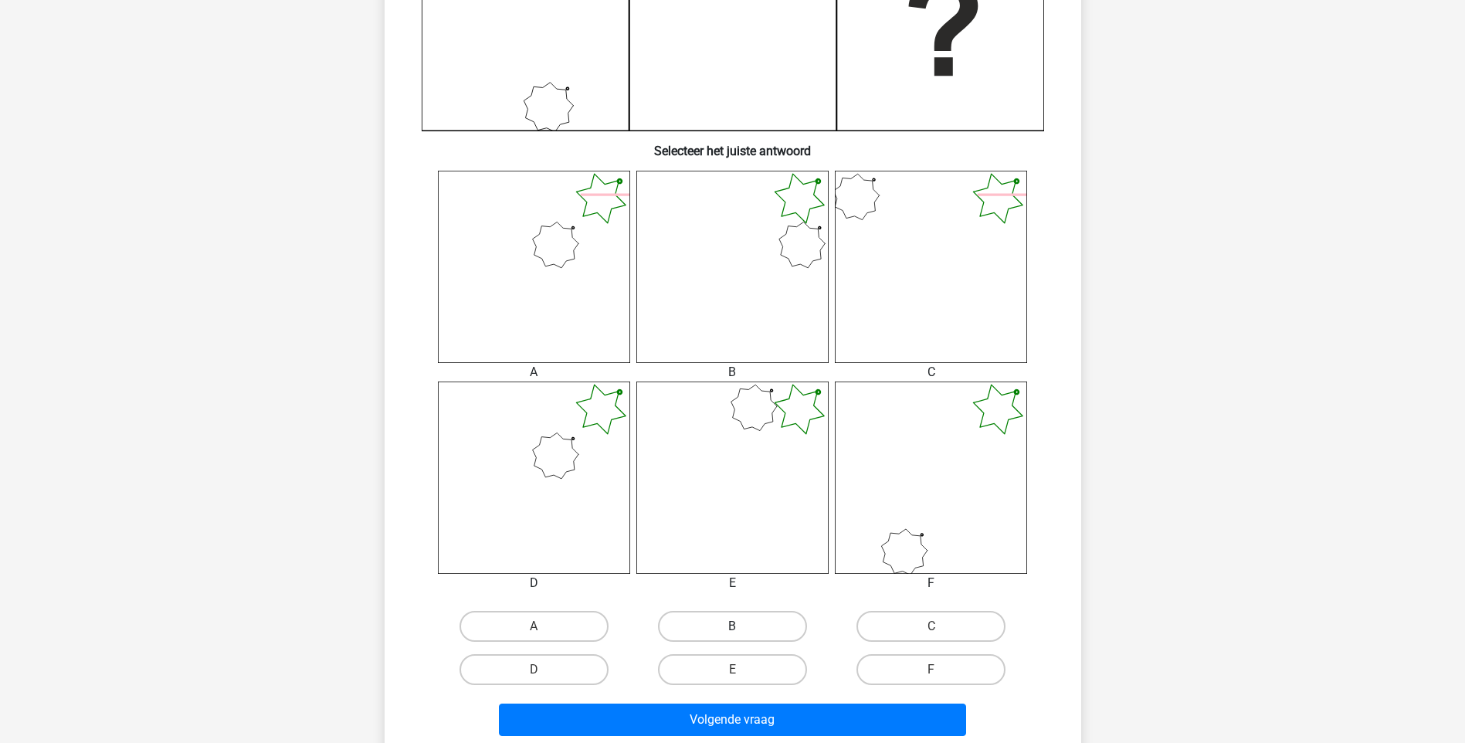
click at [774, 623] on label "B" at bounding box center [732, 626] width 149 height 31
click at [742, 626] on input "B" at bounding box center [737, 631] width 10 height 10
radio input "true"
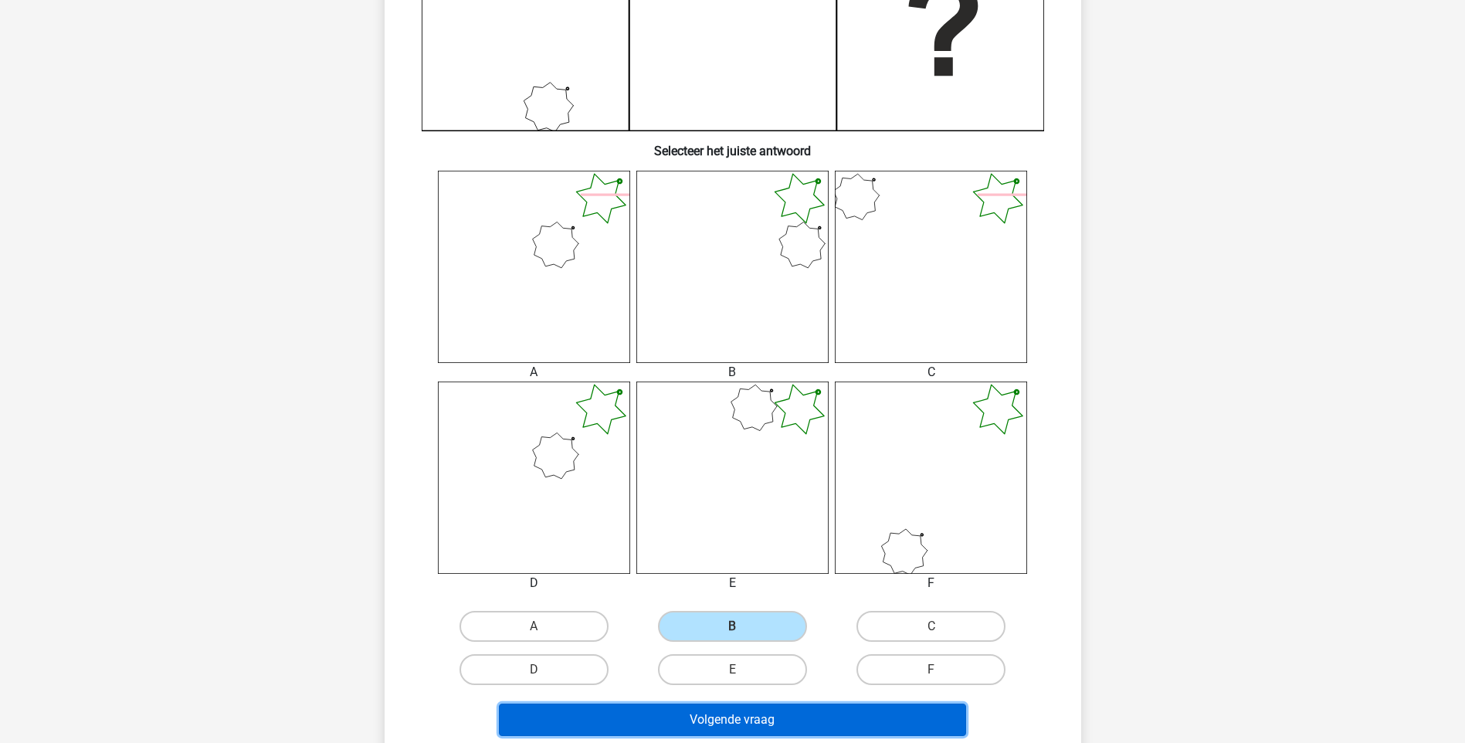
click at [809, 711] on button "Volgende vraag" at bounding box center [732, 720] width 467 height 32
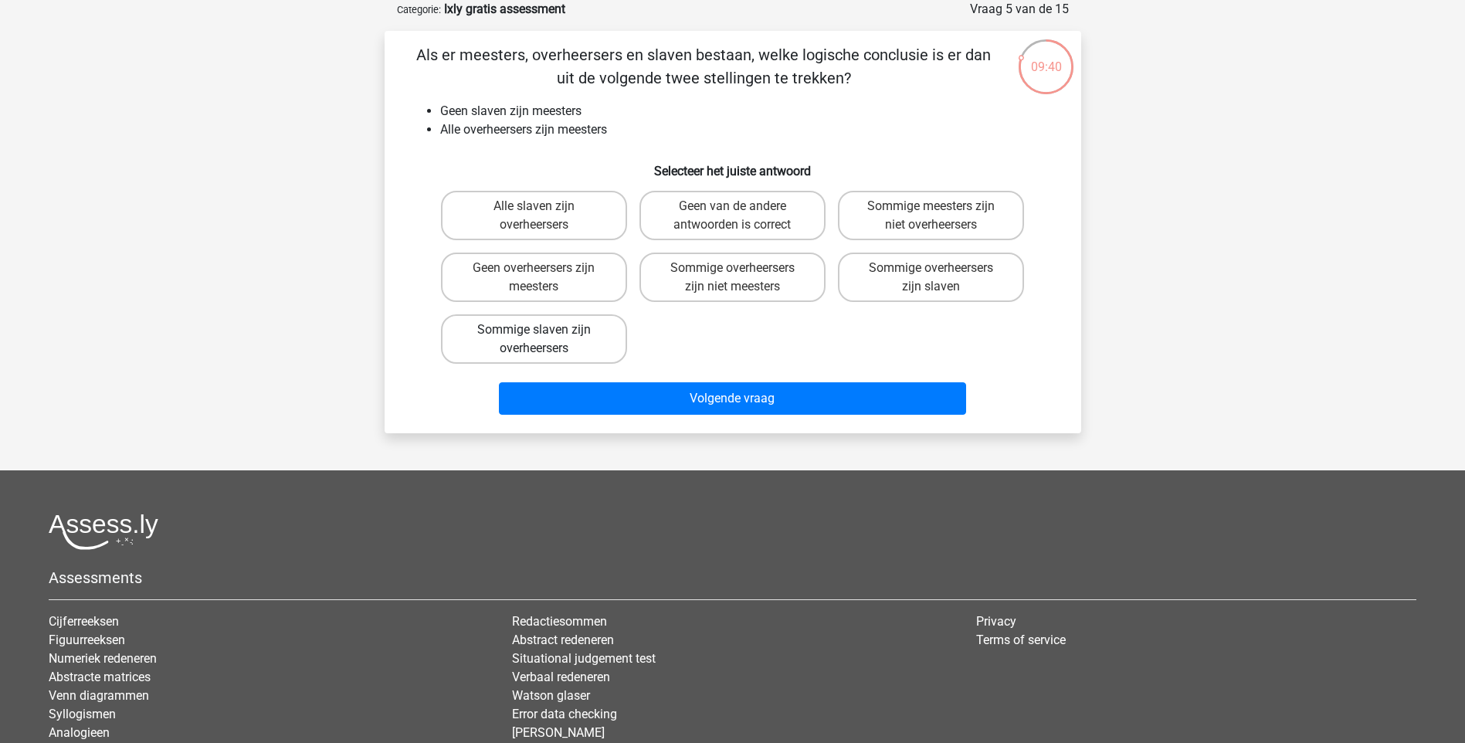
click at [592, 324] on label "Sommige slaven zijn overheersers" at bounding box center [534, 338] width 186 height 49
click at [544, 330] on input "Sommige slaven zijn overheersers" at bounding box center [539, 335] width 10 height 10
radio input "true"
click at [591, 280] on label "Geen overheersers zijn meesters" at bounding box center [534, 277] width 186 height 49
click at [544, 278] on input "Geen overheersers zijn meesters" at bounding box center [539, 273] width 10 height 10
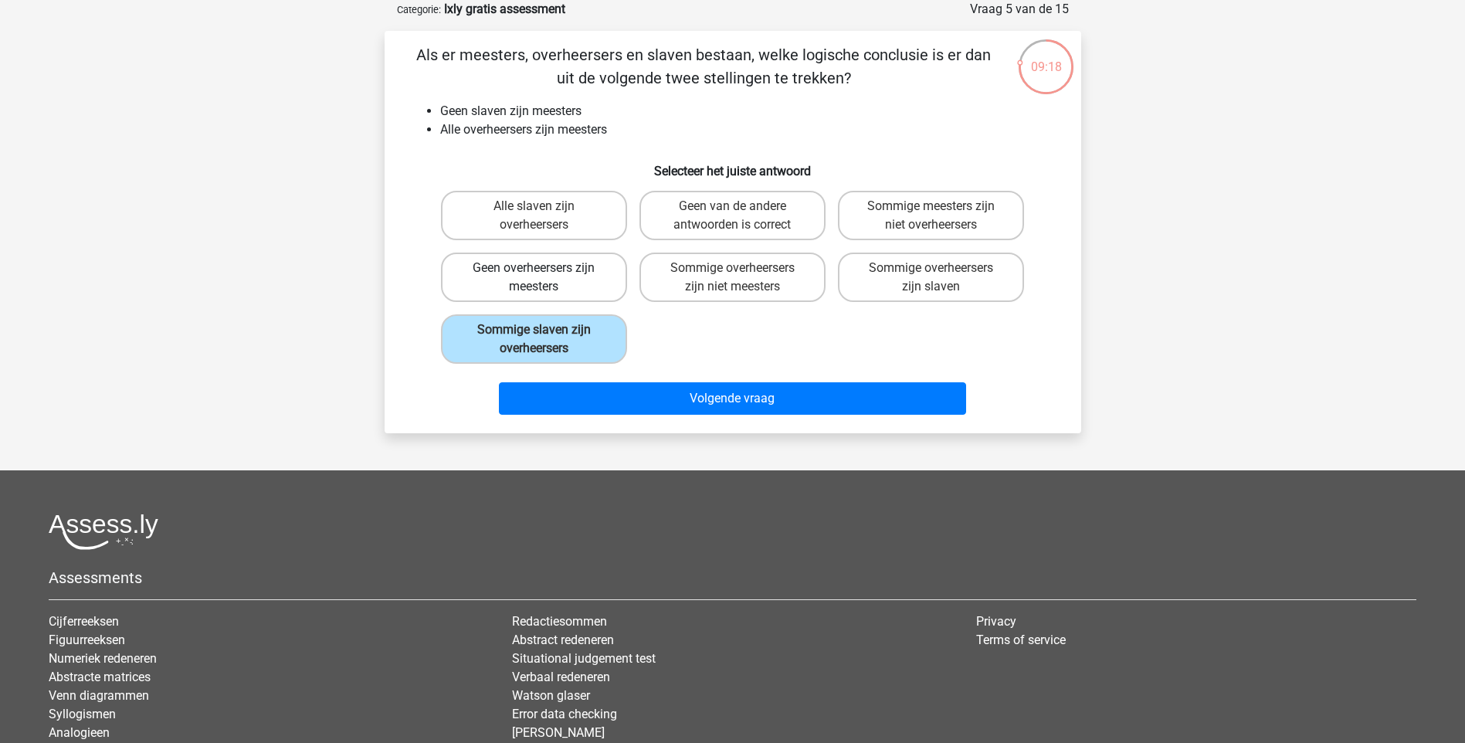
radio input "true"
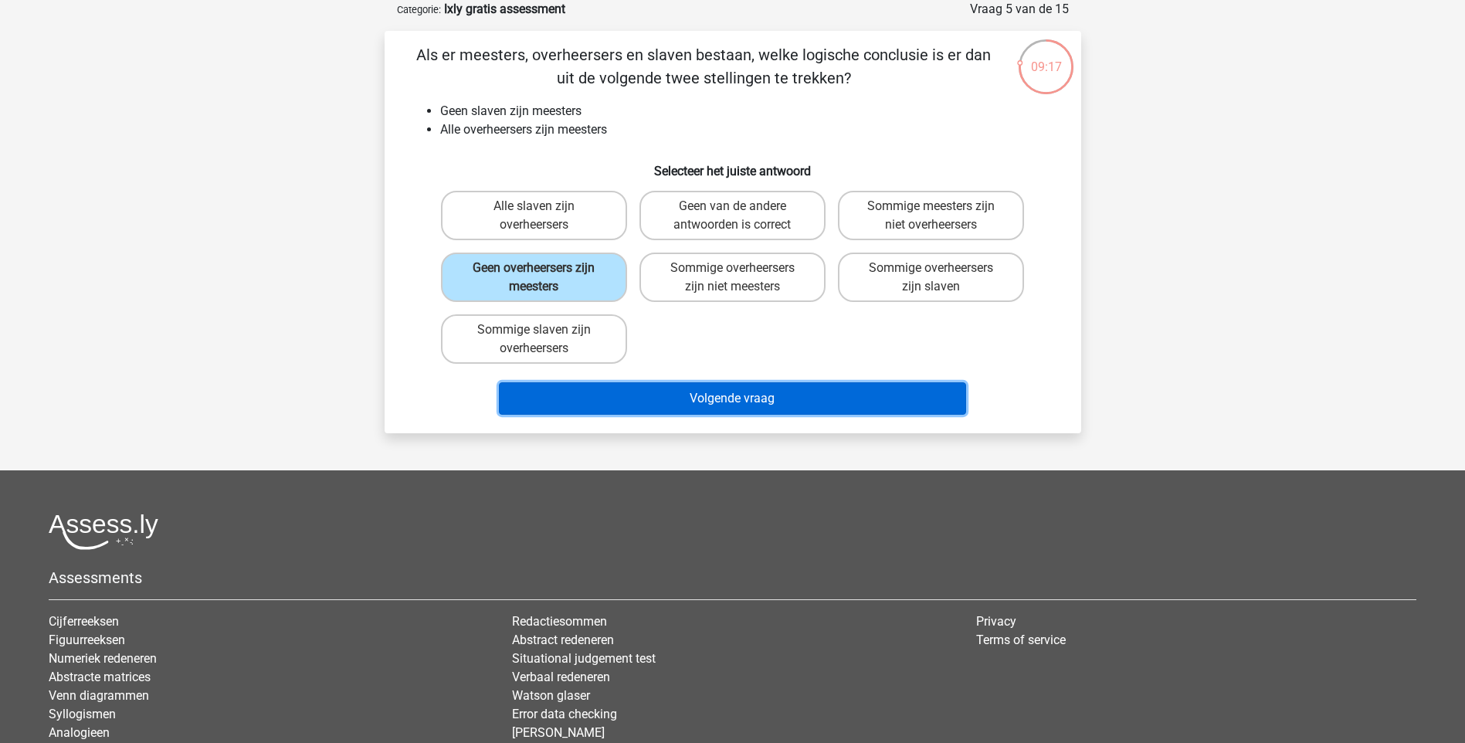
click at [652, 399] on button "Volgende vraag" at bounding box center [732, 398] width 467 height 32
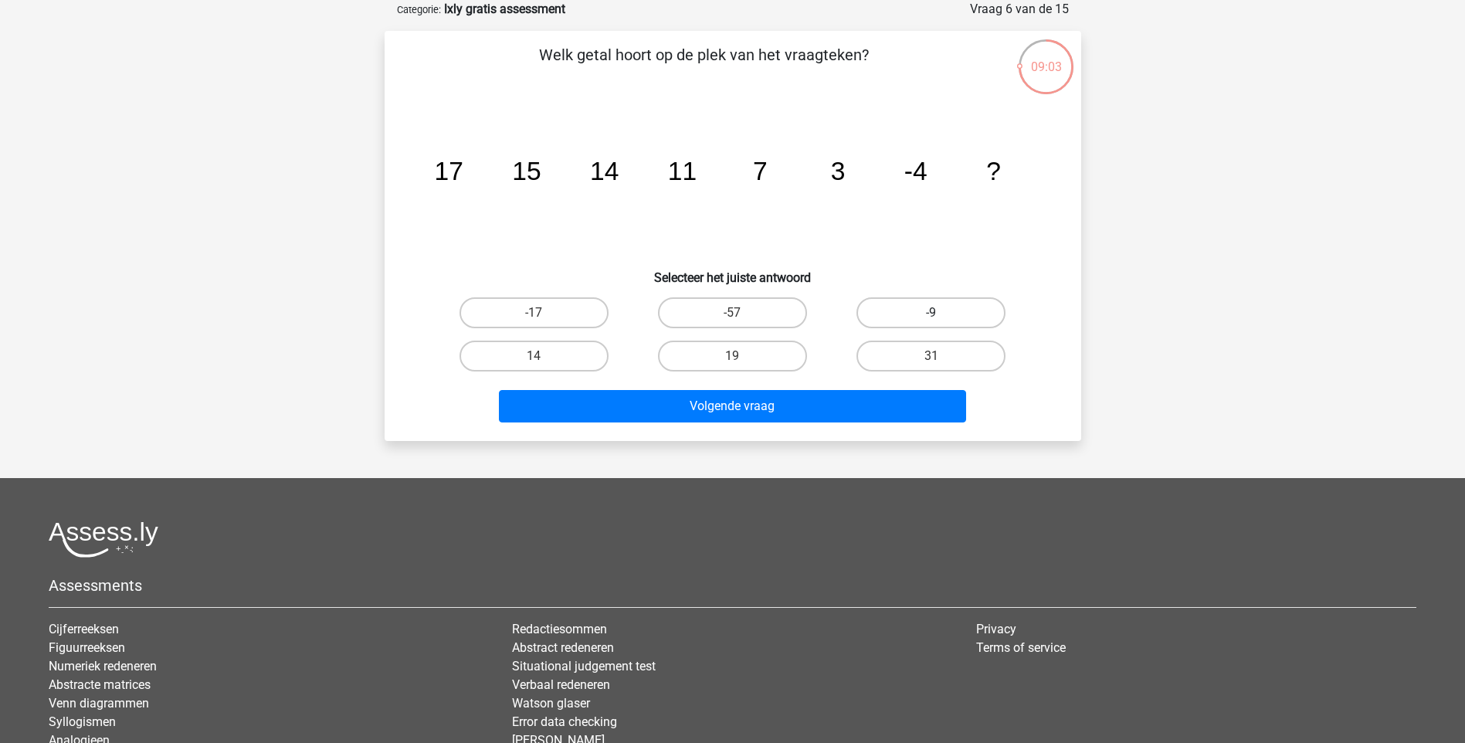
click at [871, 312] on label "-9" at bounding box center [931, 312] width 149 height 31
click at [932, 313] on input "-9" at bounding box center [937, 318] width 10 height 10
radio input "true"
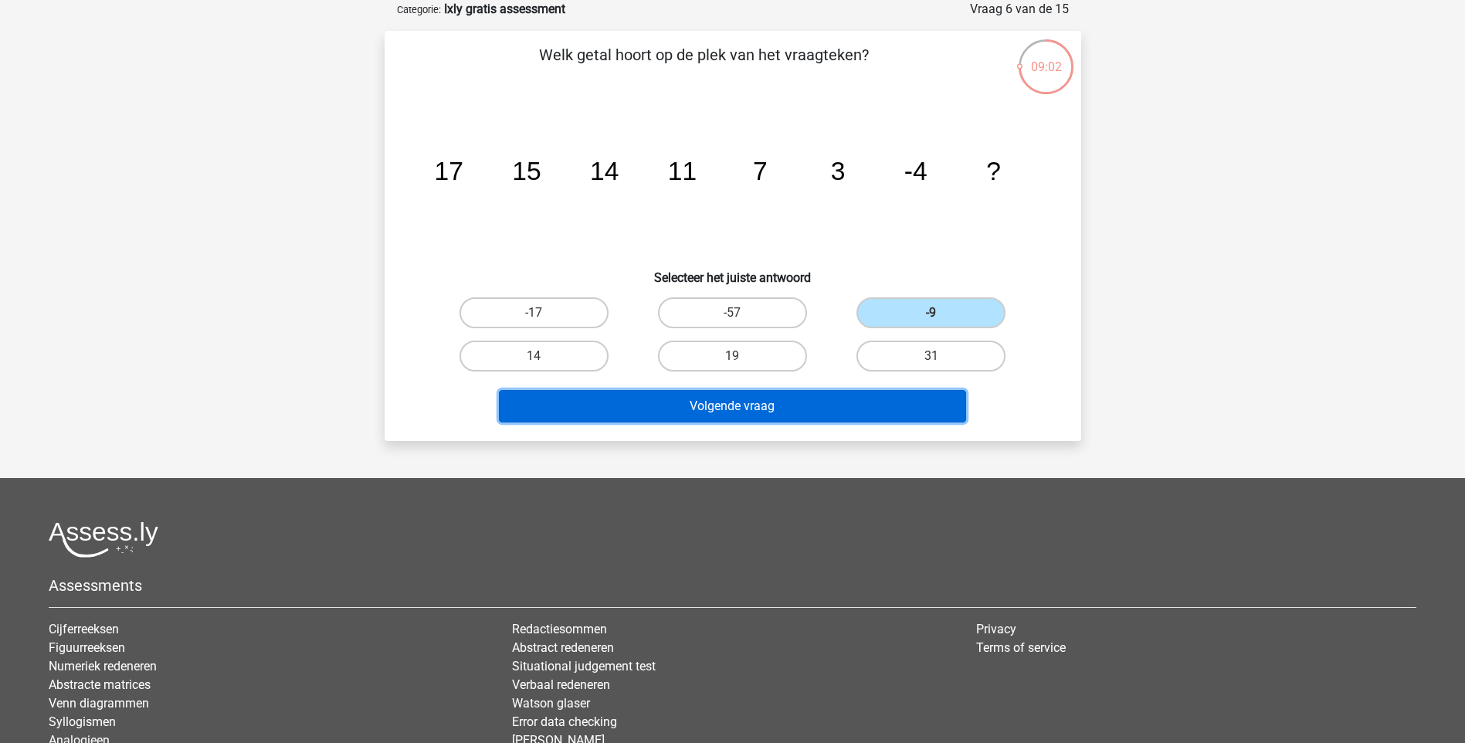
click at [878, 404] on button "Volgende vraag" at bounding box center [732, 406] width 467 height 32
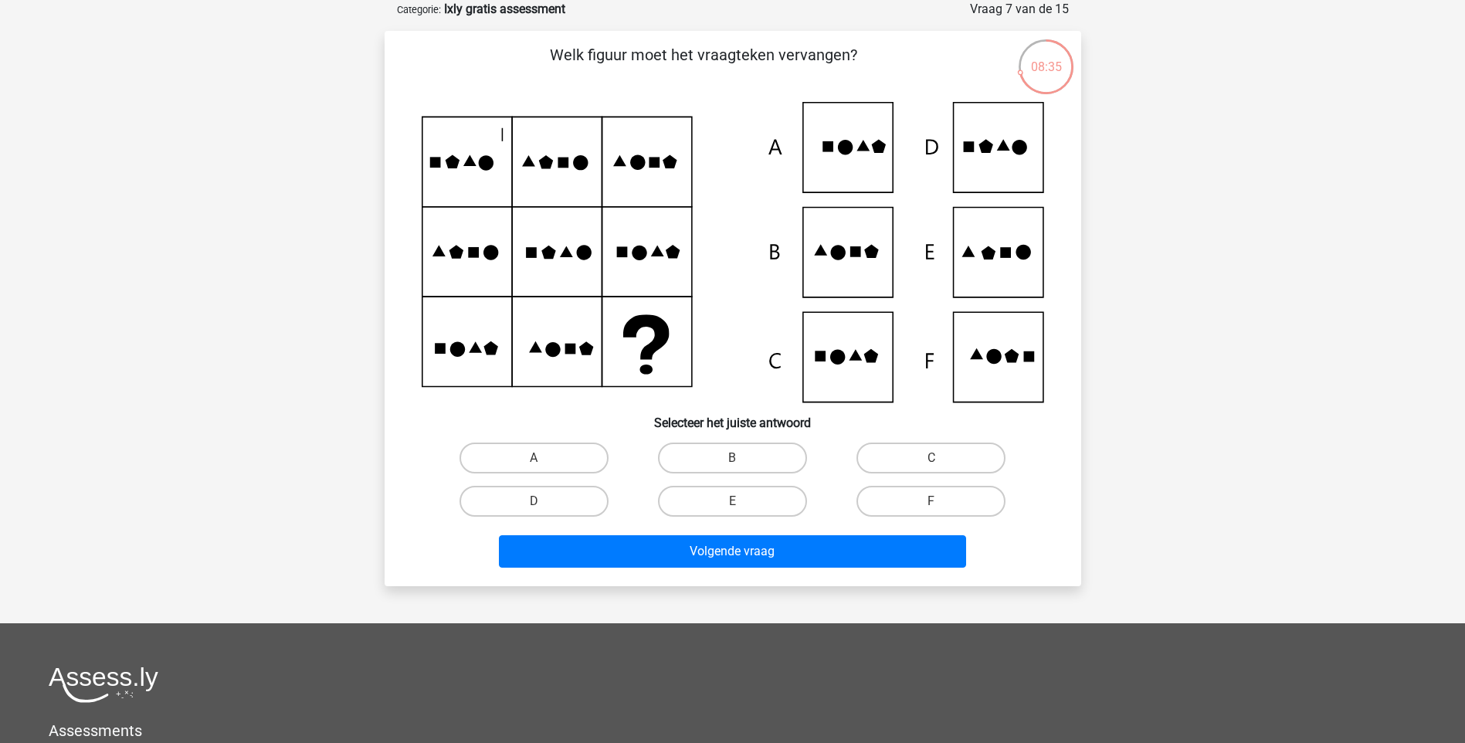
click at [1000, 246] on icon at bounding box center [733, 252] width 623 height 300
click at [681, 501] on label "E" at bounding box center [732, 501] width 149 height 31
click at [732, 501] on input "E" at bounding box center [737, 506] width 10 height 10
radio input "true"
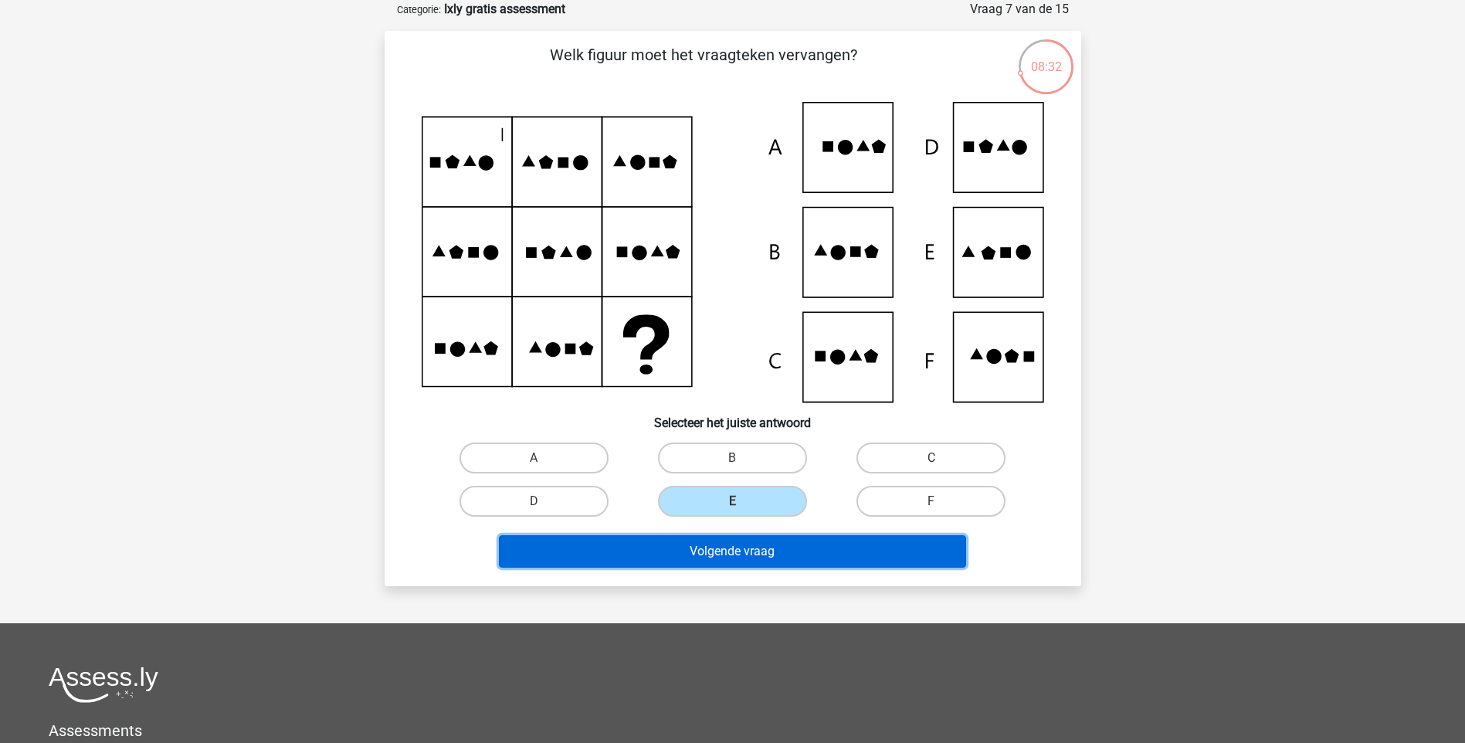
click at [702, 551] on button "Volgende vraag" at bounding box center [732, 551] width 467 height 32
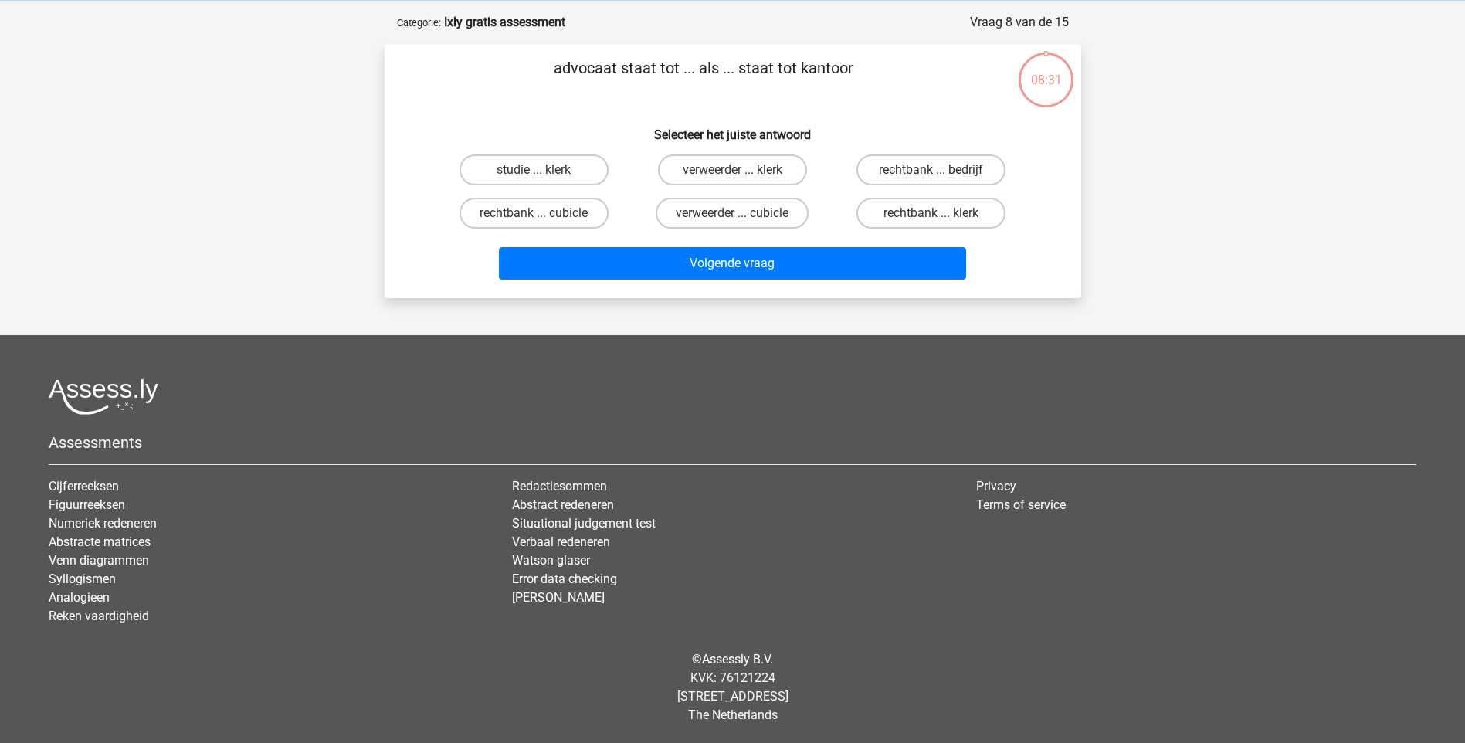
scroll to position [64, 0]
click at [724, 214] on label "verweerder ... cubicle" at bounding box center [732, 213] width 153 height 31
click at [732, 214] on input "verweerder ... cubicle" at bounding box center [737, 218] width 10 height 10
radio input "true"
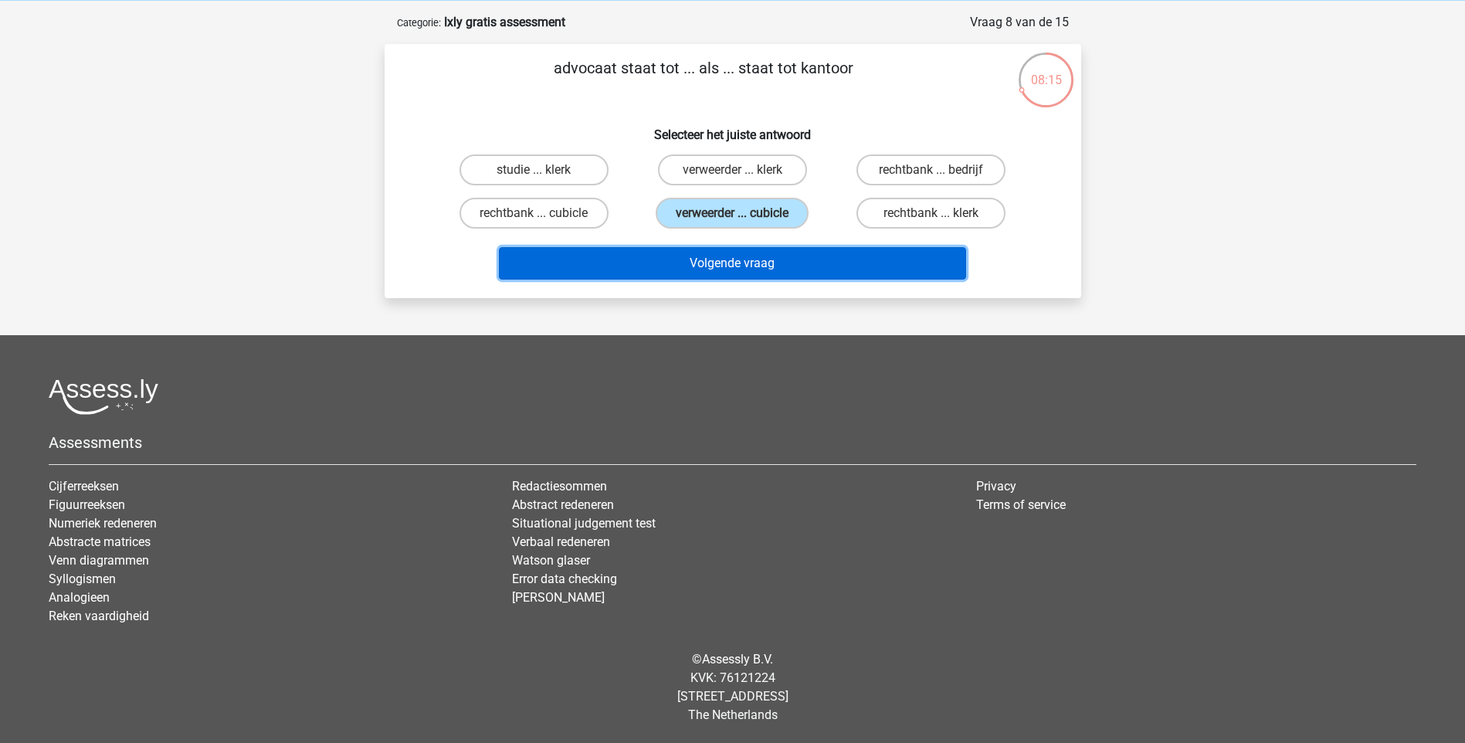
click at [713, 259] on button "Volgende vraag" at bounding box center [732, 263] width 467 height 32
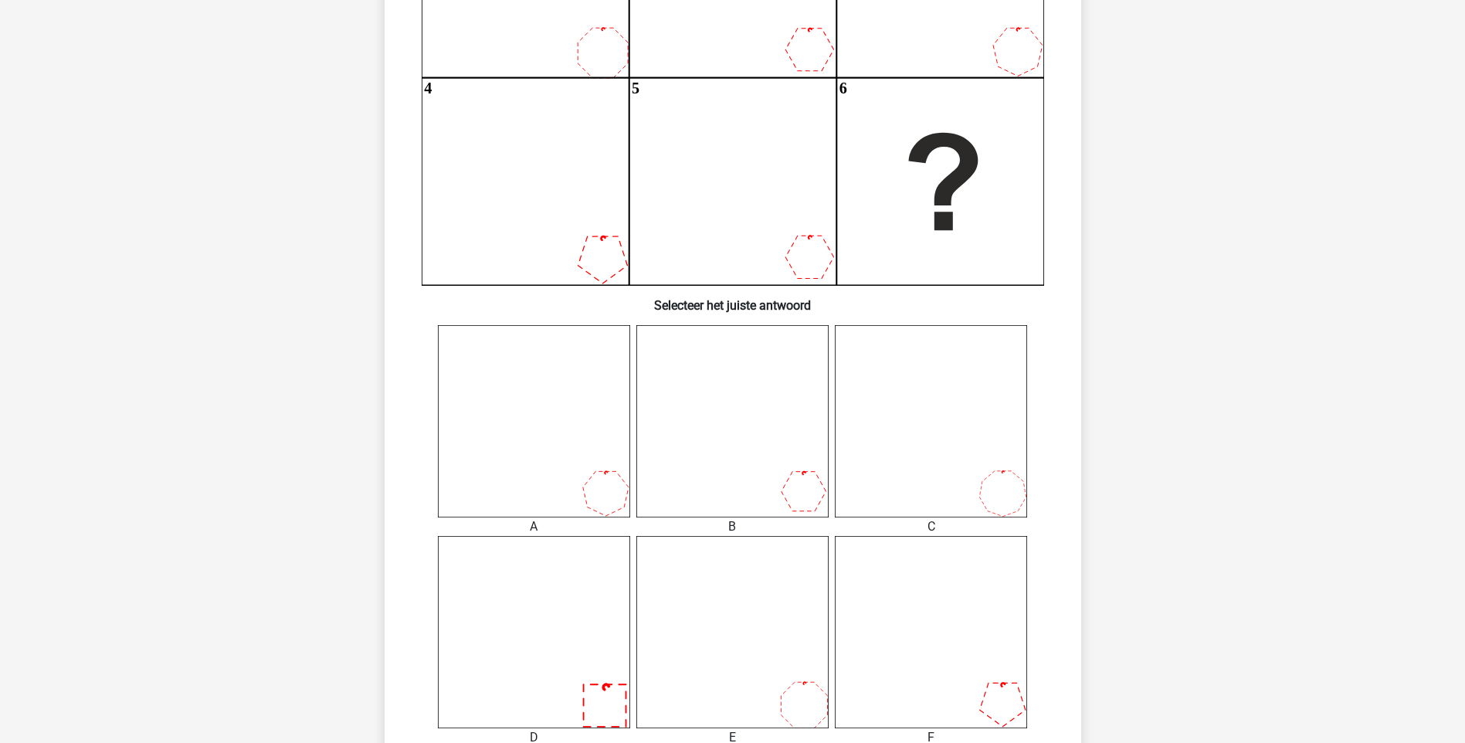
scroll to position [463, 0]
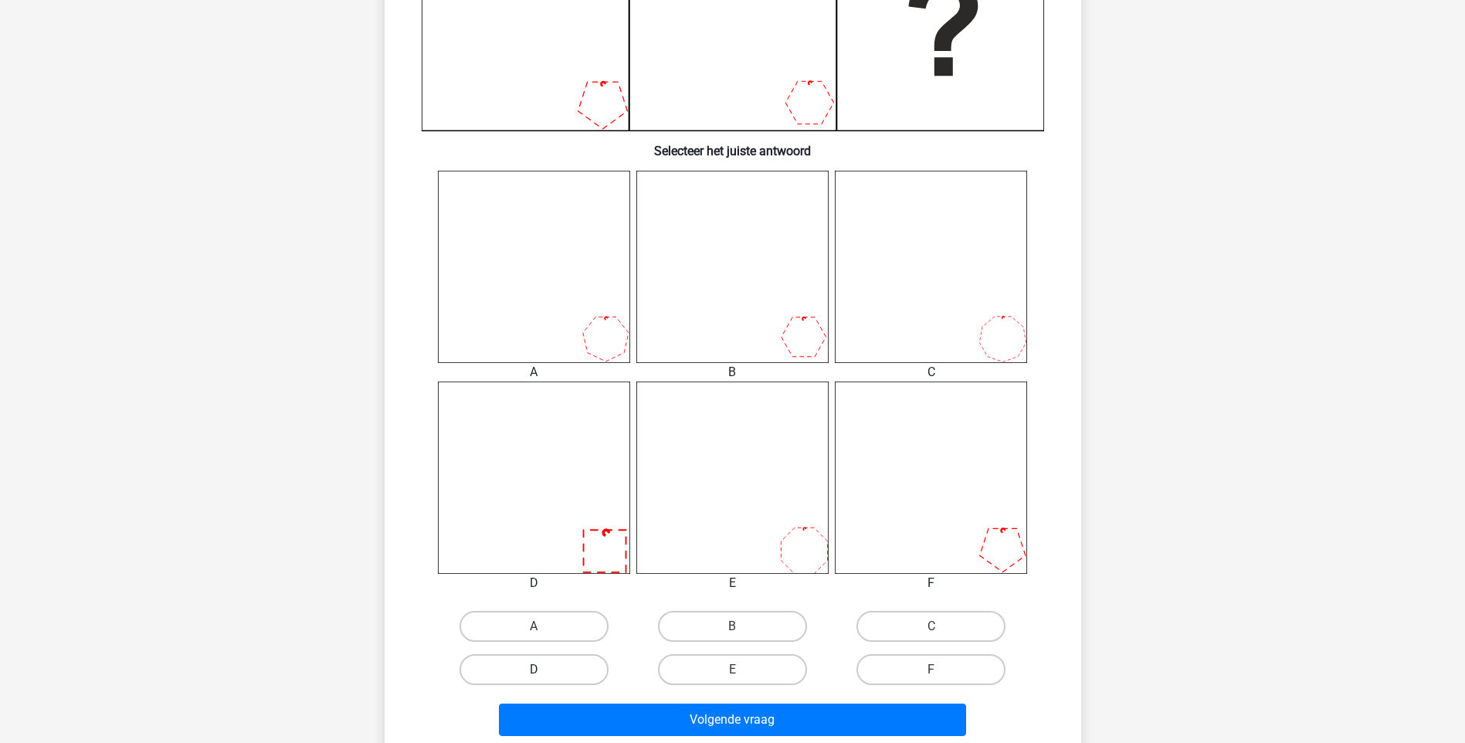
click at [592, 670] on label "D" at bounding box center [534, 669] width 149 height 31
click at [544, 670] on input "D" at bounding box center [539, 675] width 10 height 10
radio input "true"
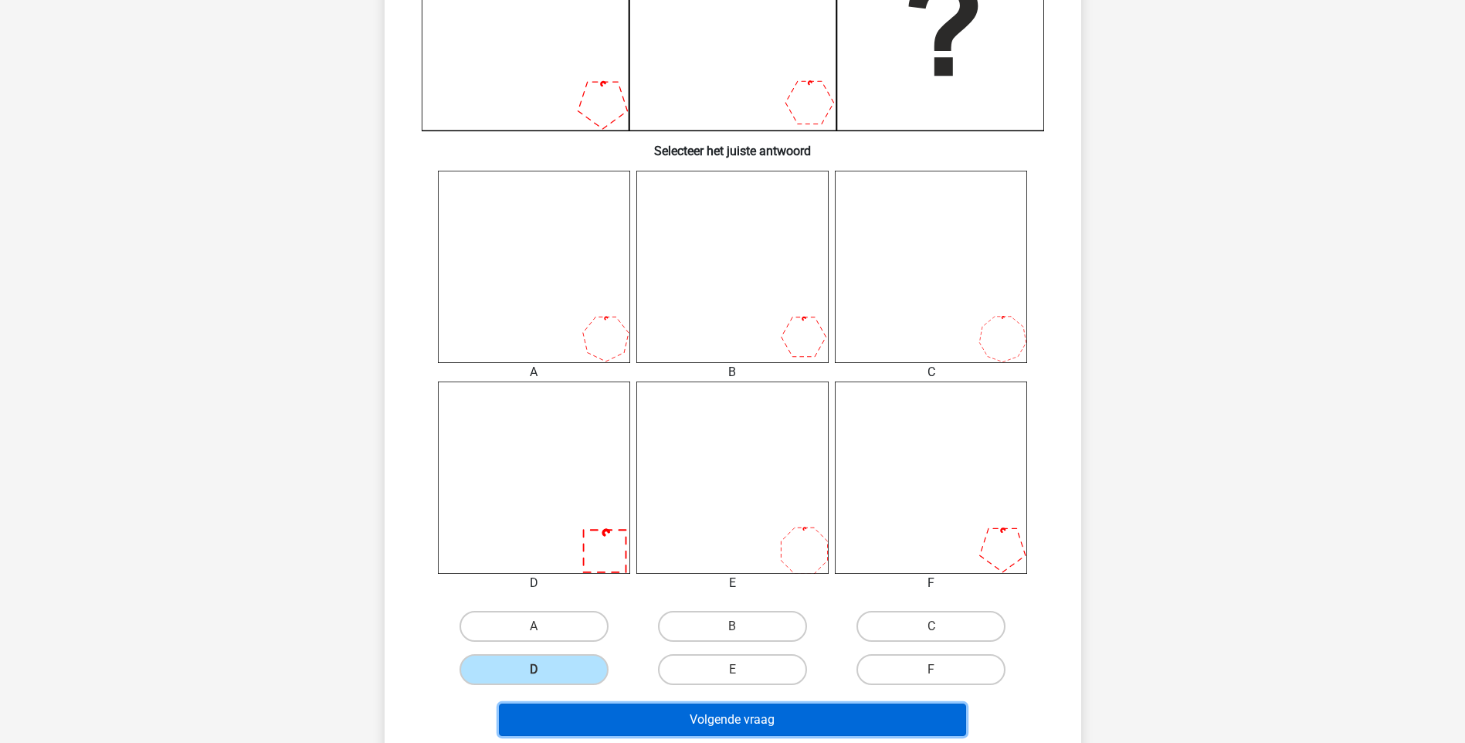
click at [648, 727] on button "Volgende vraag" at bounding box center [732, 720] width 467 height 32
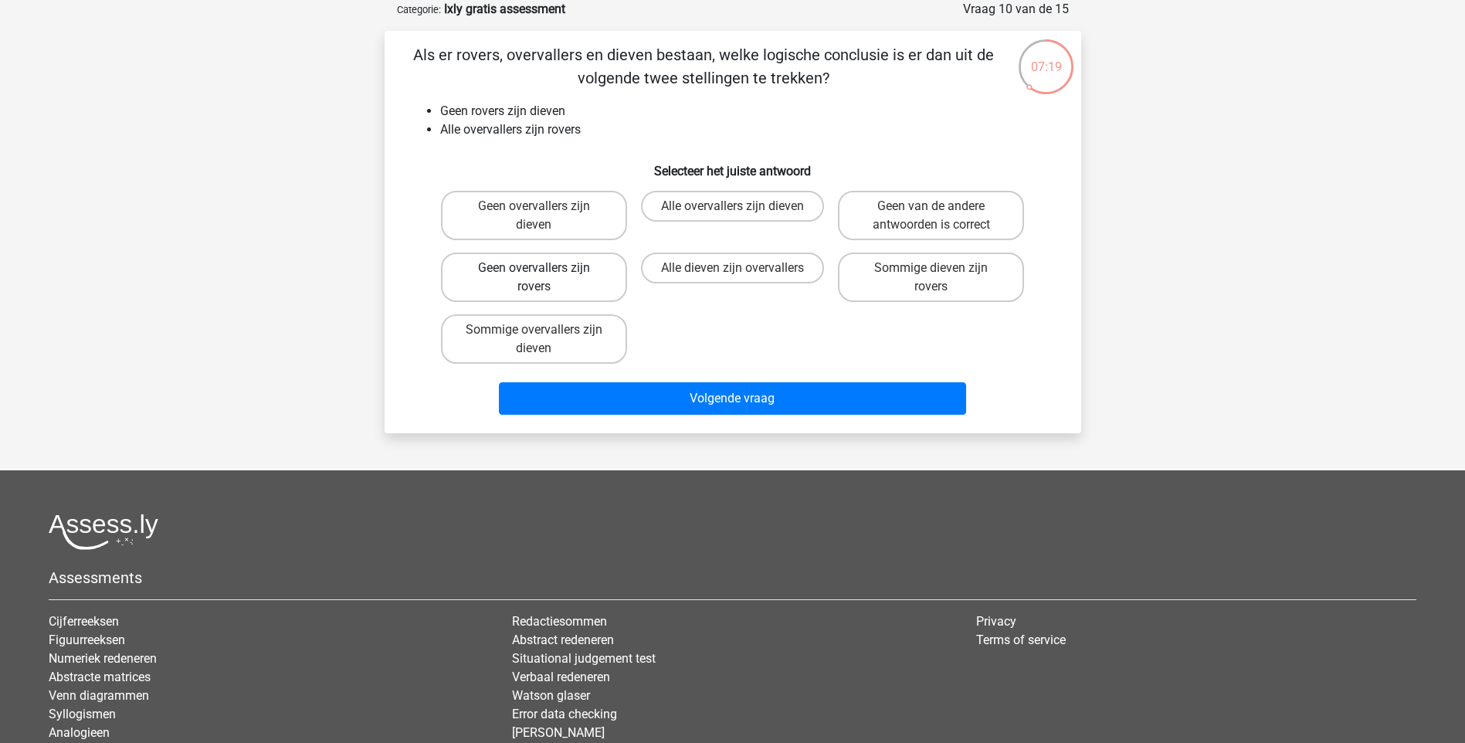
click at [549, 263] on label "Geen overvallers zijn rovers" at bounding box center [534, 277] width 186 height 49
click at [544, 268] on input "Geen overvallers zijn rovers" at bounding box center [539, 273] width 10 height 10
radio input "true"
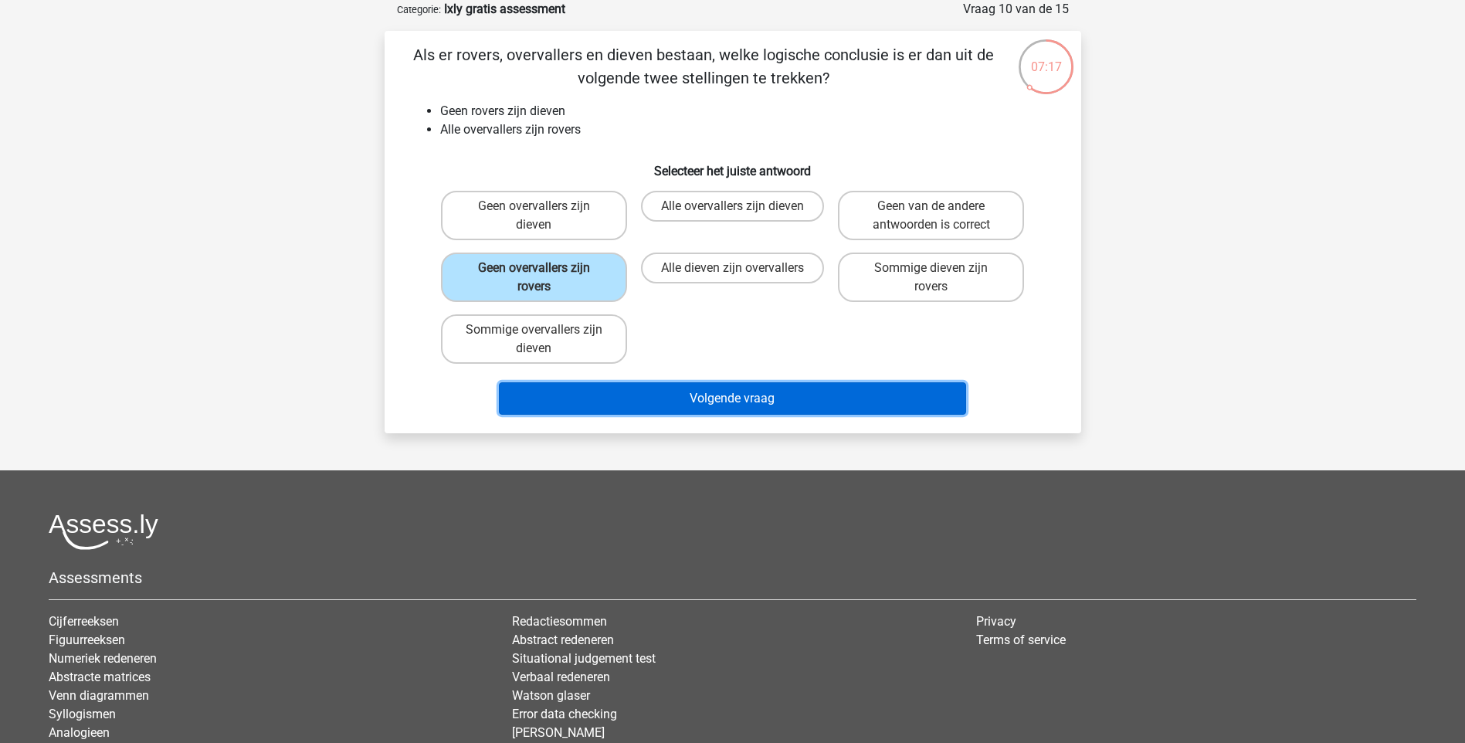
click at [707, 395] on button "Volgende vraag" at bounding box center [732, 398] width 467 height 32
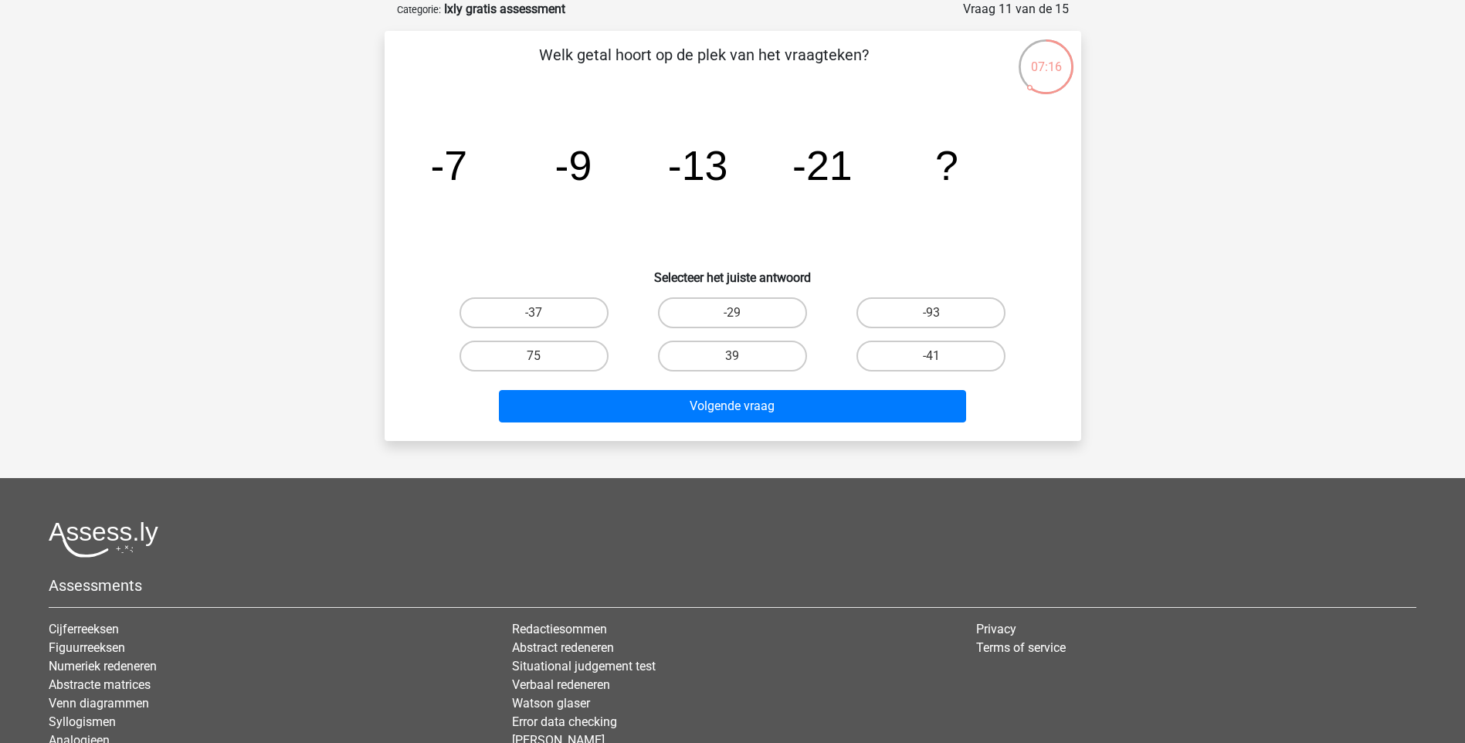
scroll to position [0, 0]
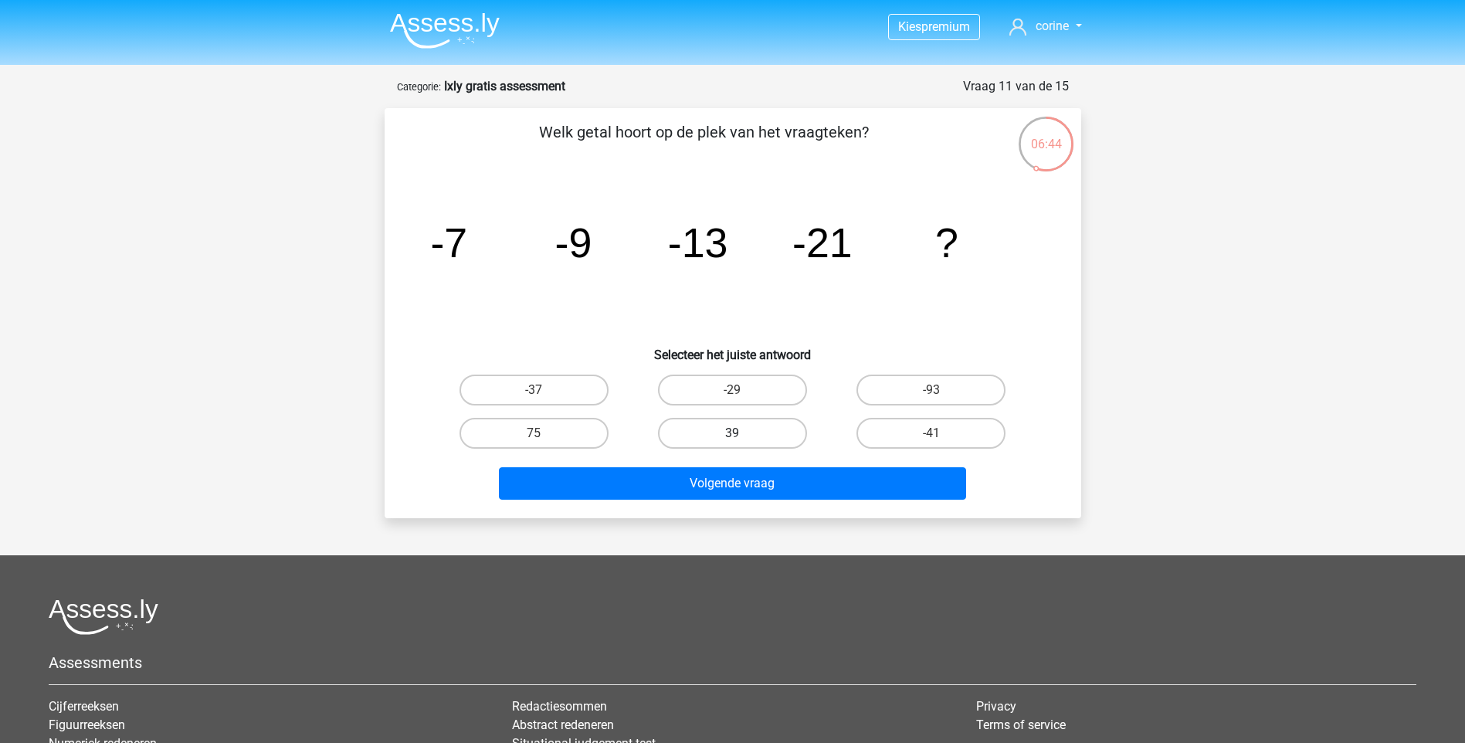
click at [773, 432] on label "39" at bounding box center [732, 433] width 149 height 31
click at [742, 433] on input "39" at bounding box center [737, 438] width 10 height 10
radio input "true"
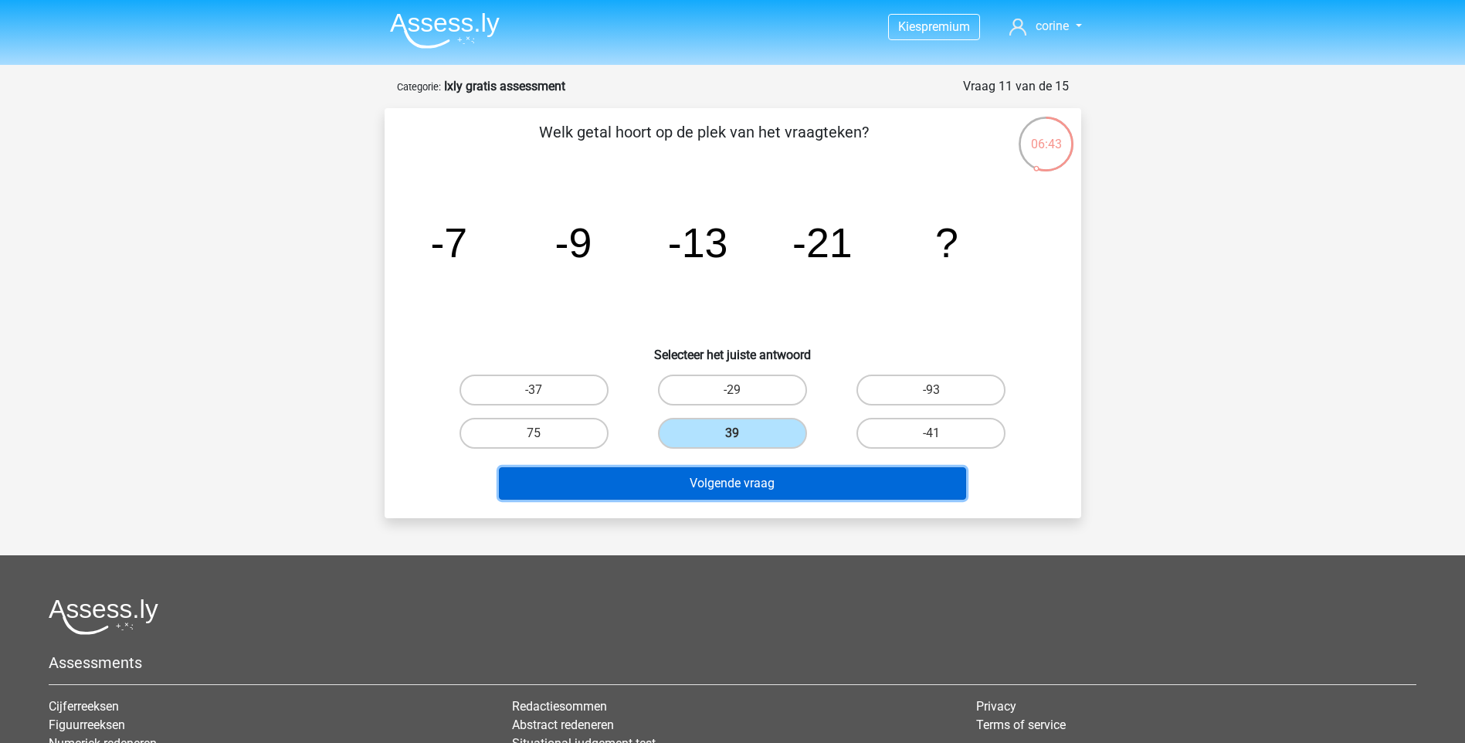
click at [778, 491] on button "Volgende vraag" at bounding box center [732, 483] width 467 height 32
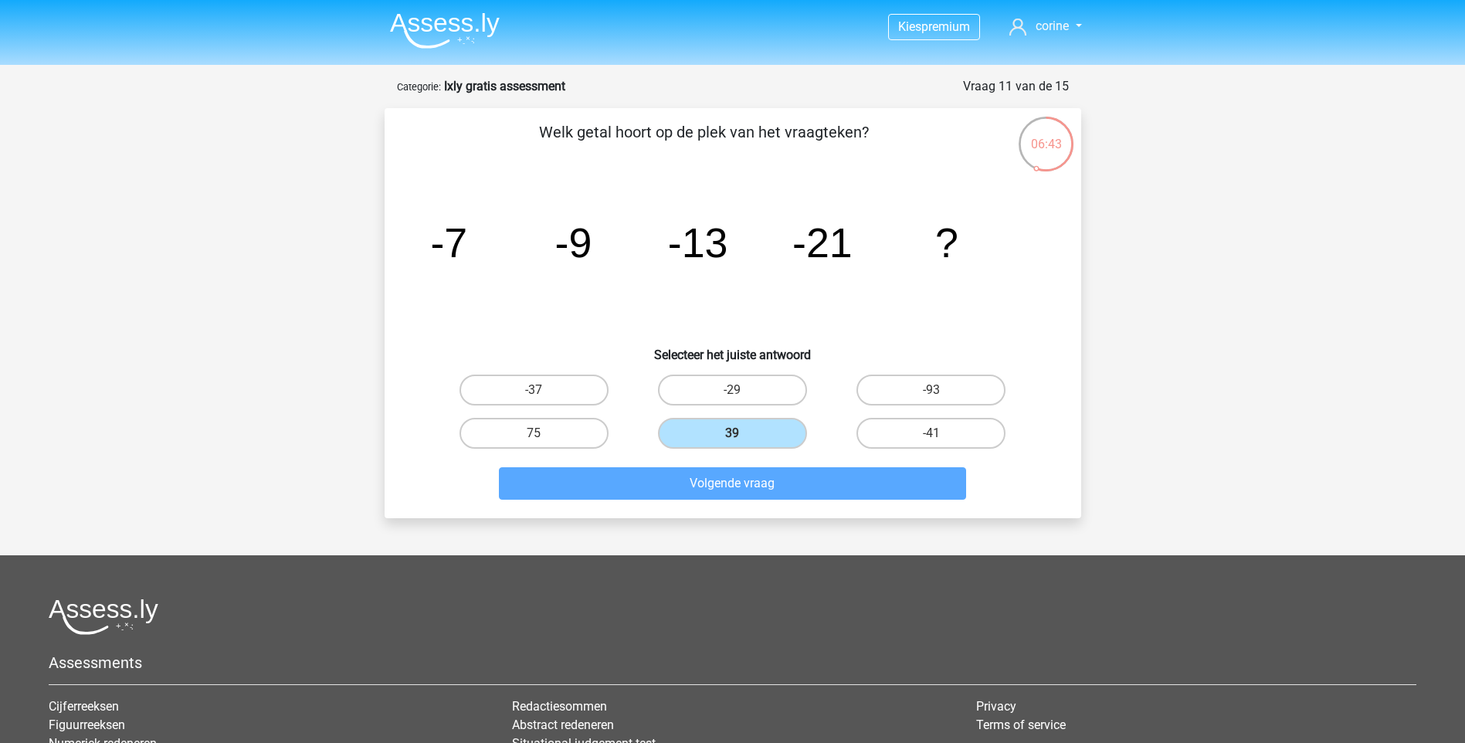
scroll to position [77, 0]
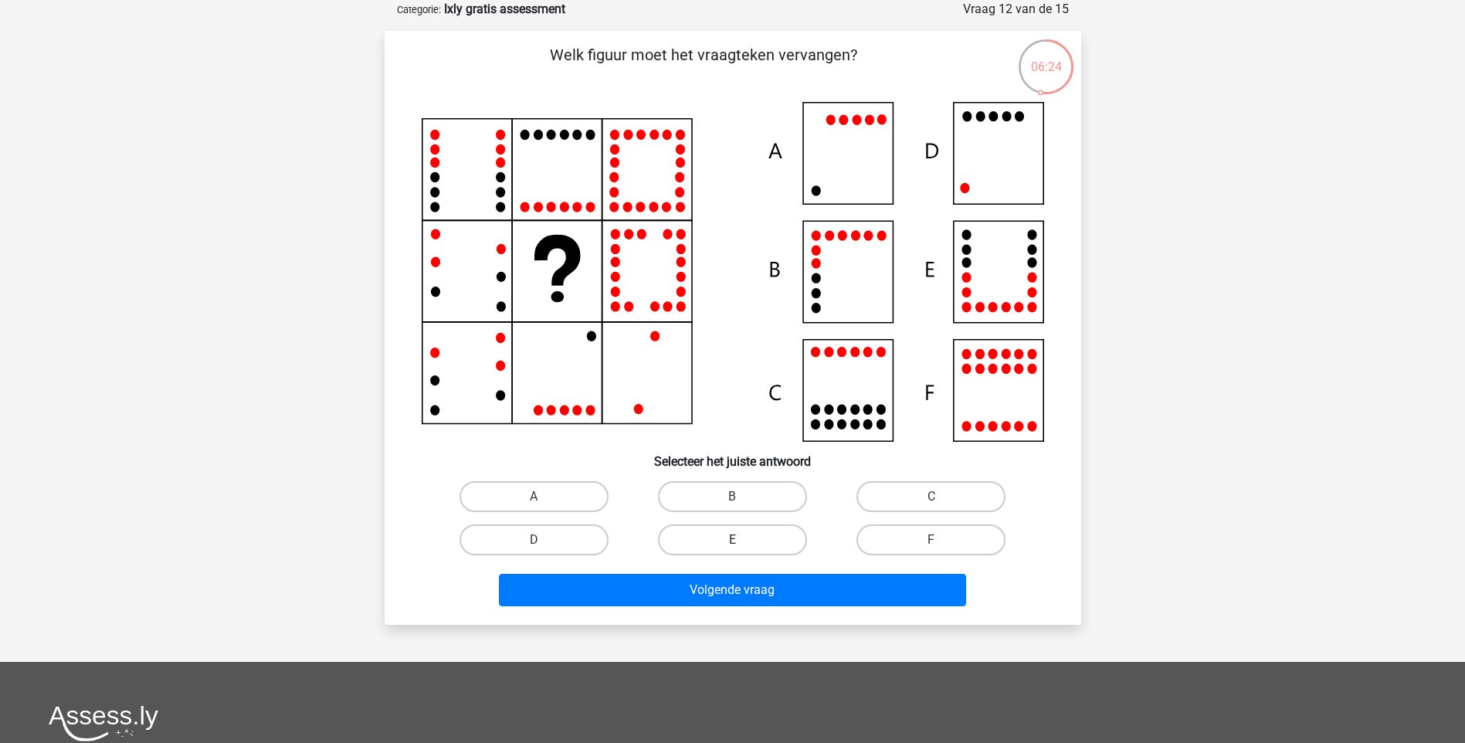
click at [731, 539] on label "E" at bounding box center [732, 539] width 149 height 31
click at [732, 540] on input "E" at bounding box center [737, 545] width 10 height 10
radio input "true"
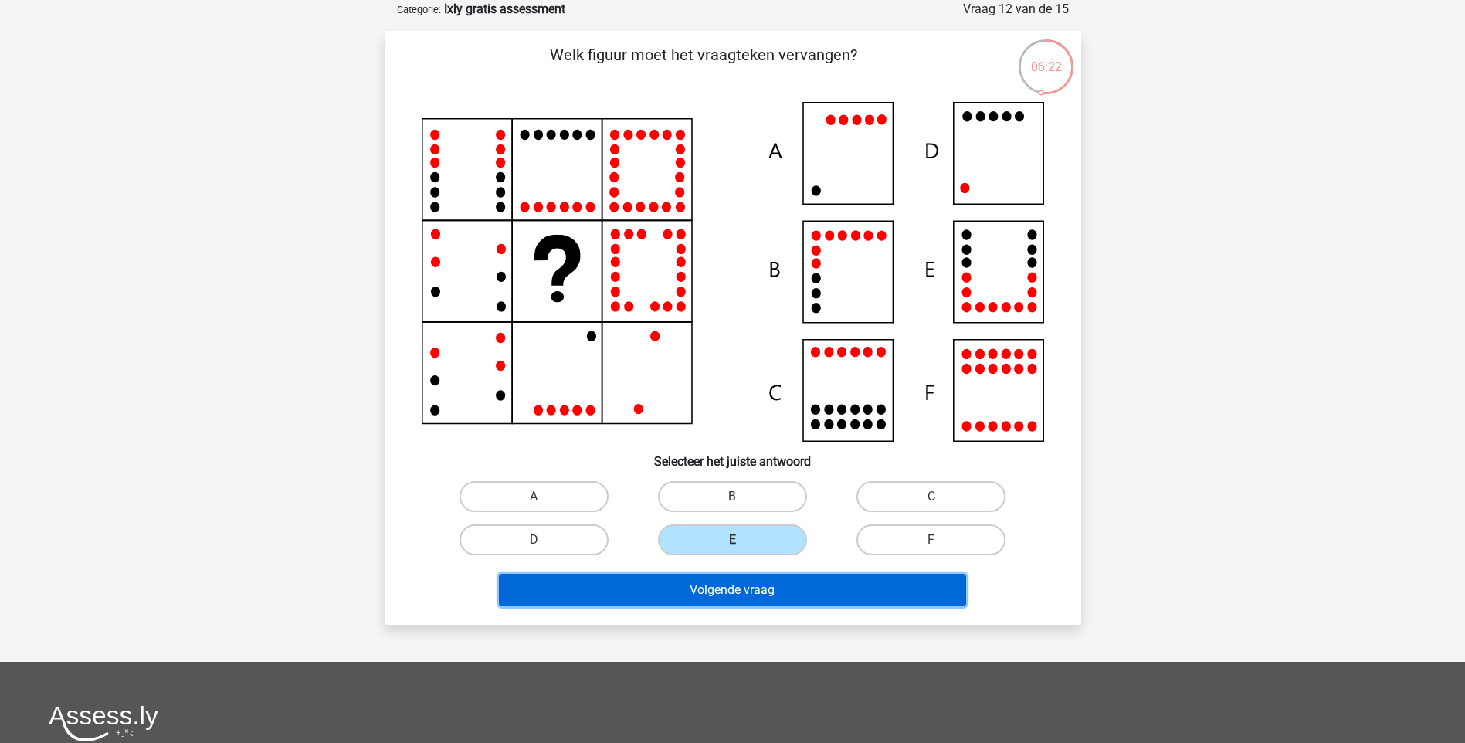
click at [747, 593] on button "Volgende vraag" at bounding box center [732, 590] width 467 height 32
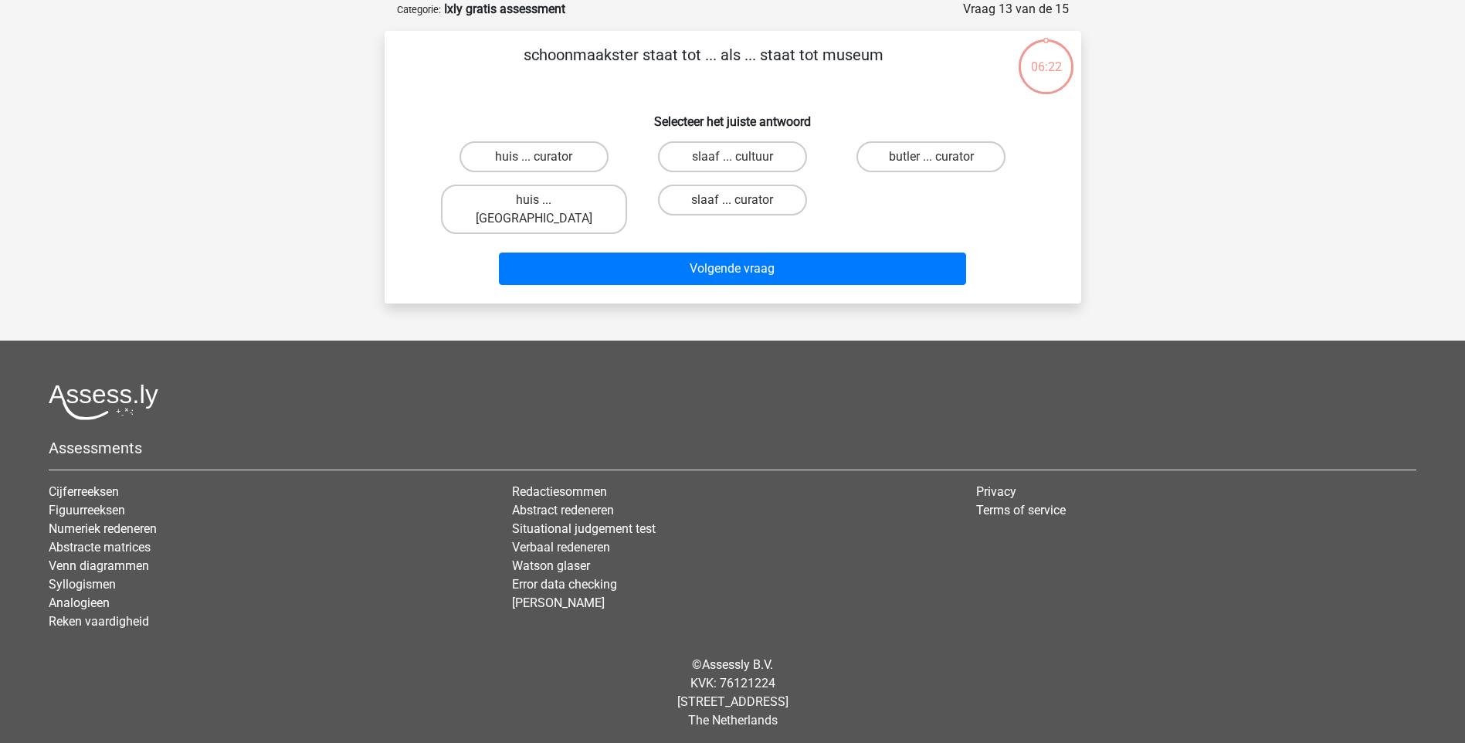
scroll to position [64, 0]
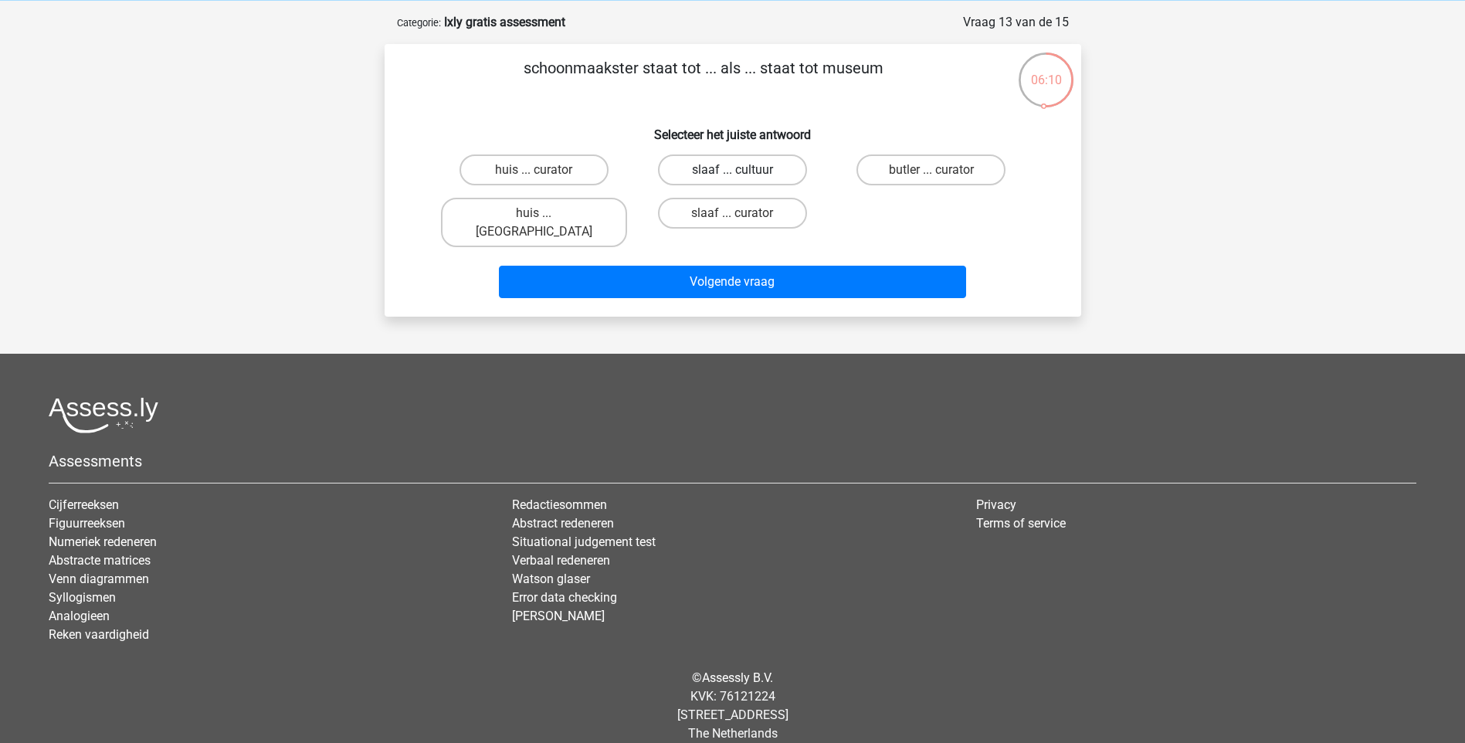
click at [768, 168] on label "slaaf ... cultuur" at bounding box center [732, 169] width 149 height 31
click at [742, 170] on input "slaaf ... cultuur" at bounding box center [737, 175] width 10 height 10
radio input "true"
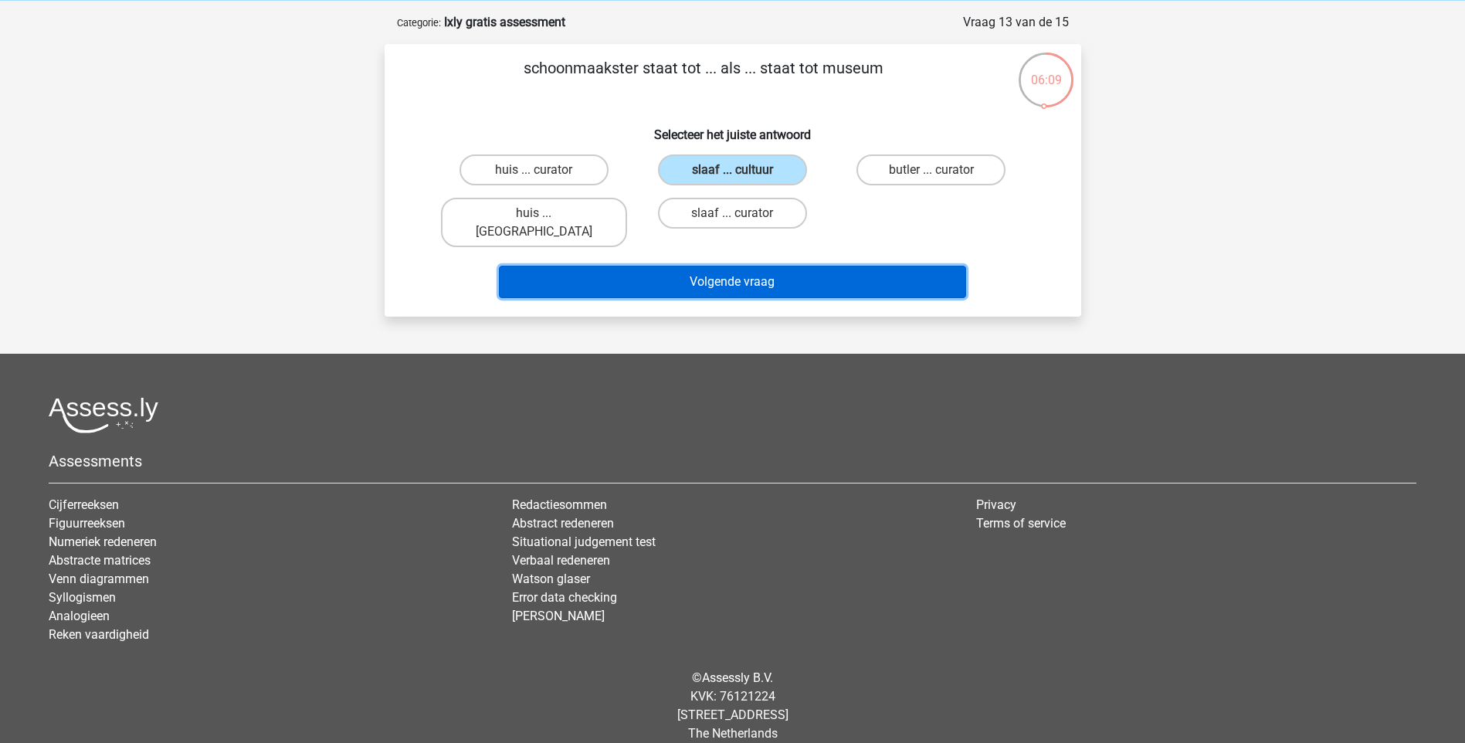
click at [803, 266] on button "Volgende vraag" at bounding box center [732, 282] width 467 height 32
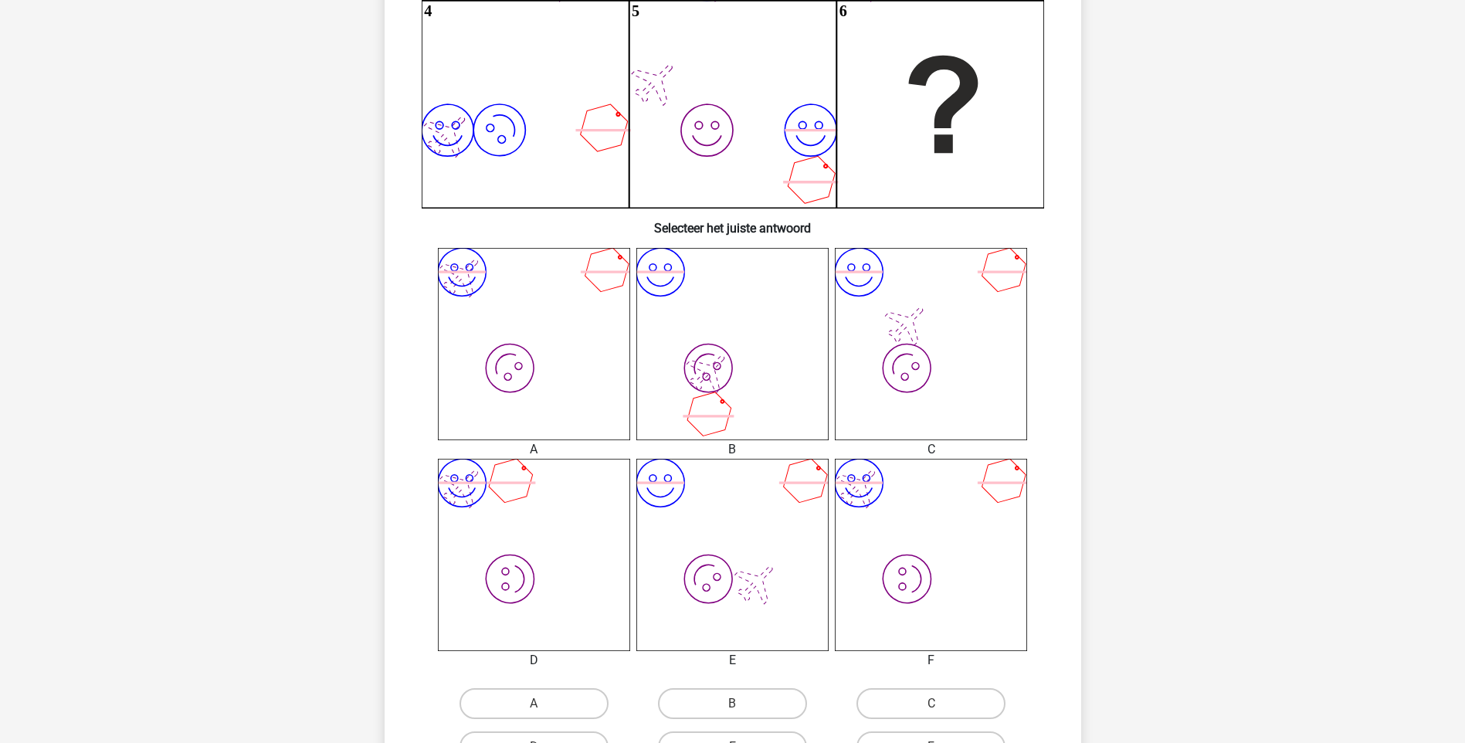
scroll to position [463, 0]
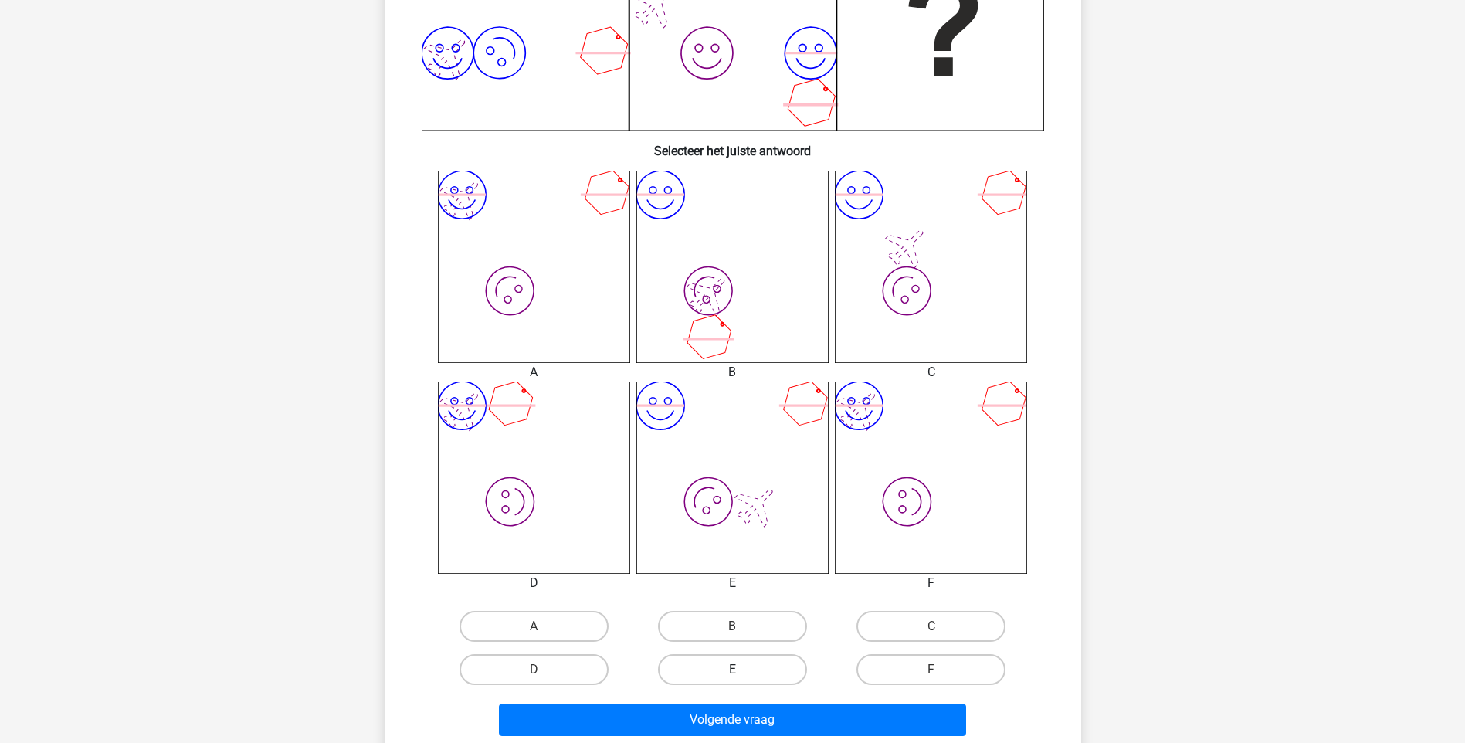
click at [698, 661] on label "E" at bounding box center [732, 669] width 149 height 31
click at [732, 670] on input "E" at bounding box center [737, 675] width 10 height 10
radio input "true"
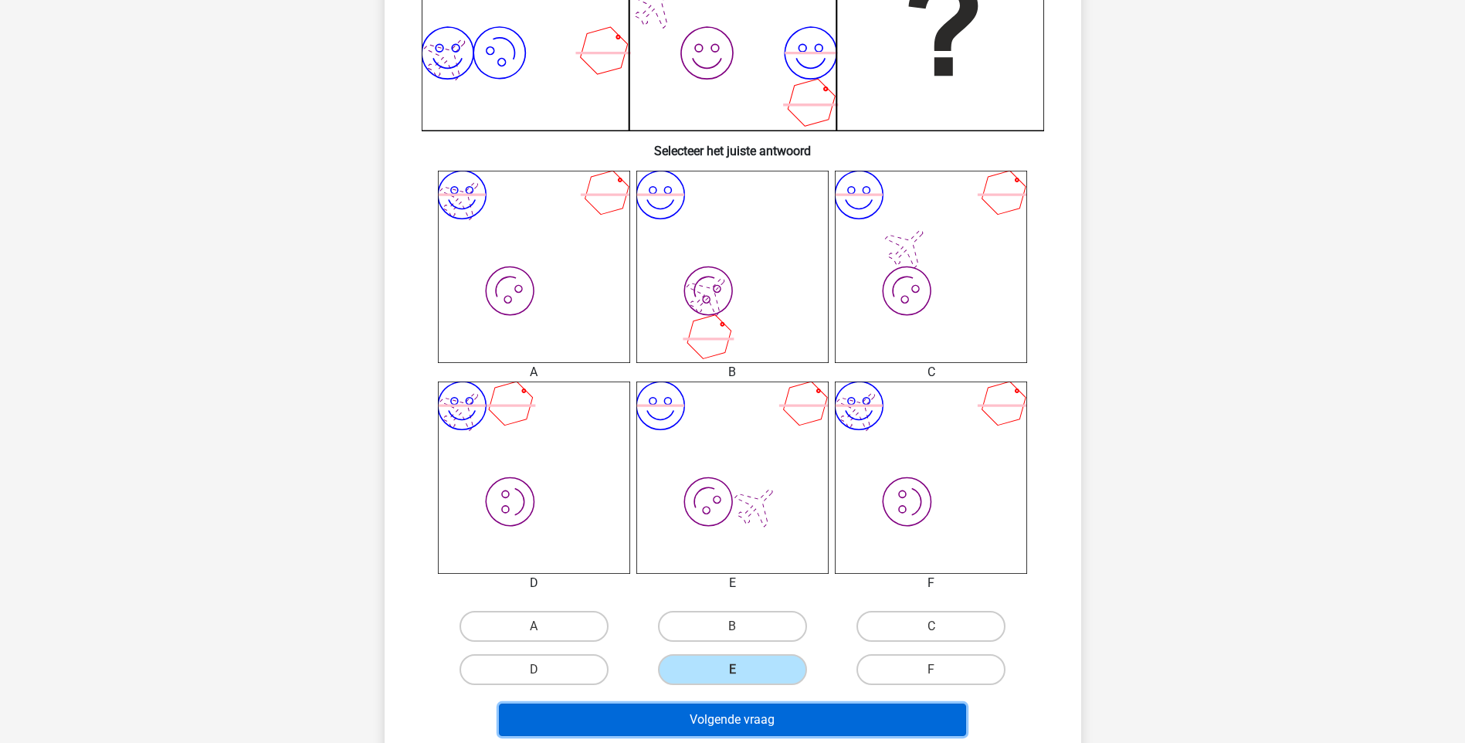
click at [744, 716] on button "Volgende vraag" at bounding box center [732, 720] width 467 height 32
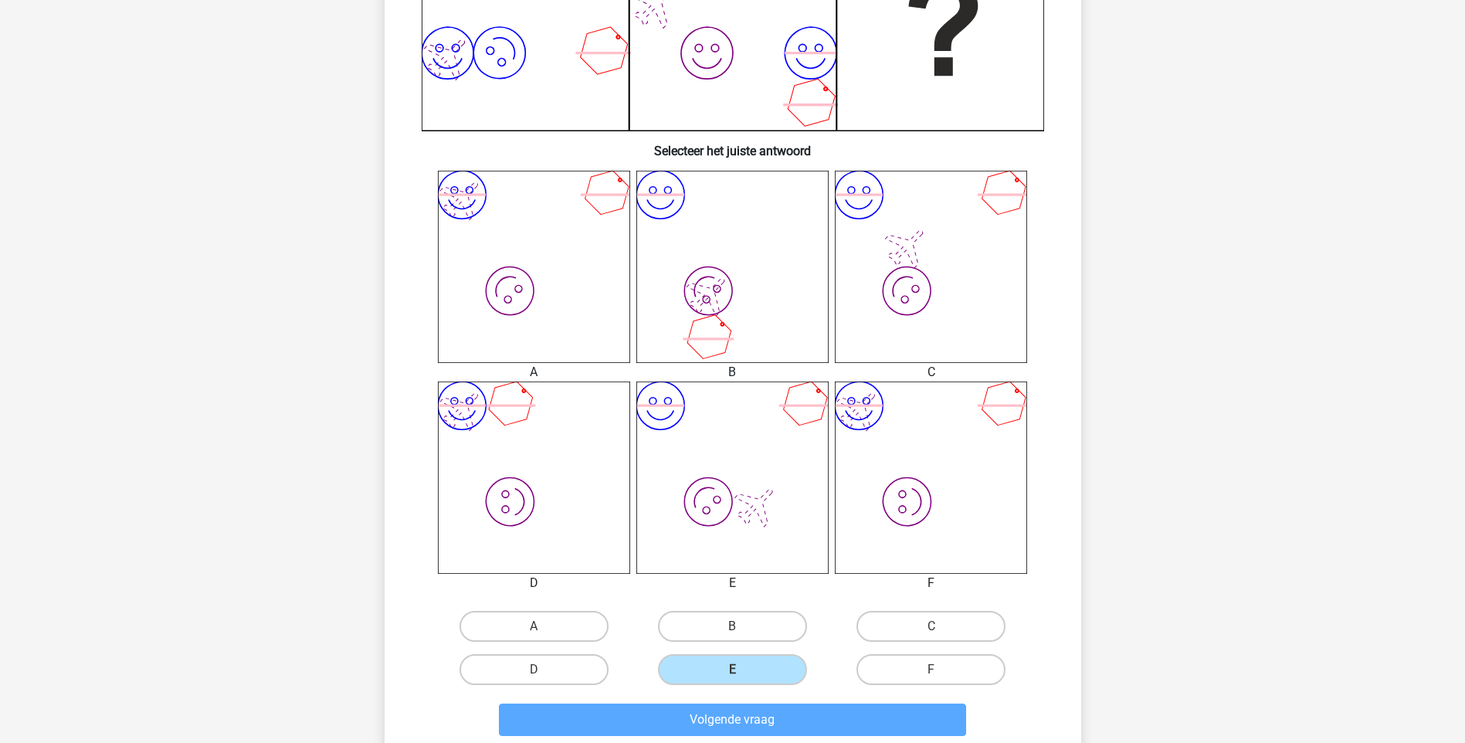
scroll to position [77, 0]
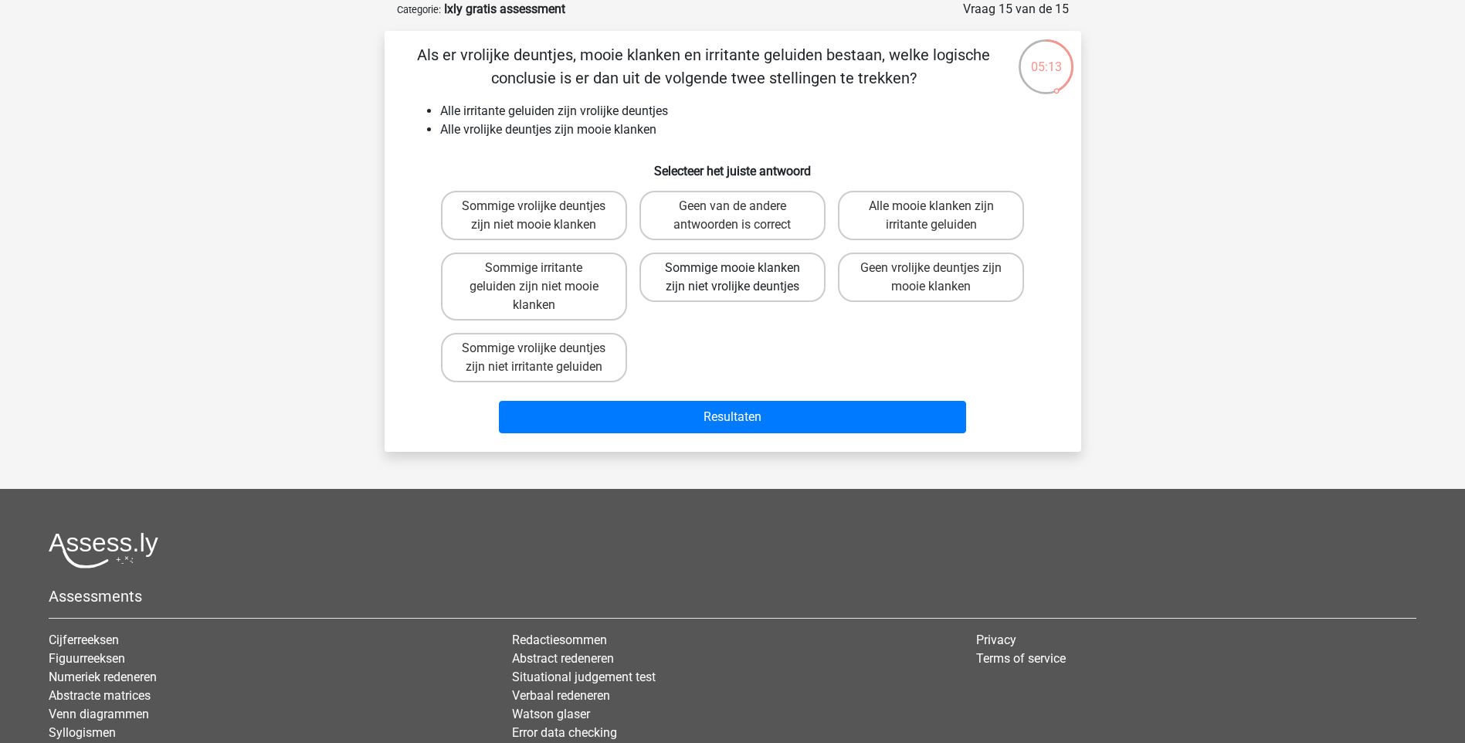
click at [743, 283] on label "Sommige mooie klanken zijn niet vrolijke deuntjes" at bounding box center [733, 277] width 186 height 49
click at [742, 278] on input "Sommige mooie klanken zijn niet vrolijke deuntjes" at bounding box center [737, 273] width 10 height 10
radio input "true"
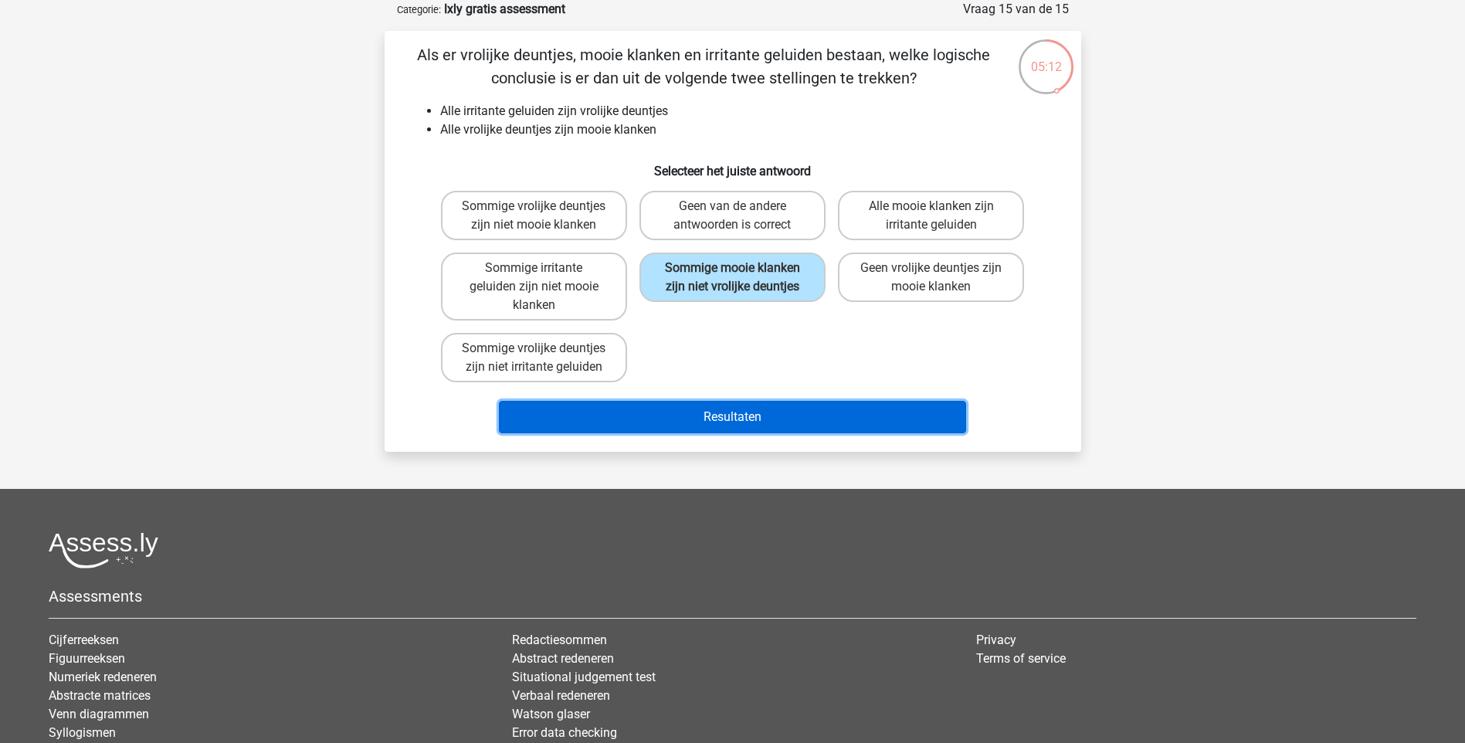
click at [770, 409] on button "Resultaten" at bounding box center [732, 417] width 467 height 32
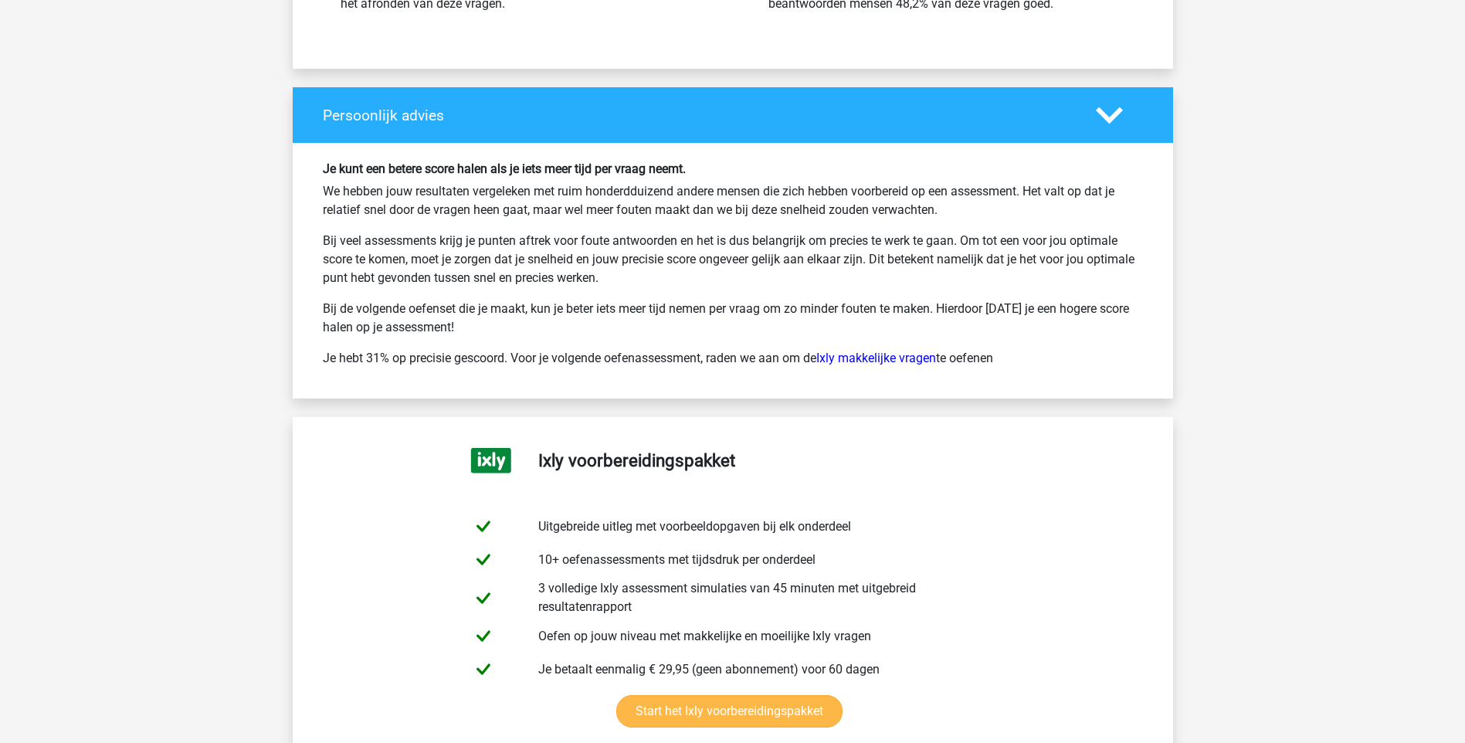
scroll to position [3012, 0]
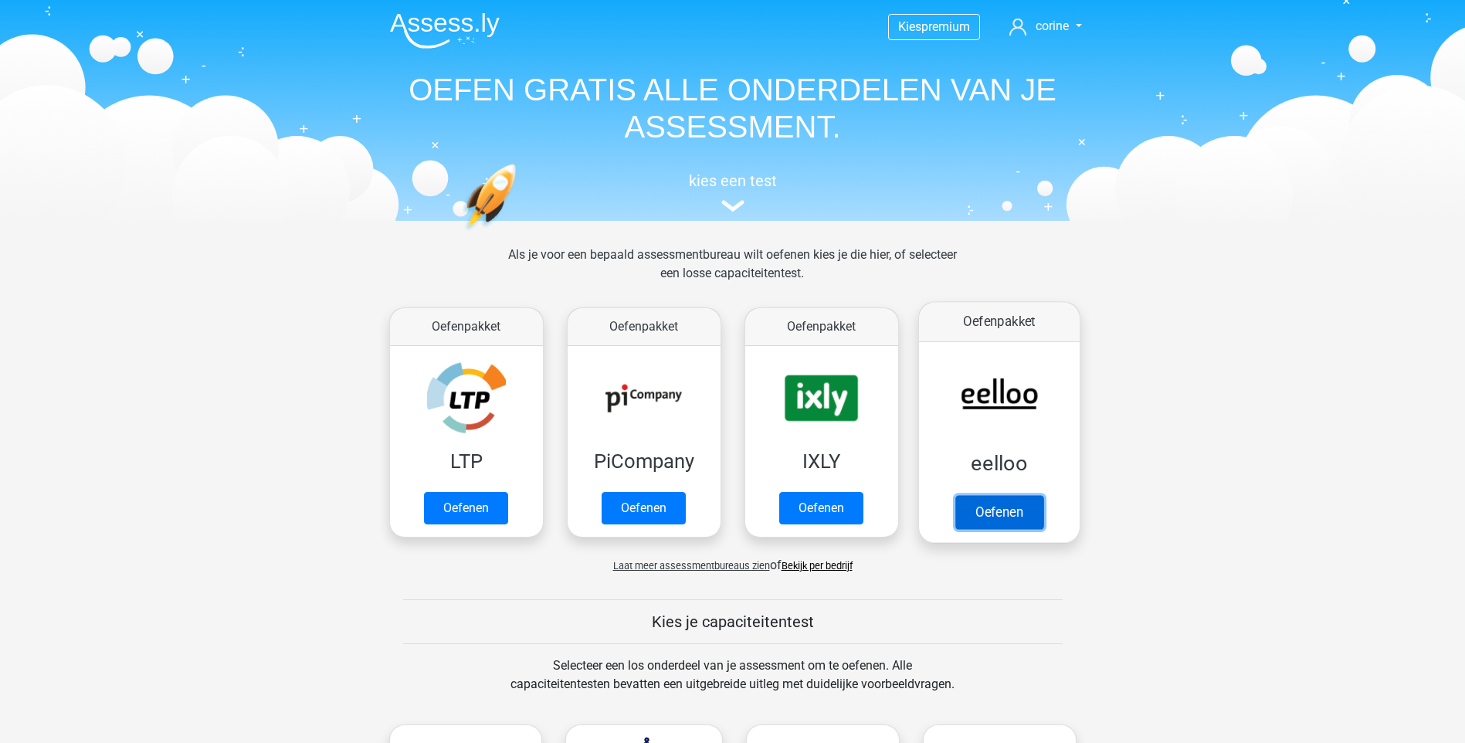
click at [1015, 511] on link "Oefenen" at bounding box center [999, 512] width 88 height 34
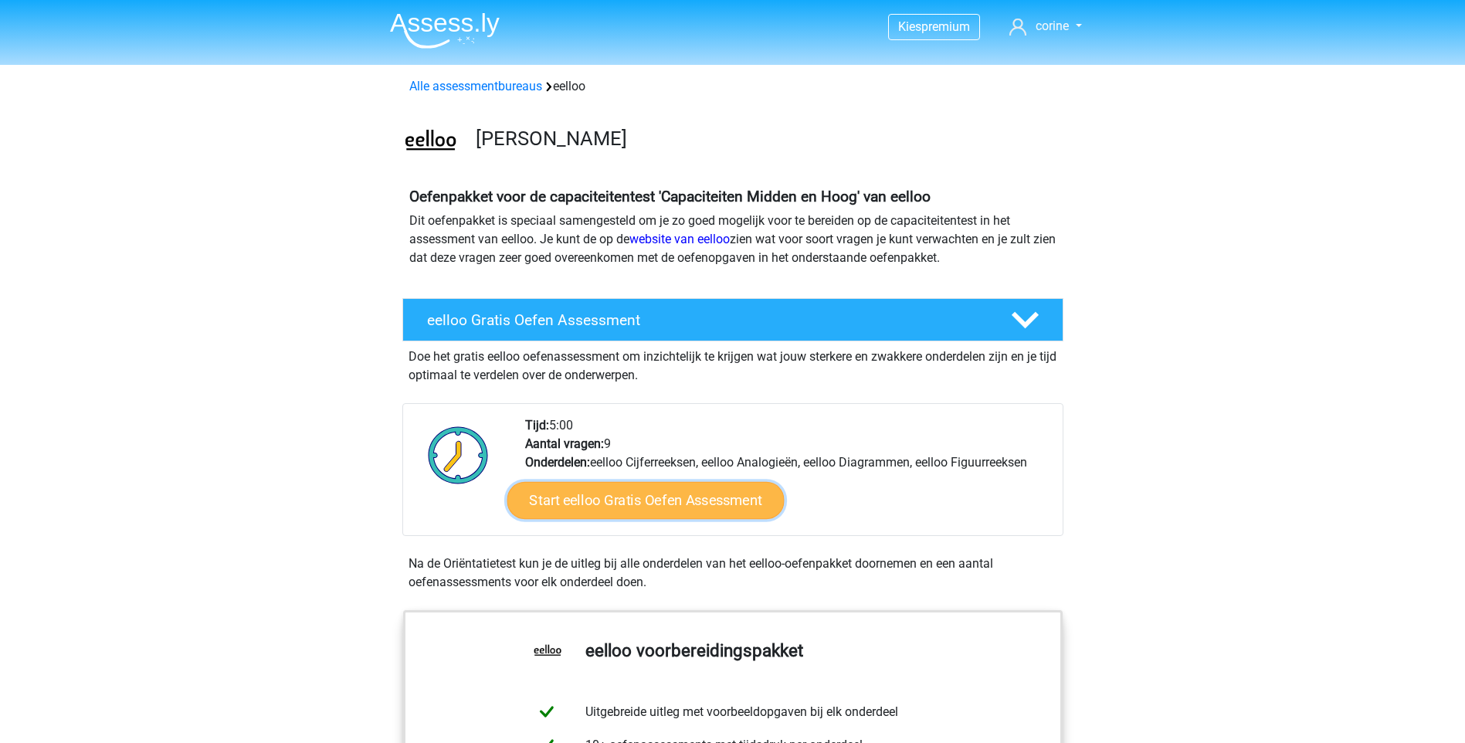
click at [629, 494] on link "Start eelloo Gratis Oefen Assessment" at bounding box center [645, 500] width 277 height 37
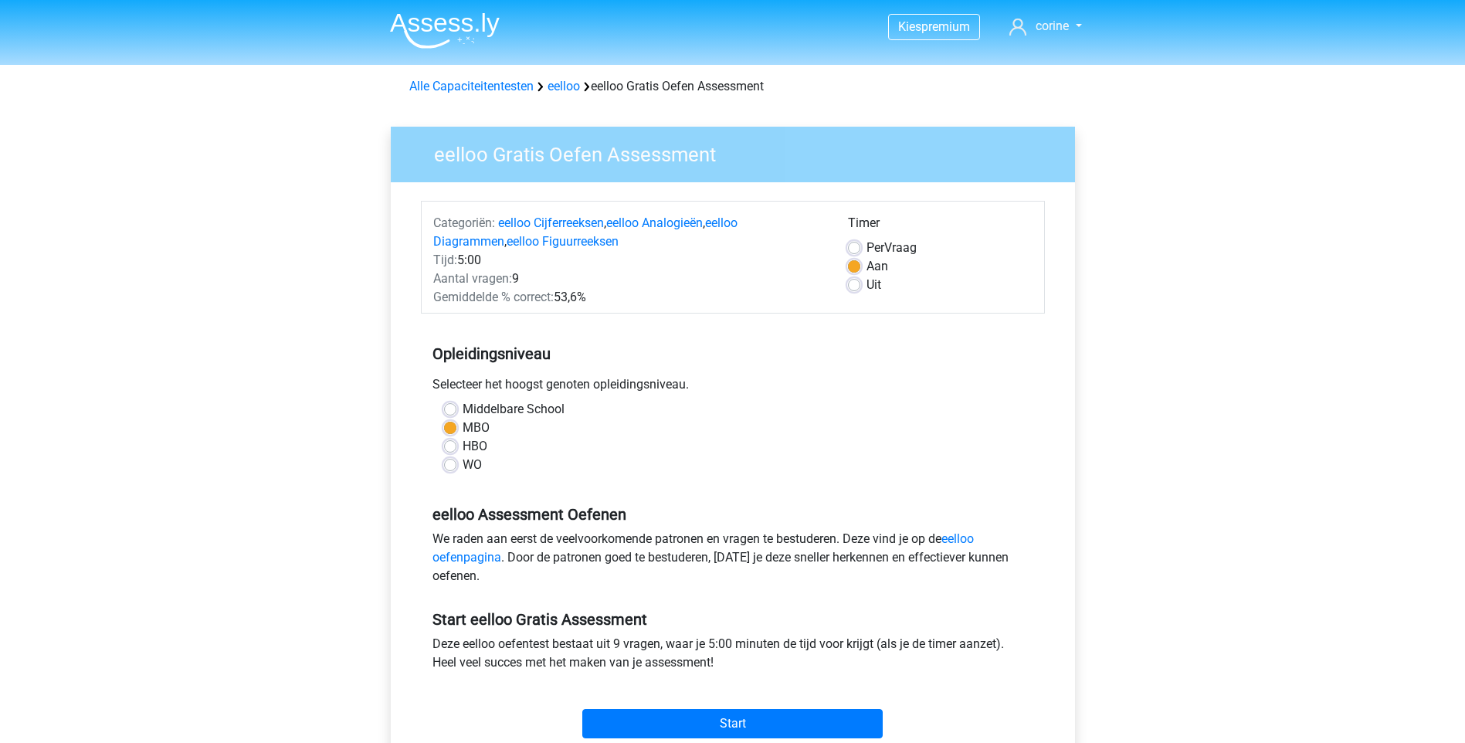
scroll to position [77, 0]
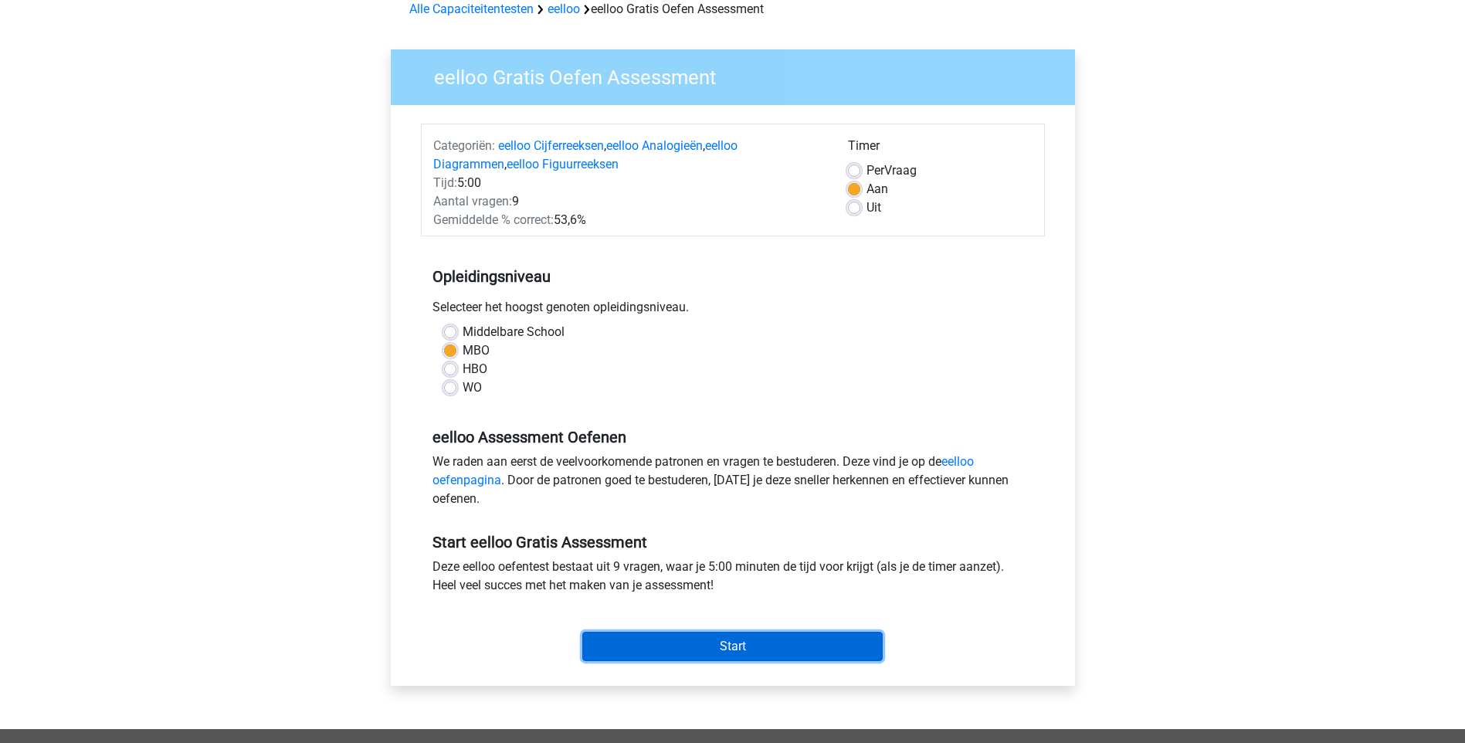
click at [788, 655] on input "Start" at bounding box center [732, 646] width 300 height 29
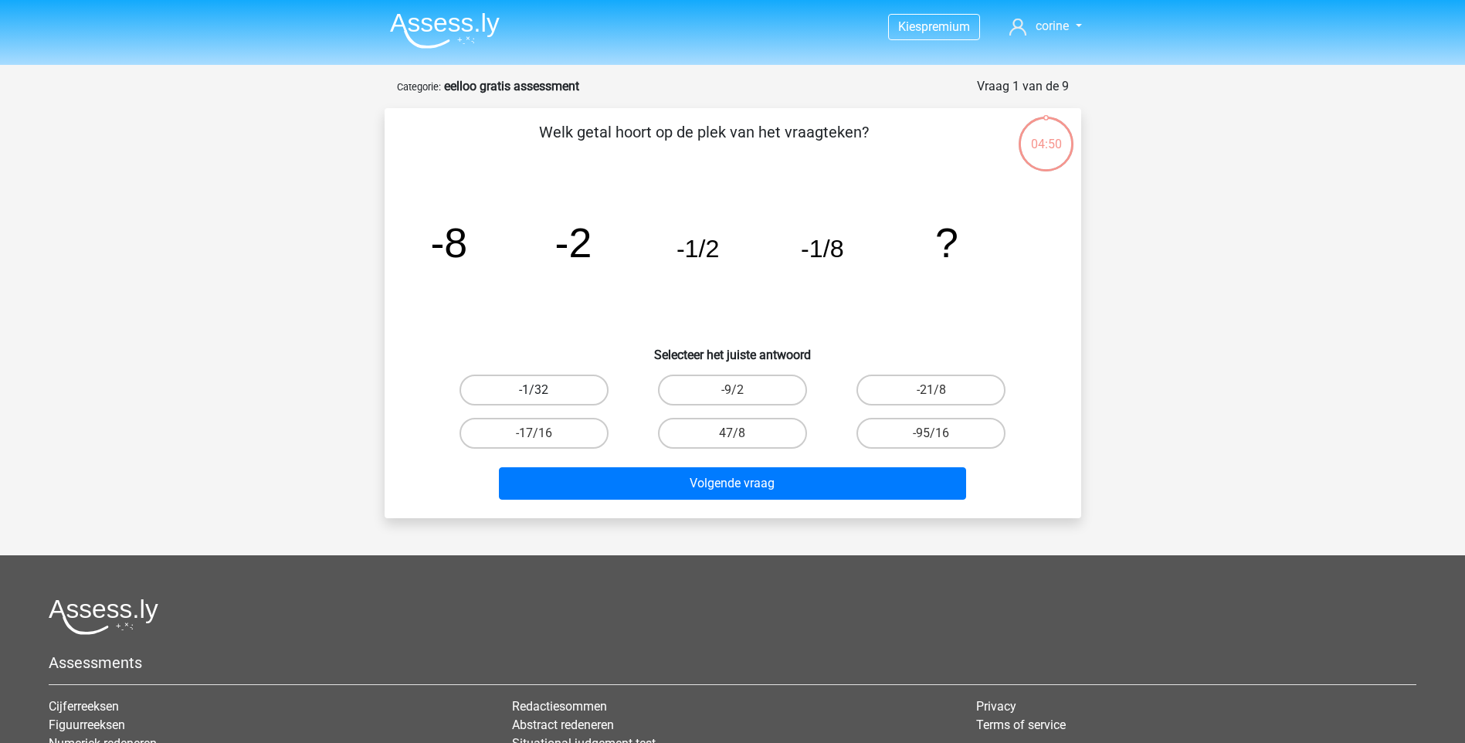
click at [578, 392] on label "-1/32" at bounding box center [534, 390] width 149 height 31
click at [544, 392] on input "-1/32" at bounding box center [539, 395] width 10 height 10
radio input "true"
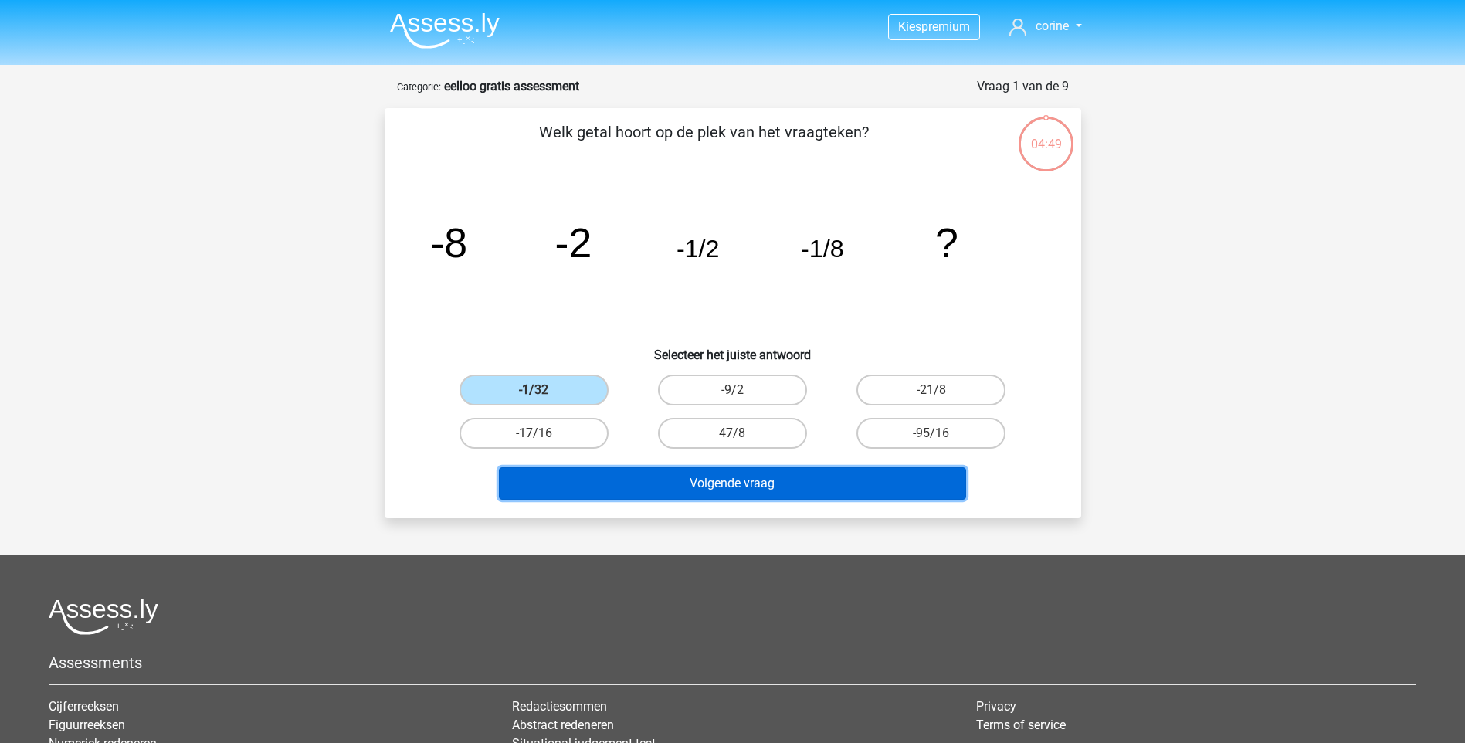
click at [651, 476] on button "Volgende vraag" at bounding box center [732, 483] width 467 height 32
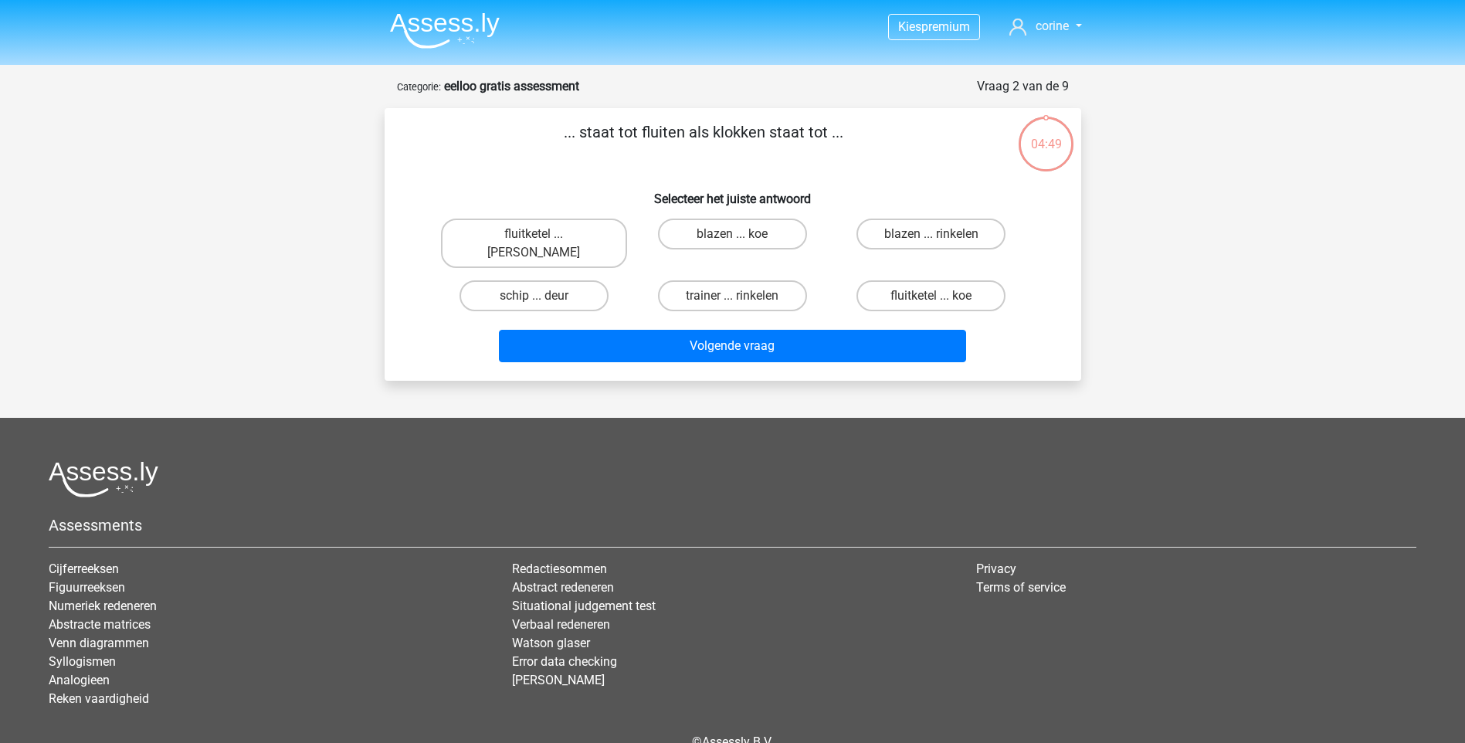
scroll to position [64, 0]
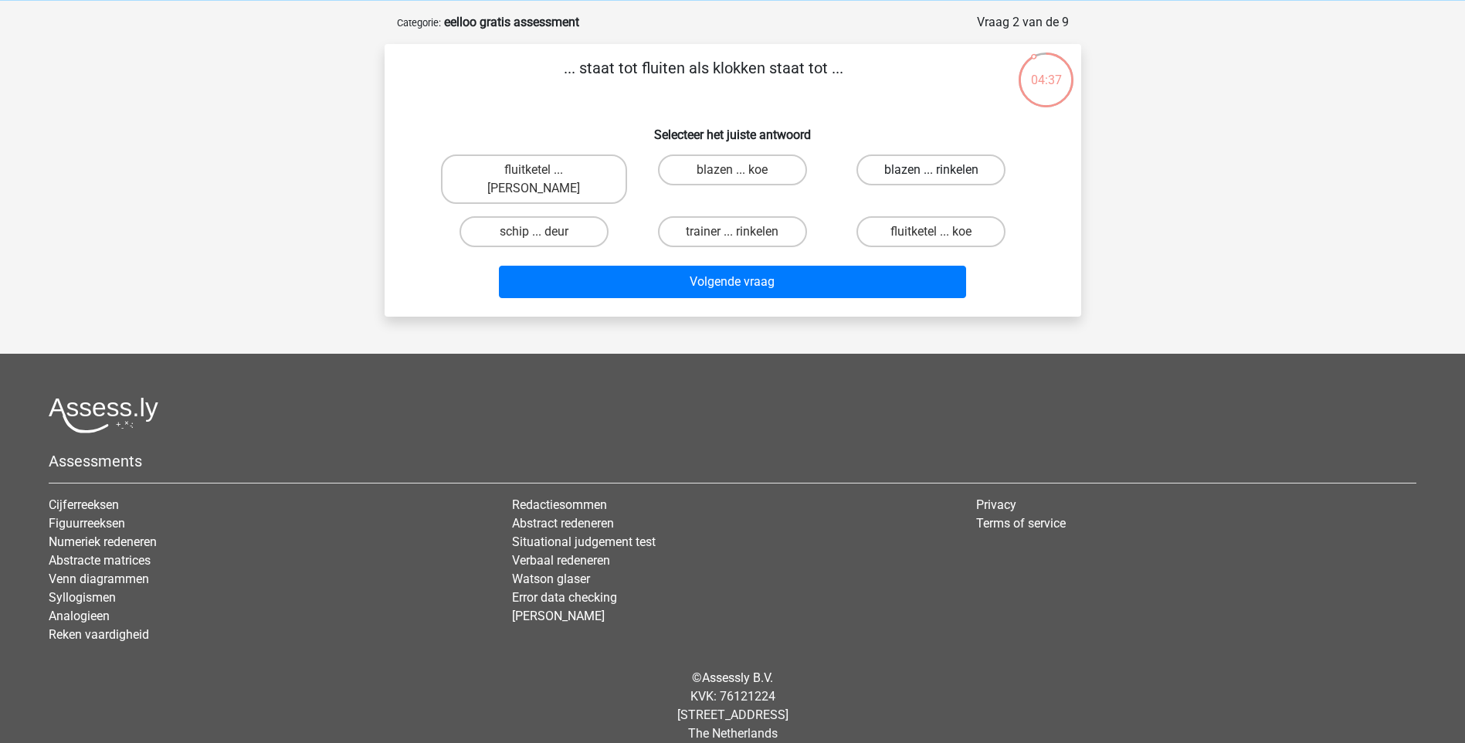
drag, startPoint x: 911, startPoint y: 163, endPoint x: 913, endPoint y: 171, distance: 8.8
click at [912, 163] on label "blazen ... rinkelen" at bounding box center [931, 169] width 149 height 31
click at [932, 170] on input "blazen ... rinkelen" at bounding box center [937, 175] width 10 height 10
radio input "true"
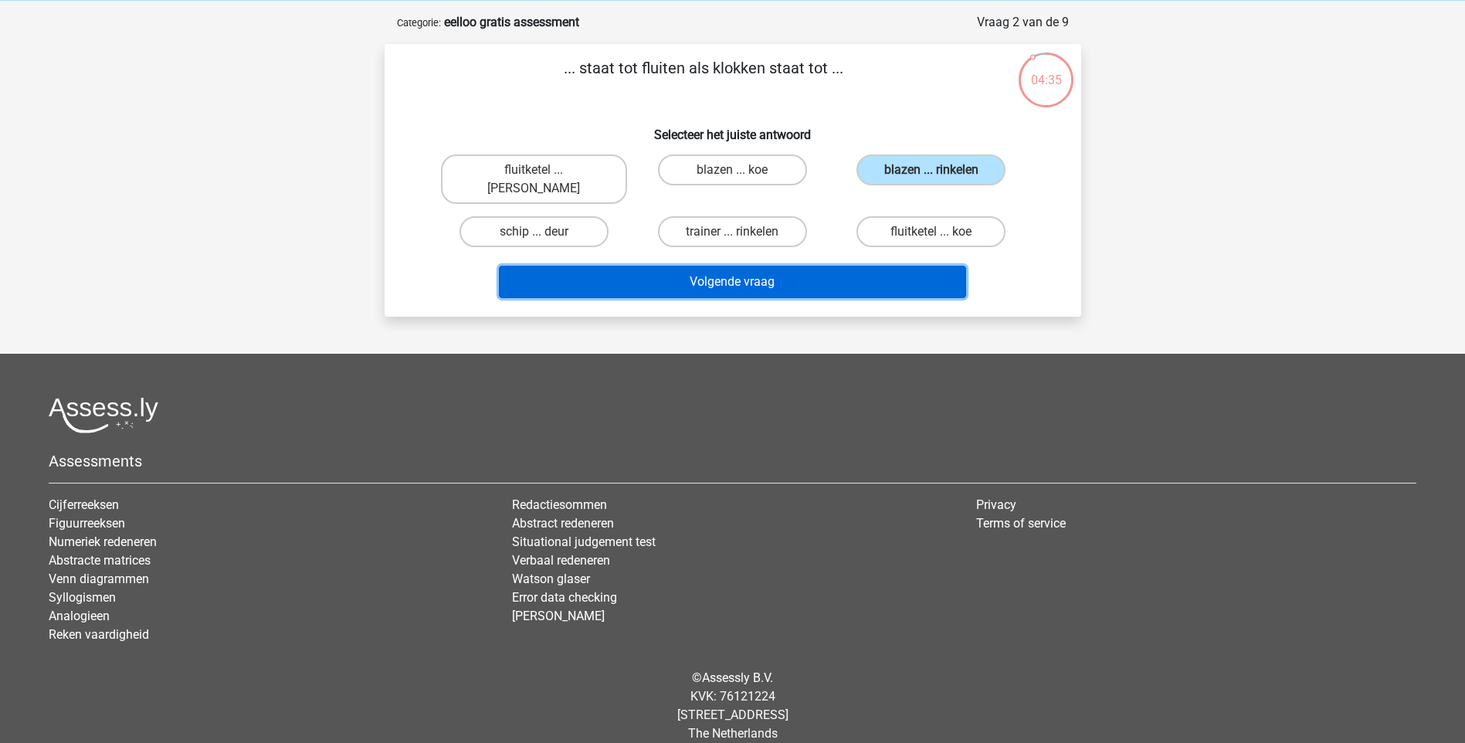
click at [831, 266] on button "Volgende vraag" at bounding box center [732, 282] width 467 height 32
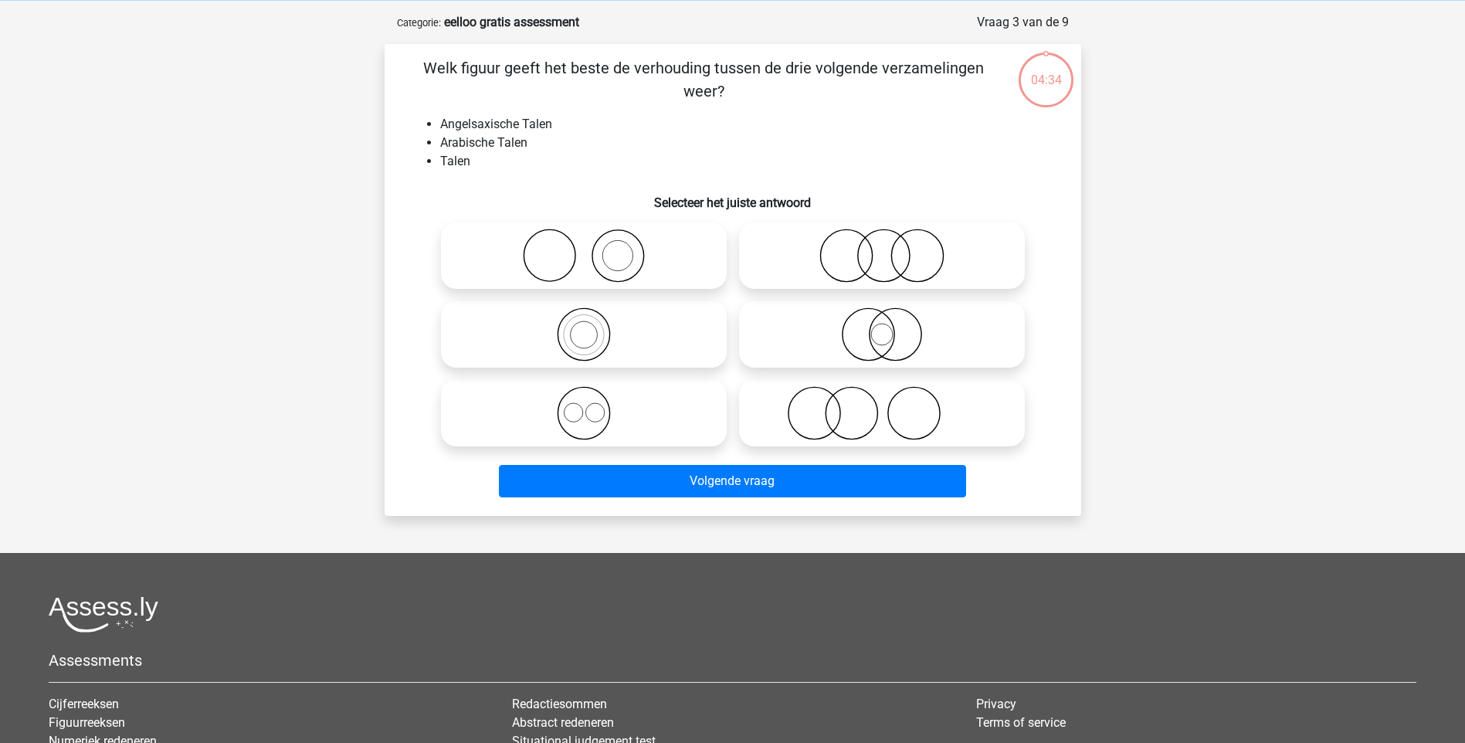
scroll to position [77, 0]
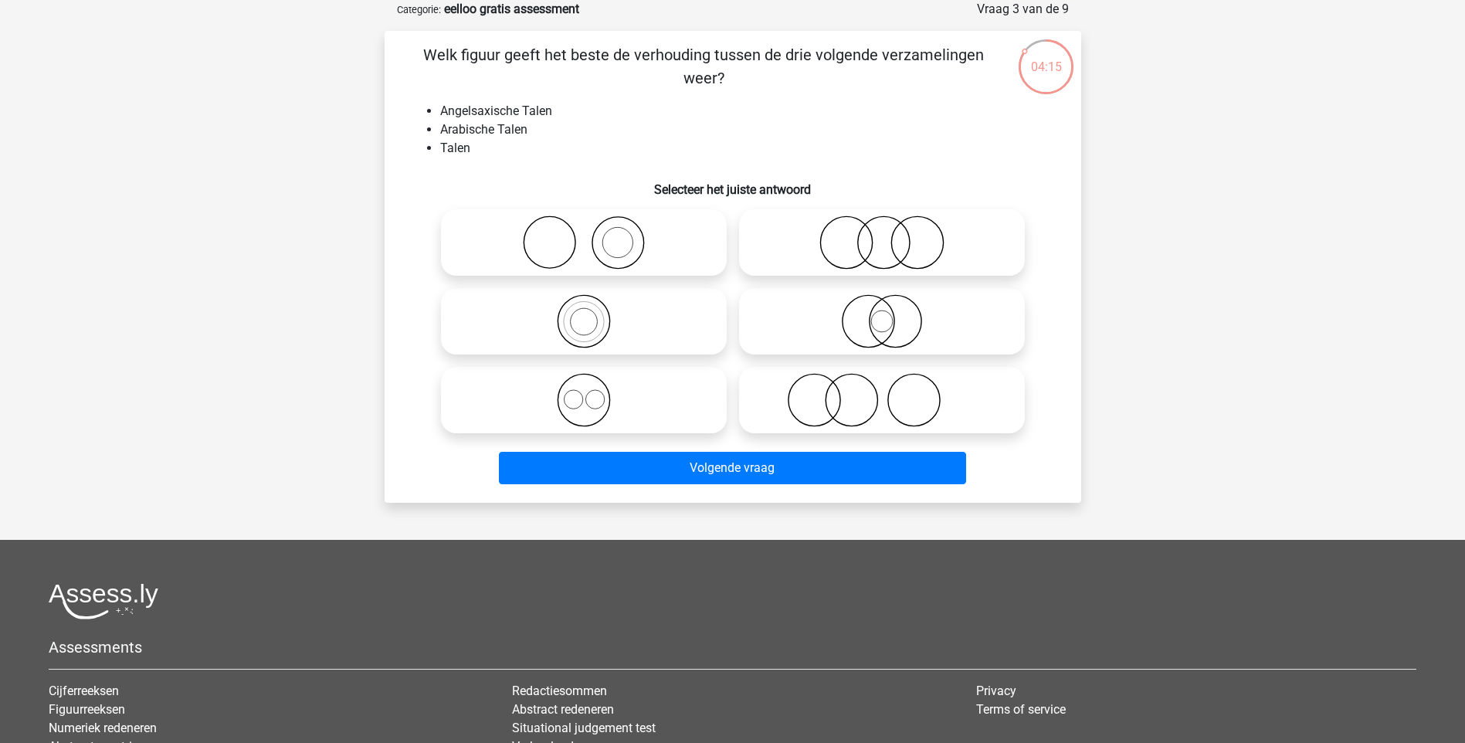
click at [899, 234] on icon at bounding box center [881, 243] width 273 height 54
click at [892, 234] on input "radio" at bounding box center [887, 230] width 10 height 10
radio input "true"
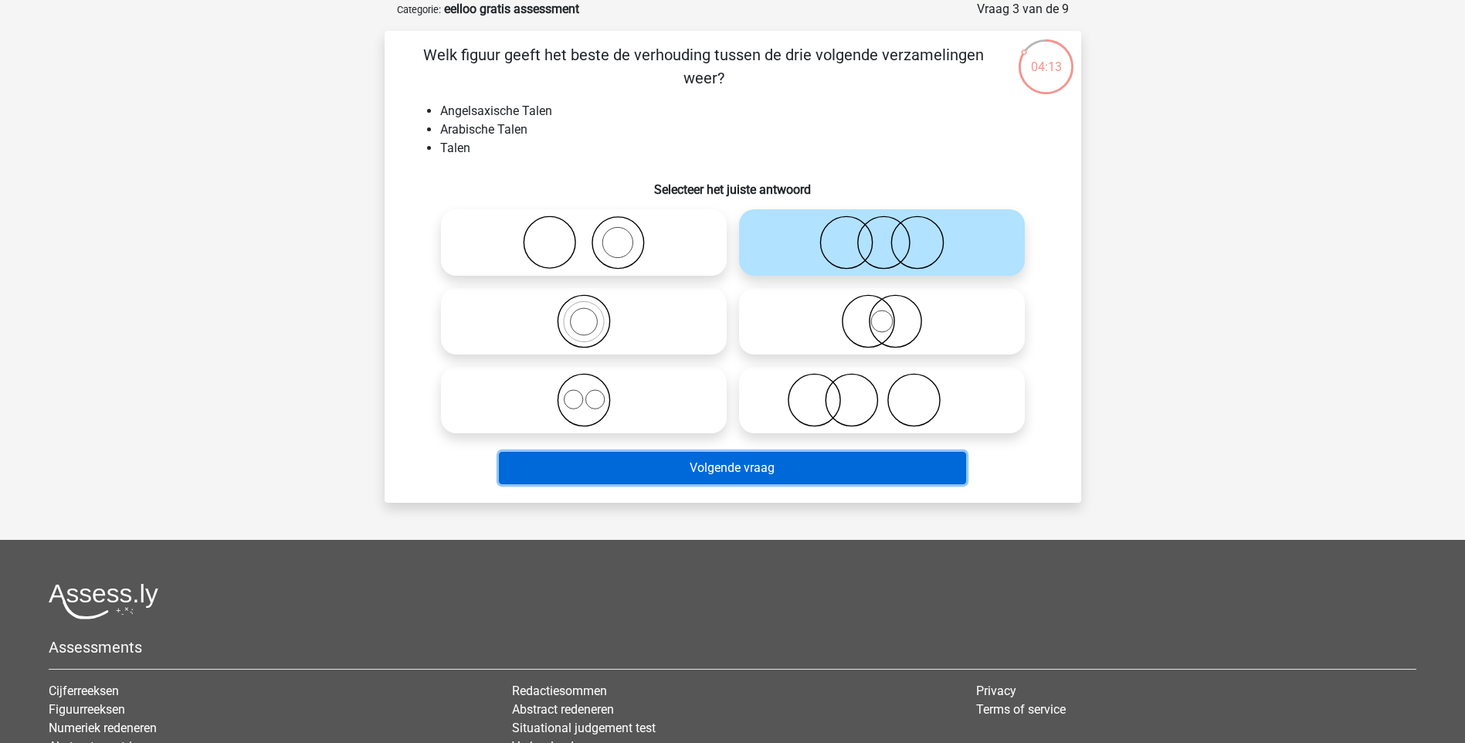
click at [814, 470] on button "Volgende vraag" at bounding box center [732, 468] width 467 height 32
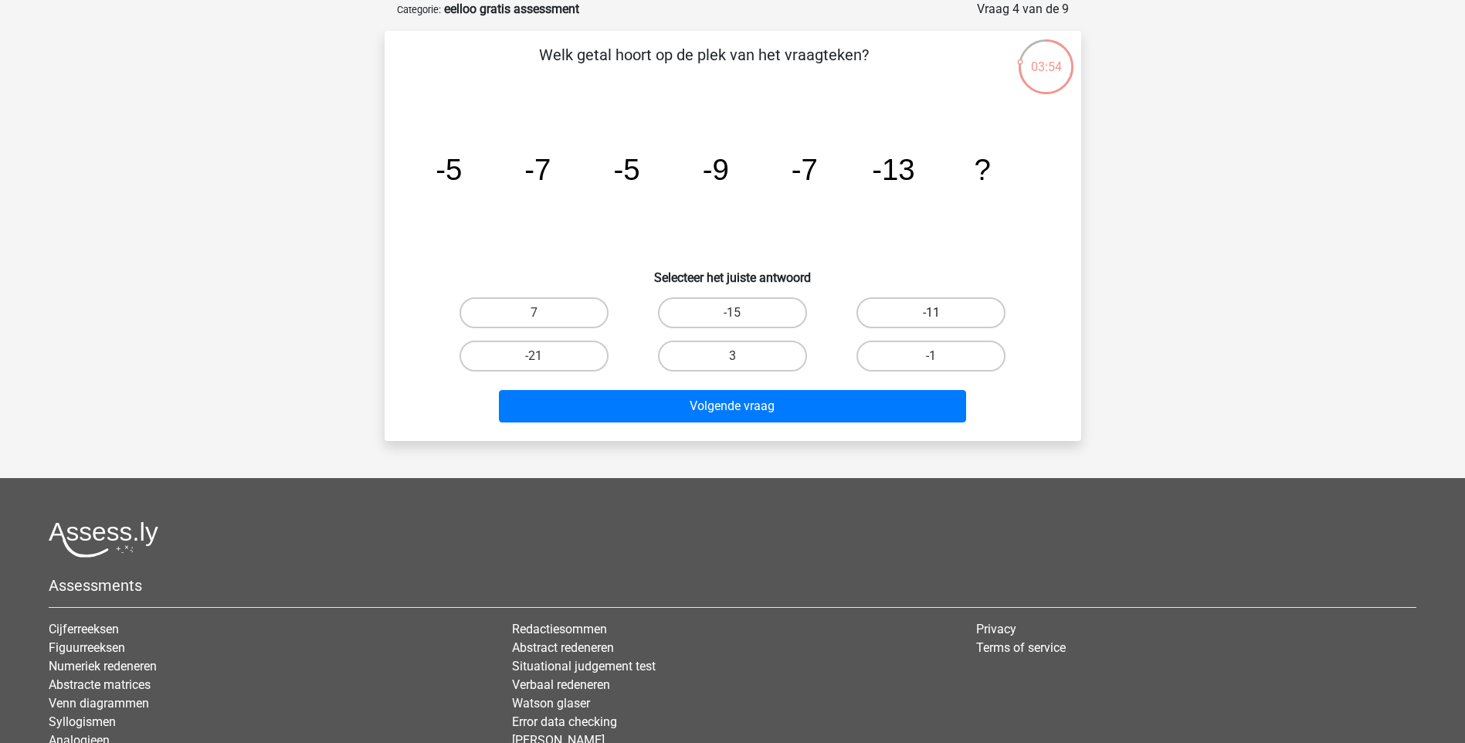
click at [979, 311] on label "-11" at bounding box center [931, 312] width 149 height 31
click at [942, 313] on input "-11" at bounding box center [937, 318] width 10 height 10
radio input "true"
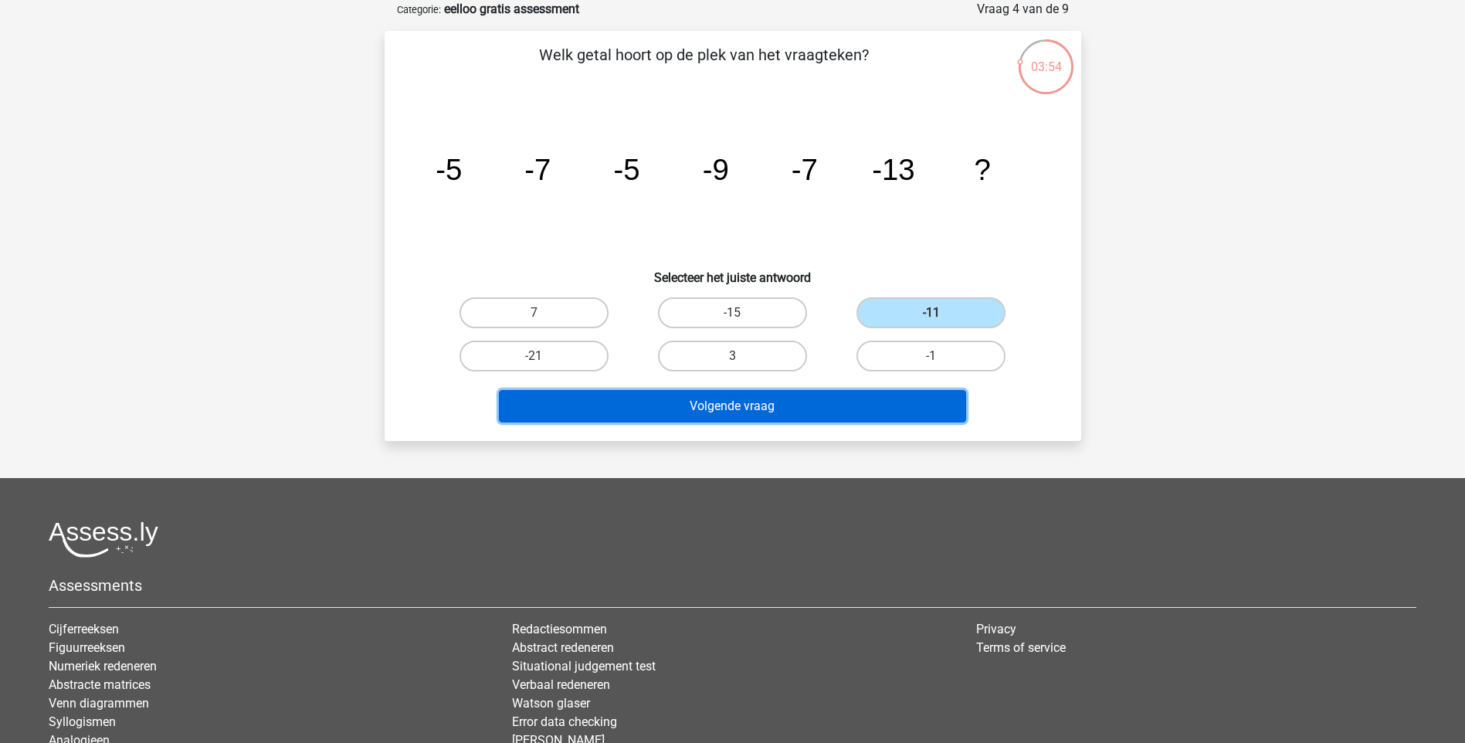
click at [938, 400] on button "Volgende vraag" at bounding box center [732, 406] width 467 height 32
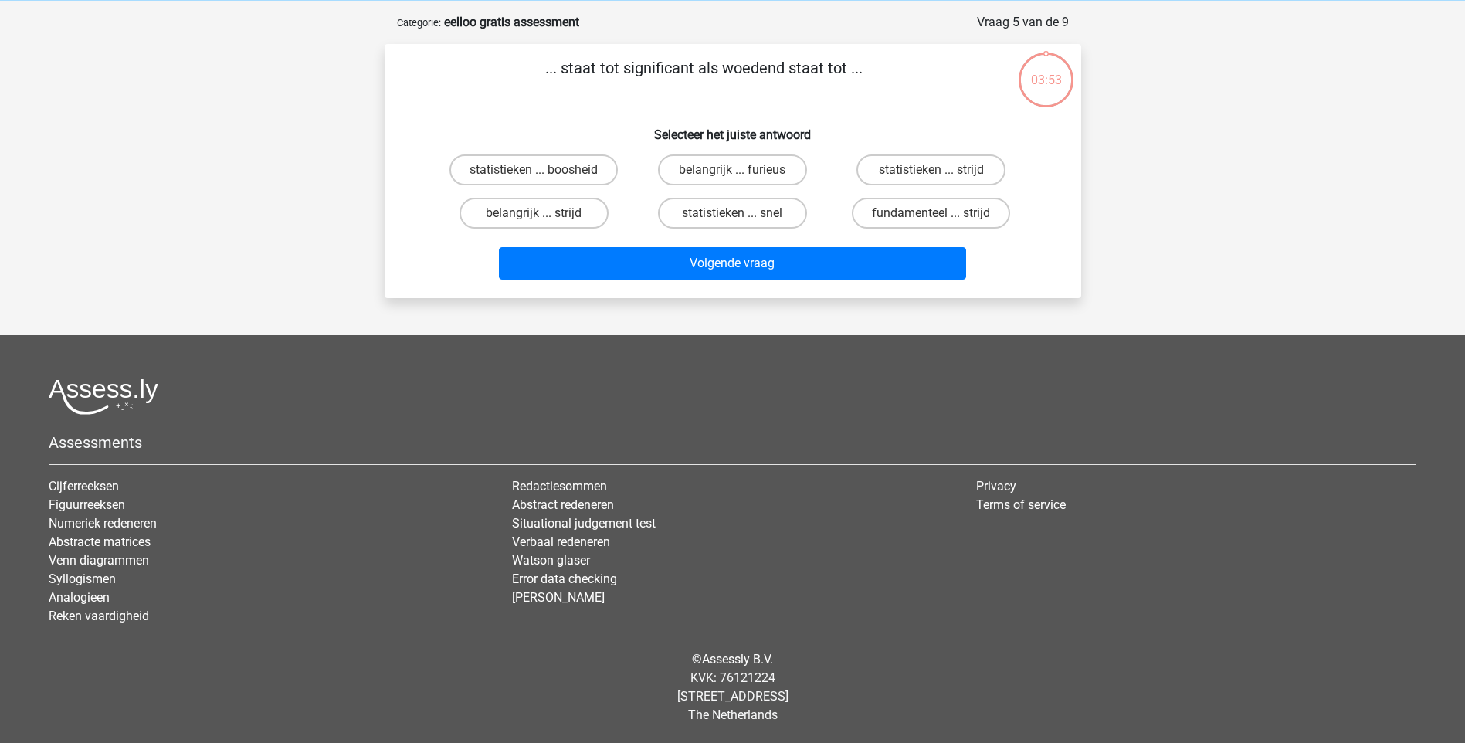
scroll to position [64, 0]
click at [591, 169] on label "statistieken ... boosheid" at bounding box center [534, 169] width 168 height 31
click at [544, 170] on input "statistieken ... boosheid" at bounding box center [539, 175] width 10 height 10
radio input "true"
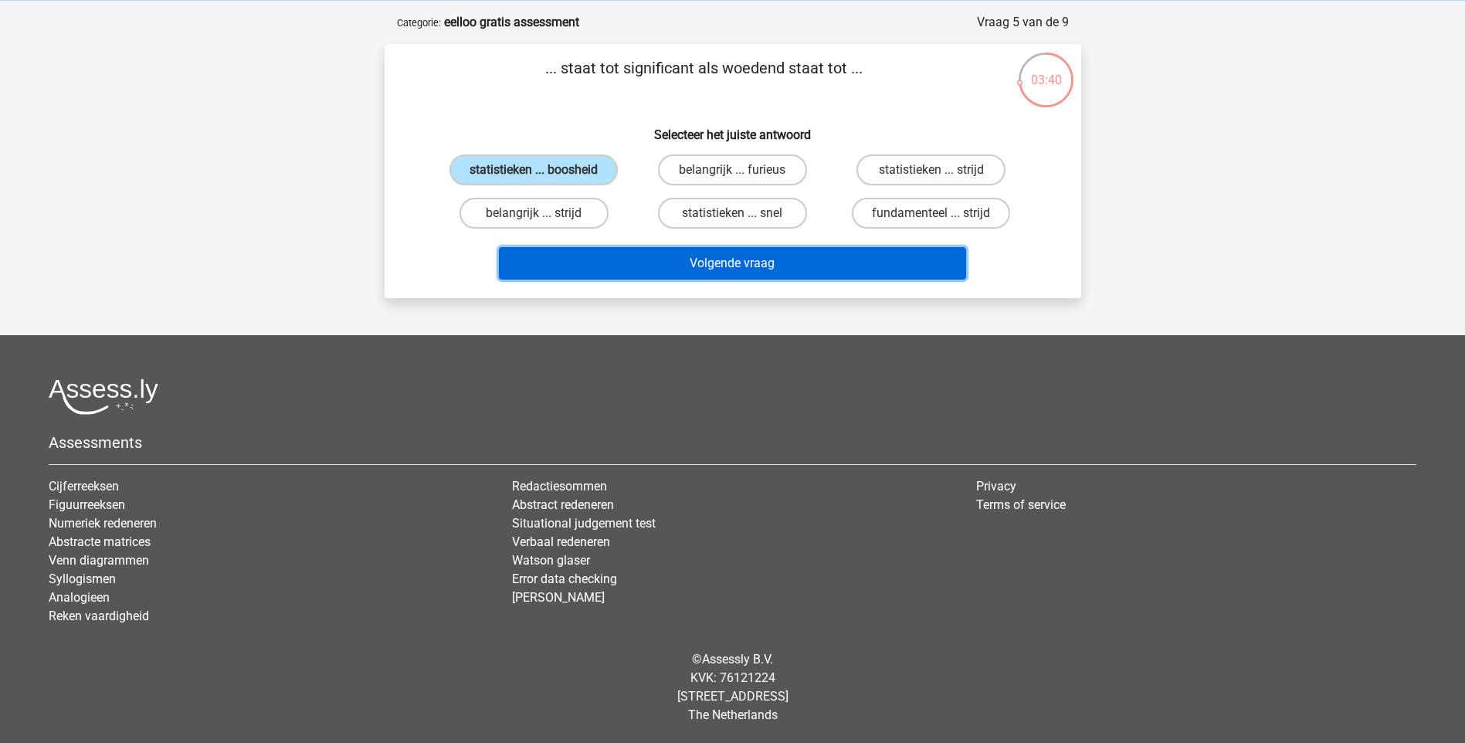
click at [709, 270] on button "Volgende vraag" at bounding box center [732, 263] width 467 height 32
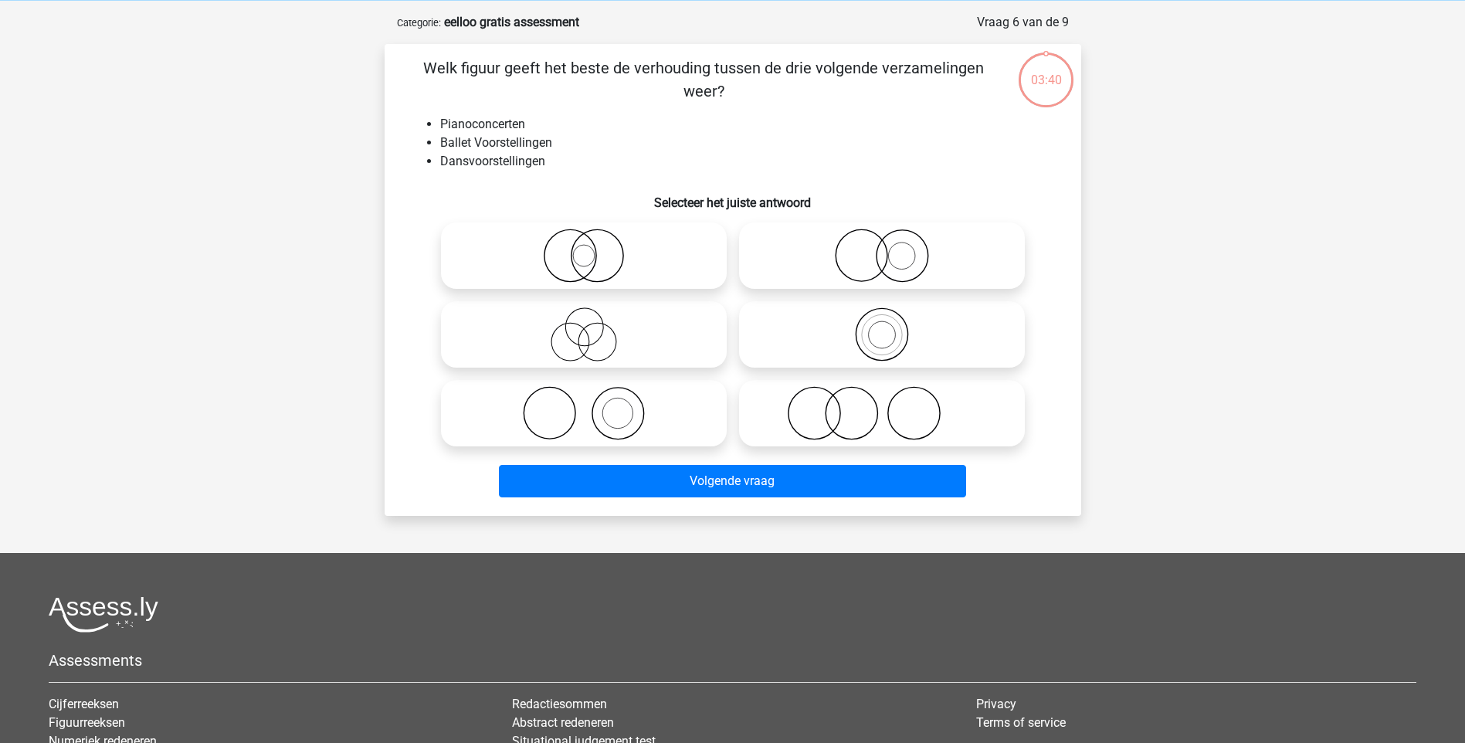
scroll to position [77, 0]
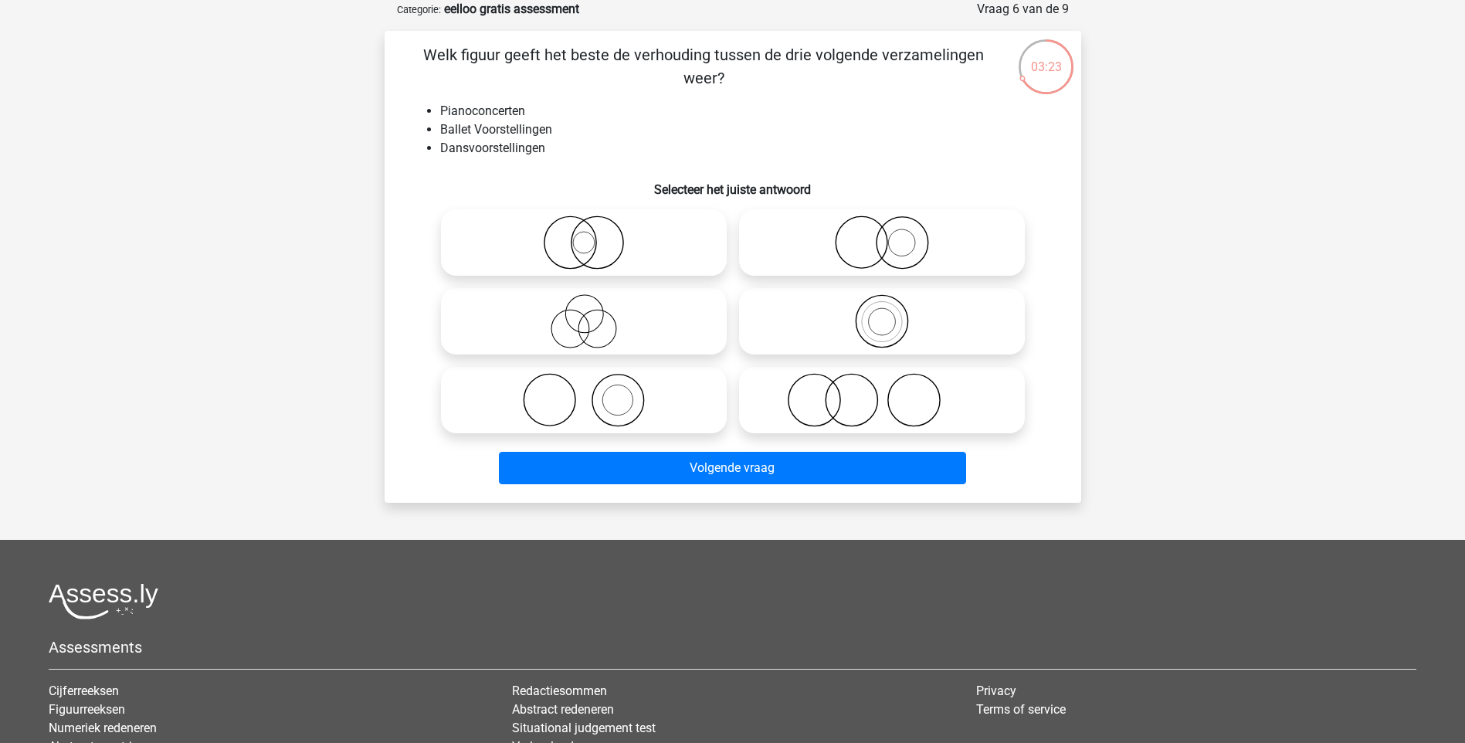
click at [871, 300] on icon at bounding box center [881, 321] width 273 height 54
click at [882, 304] on input "radio" at bounding box center [887, 309] width 10 height 10
radio input "true"
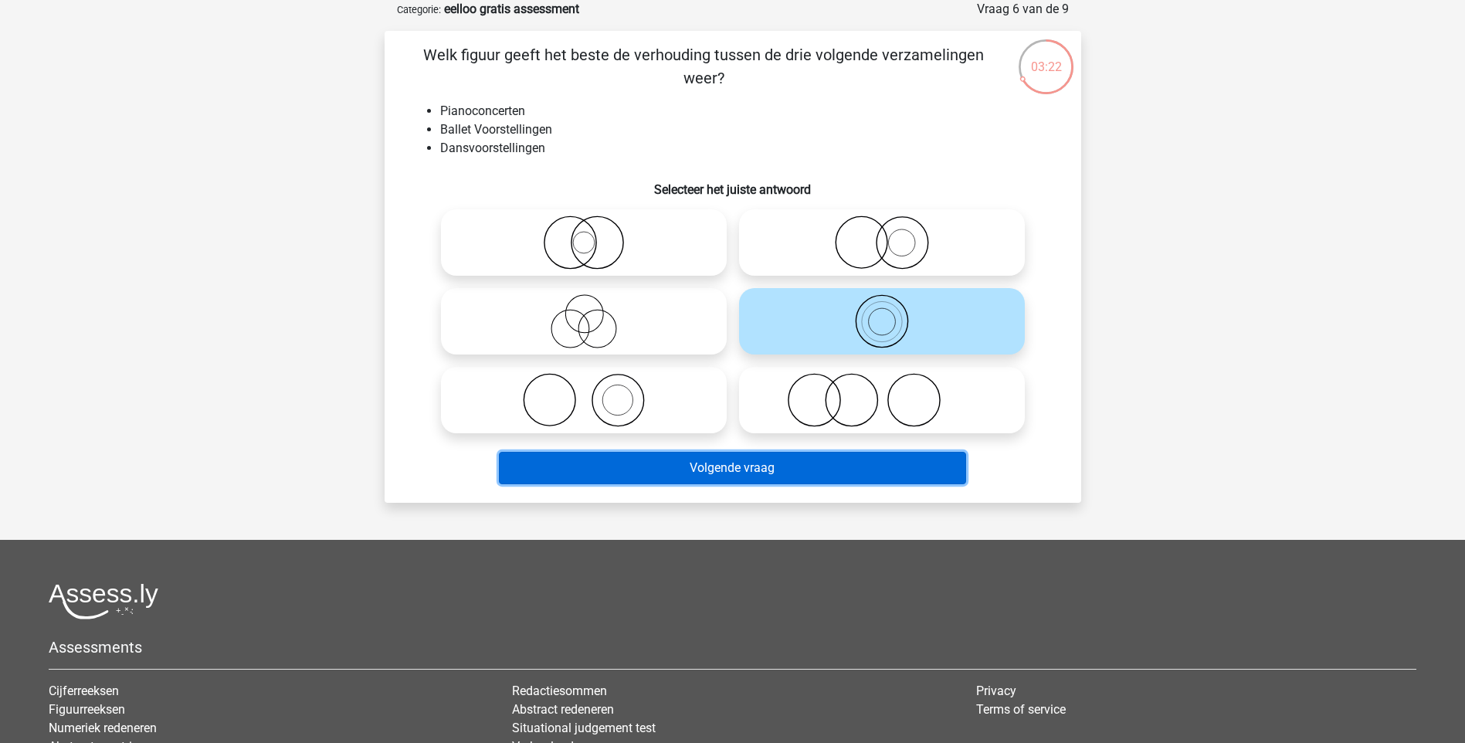
click at [881, 457] on button "Volgende vraag" at bounding box center [732, 468] width 467 height 32
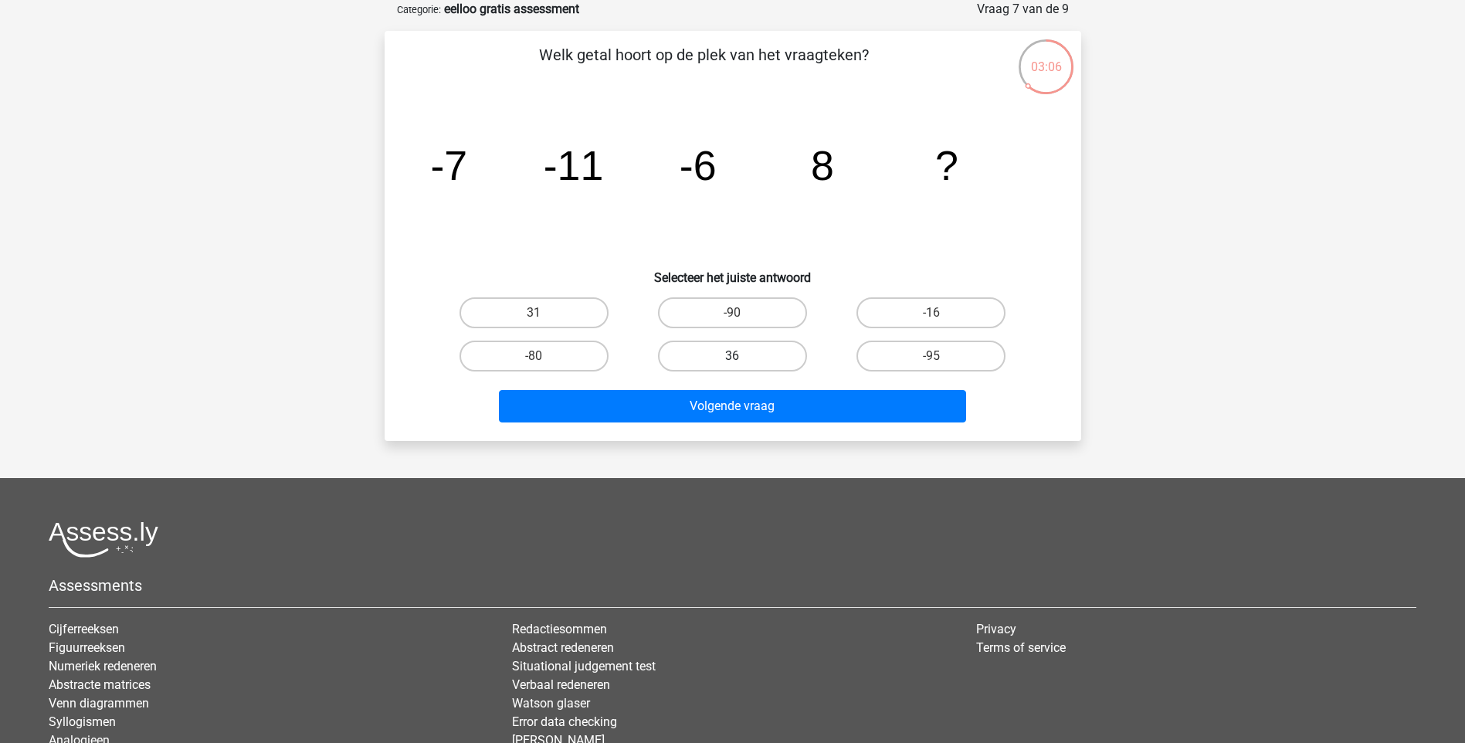
click at [779, 358] on label "36" at bounding box center [732, 356] width 149 height 31
click at [742, 358] on input "36" at bounding box center [737, 361] width 10 height 10
radio input "true"
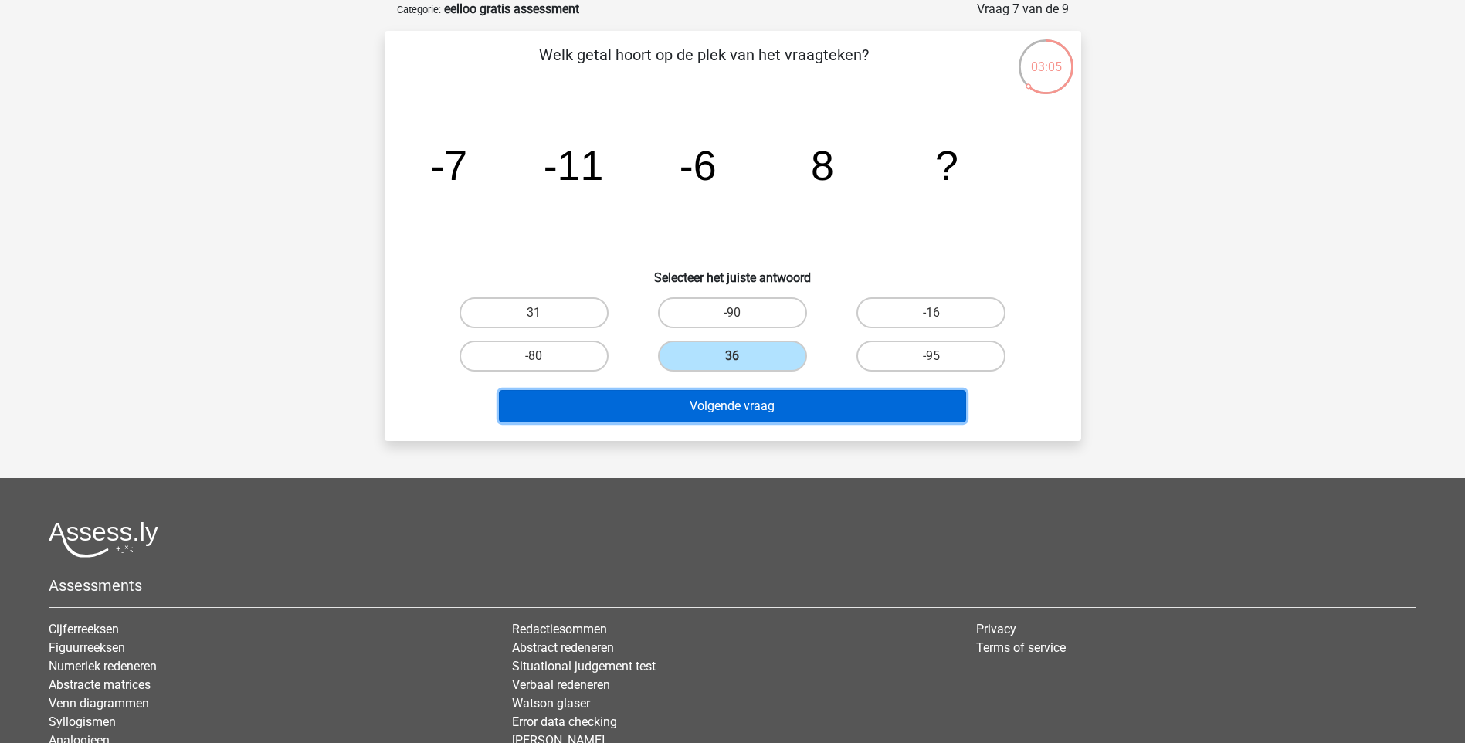
click at [840, 406] on button "Volgende vraag" at bounding box center [732, 406] width 467 height 32
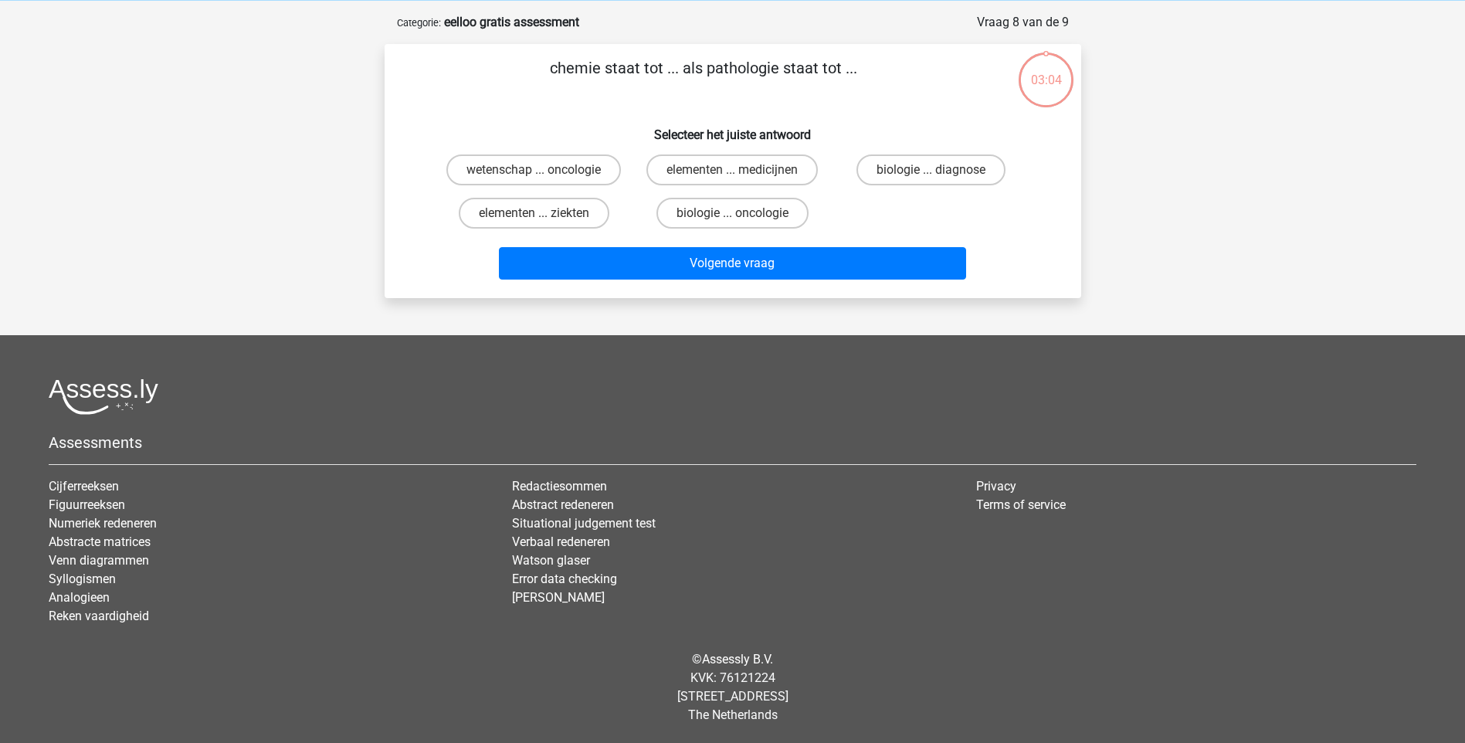
scroll to position [64, 0]
click at [955, 175] on label "biologie ... diagnose" at bounding box center [931, 169] width 149 height 31
click at [942, 175] on input "biologie ... diagnose" at bounding box center [937, 175] width 10 height 10
radio input "true"
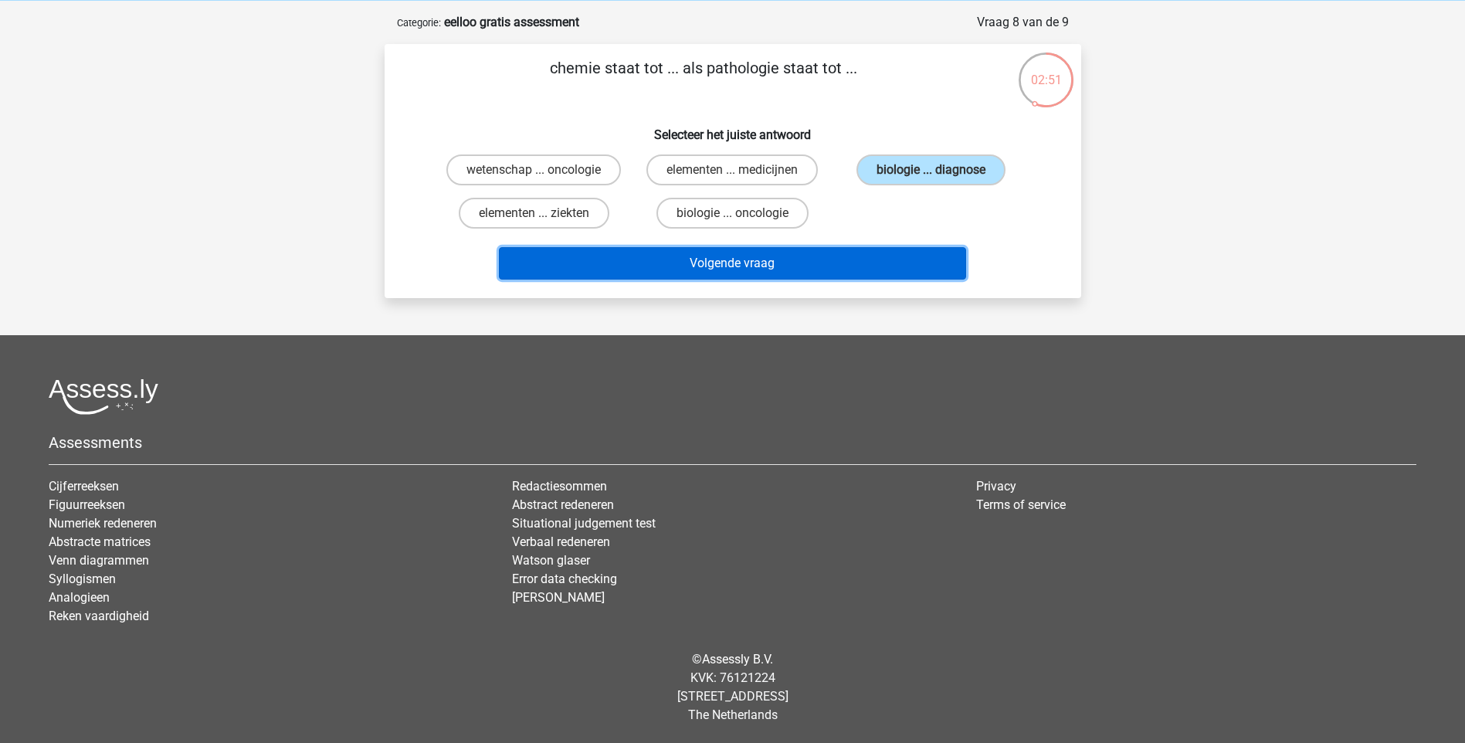
drag, startPoint x: 795, startPoint y: 261, endPoint x: 806, endPoint y: 262, distance: 11.6
click at [801, 261] on button "Volgende vraag" at bounding box center [732, 263] width 467 height 32
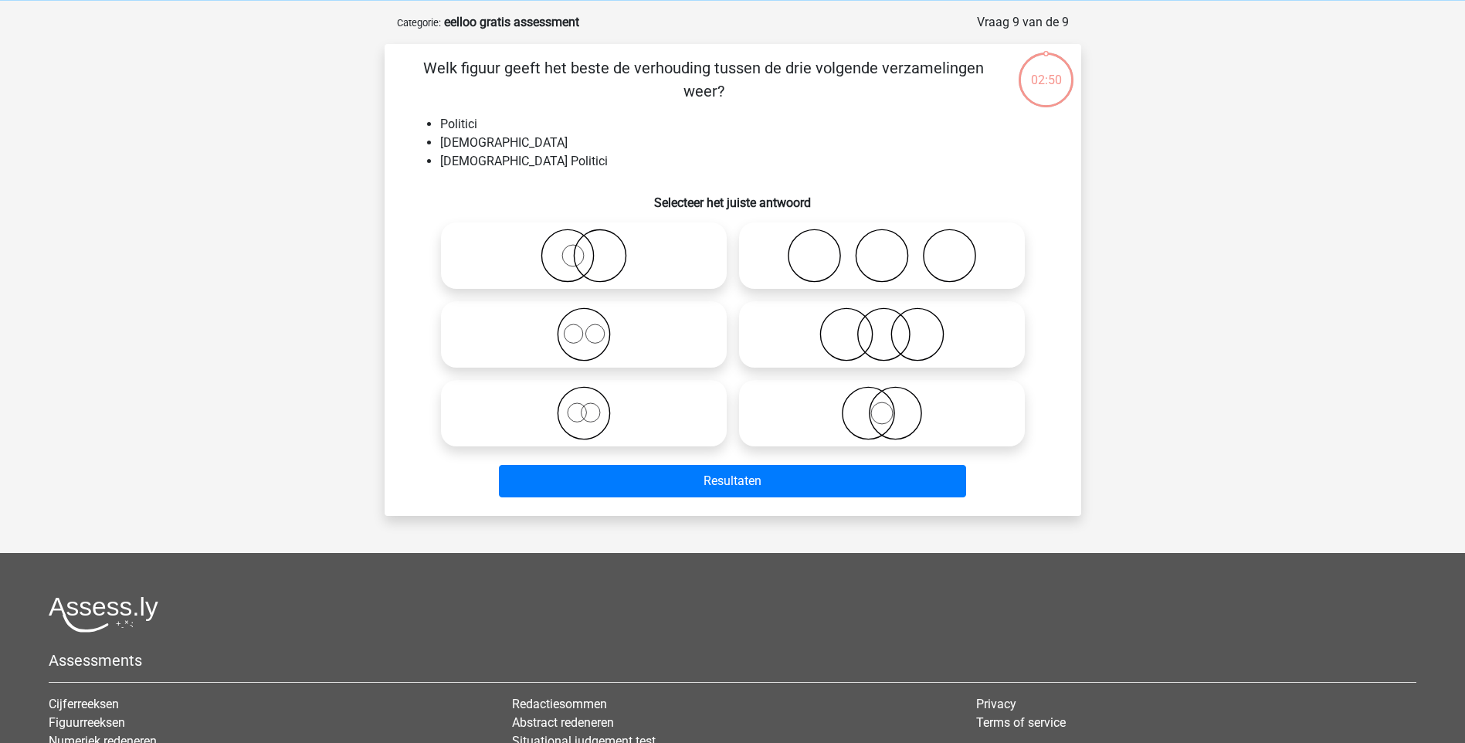
scroll to position [77, 0]
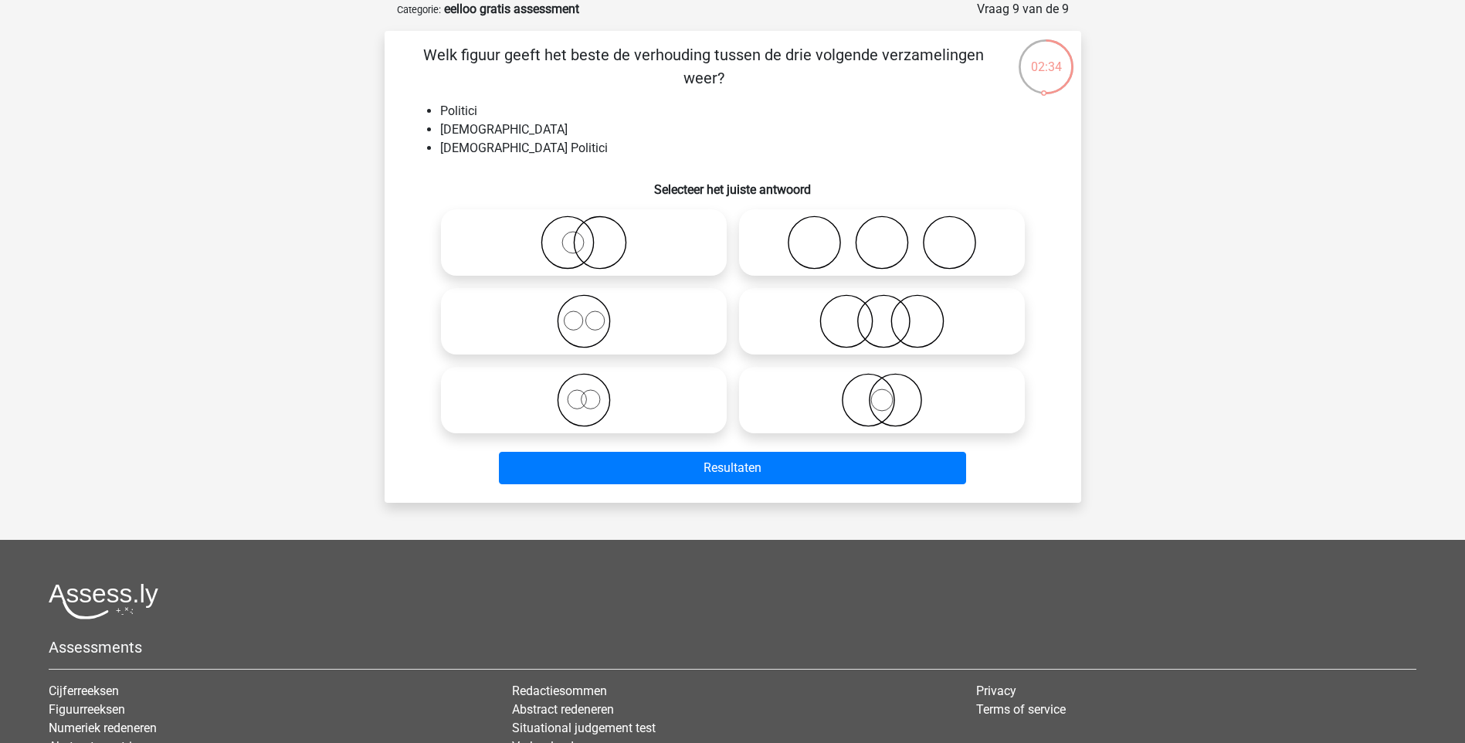
click at [594, 411] on icon at bounding box center [583, 400] width 273 height 54
click at [594, 392] on input "radio" at bounding box center [589, 387] width 10 height 10
radio input "true"
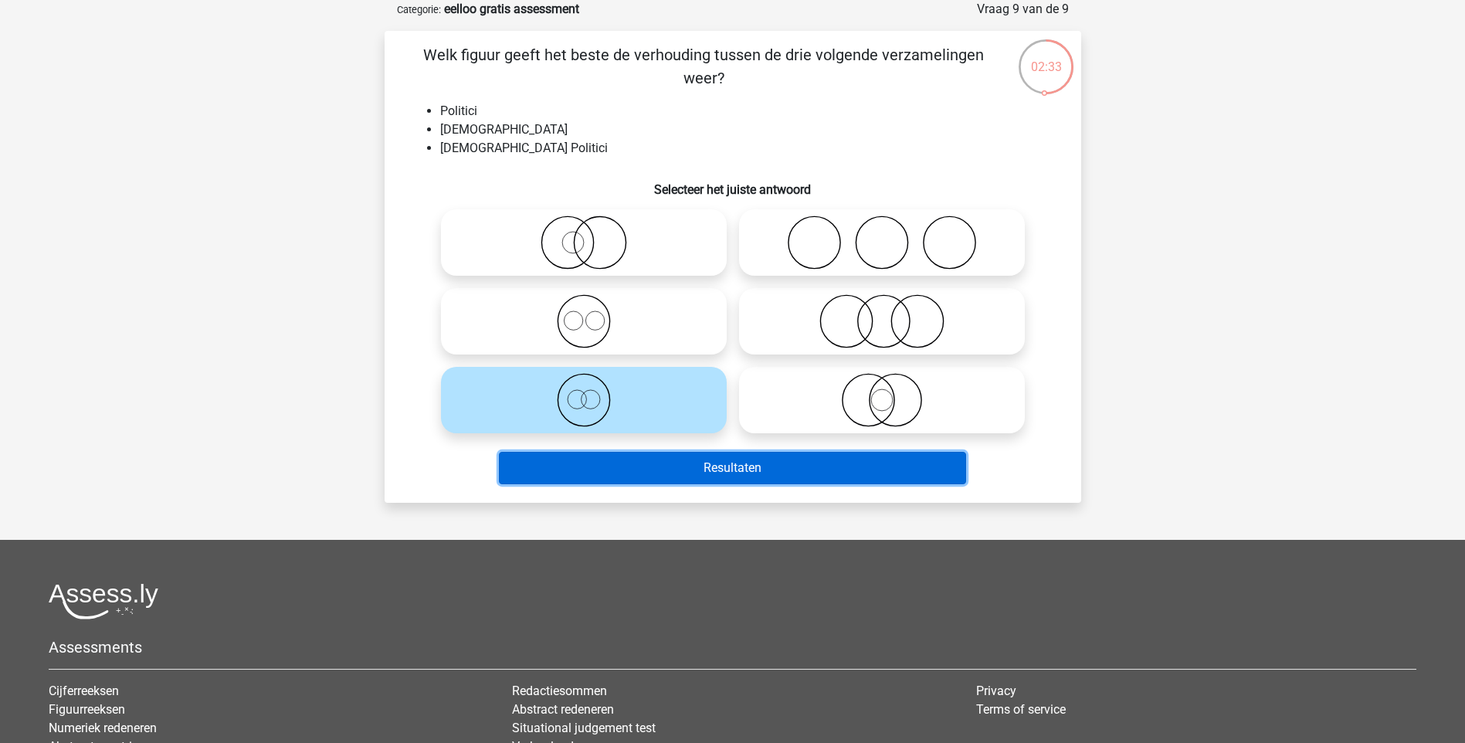
click at [626, 473] on button "Resultaten" at bounding box center [732, 468] width 467 height 32
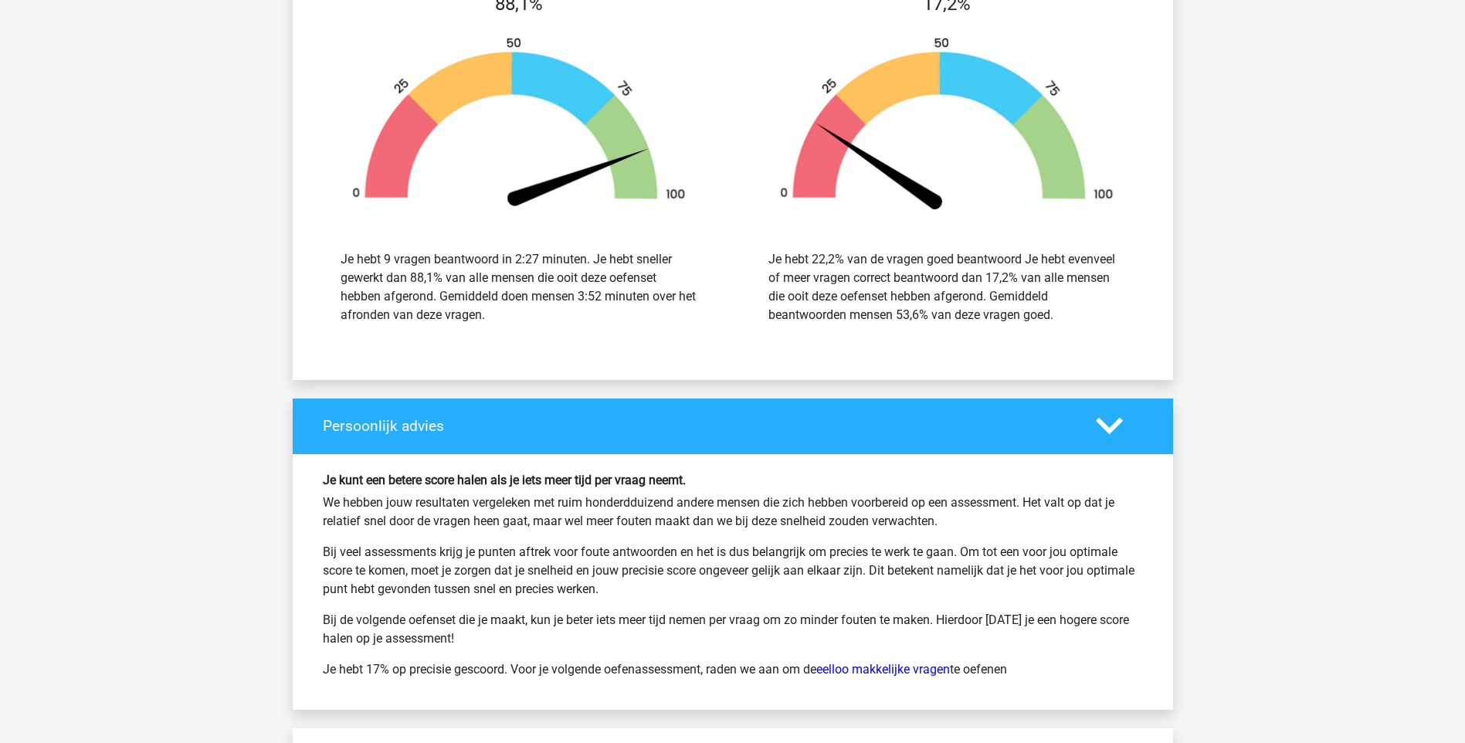
scroll to position [2163, 0]
